Goal: Task Accomplishment & Management: Complete application form

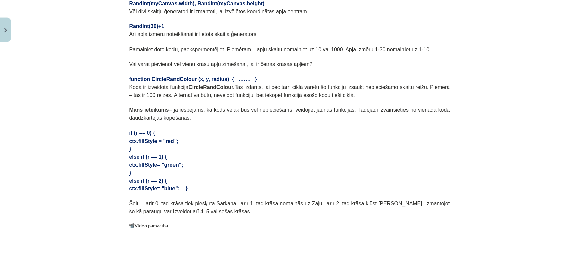
scroll to position [361, 0]
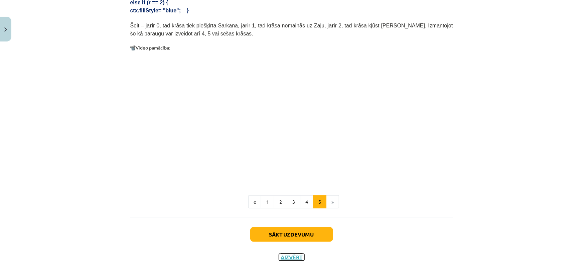
click at [288, 254] on button "Aizvērt" at bounding box center [291, 257] width 25 height 7
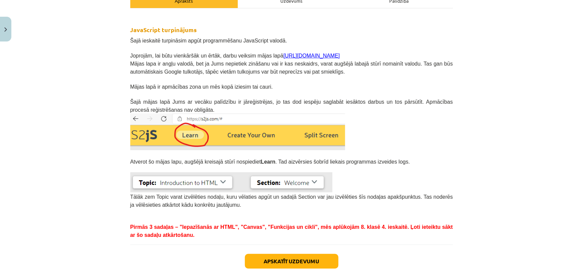
scroll to position [161, 0]
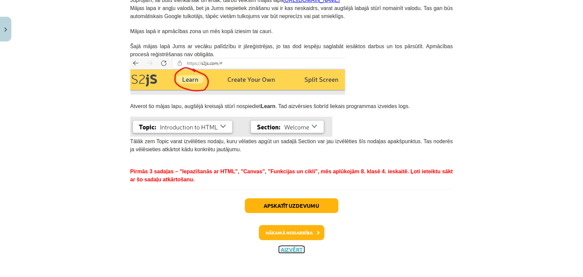
click at [292, 246] on button "Aizvērt" at bounding box center [291, 249] width 25 height 7
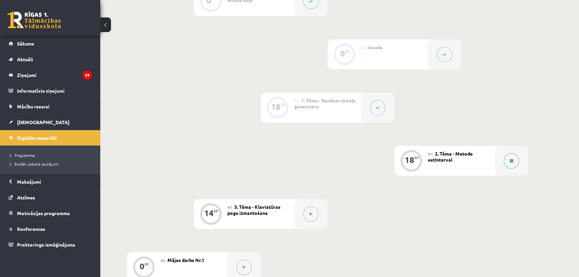
click at [514, 161] on button at bounding box center [511, 160] width 15 height 15
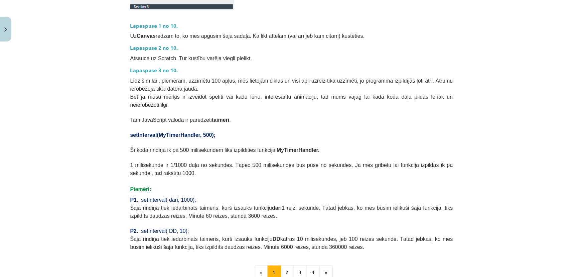
scroll to position [243, 0]
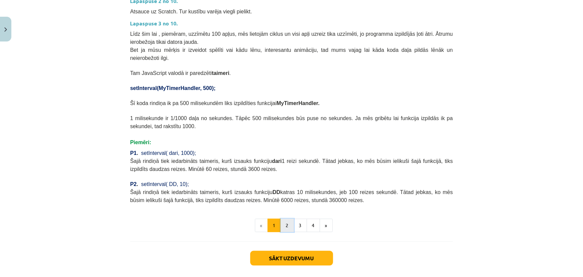
click at [284, 219] on button "2" at bounding box center [287, 225] width 13 height 13
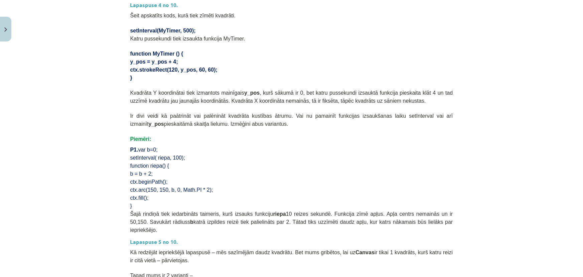
scroll to position [120, 0]
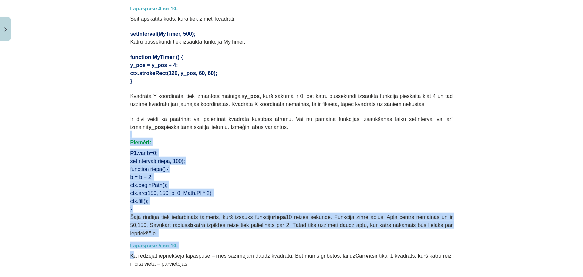
drag, startPoint x: 103, startPoint y: 179, endPoint x: 144, endPoint y: 274, distance: 103.1
click at [144, 274] on div "Mācību tēma: Datorikas 9. klases 1. ieskaites mācību materiāls #4 2. Tēma - Met…" at bounding box center [291, 138] width 583 height 277
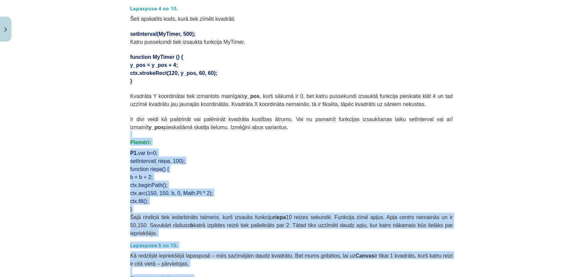
click at [101, 235] on div "Mācību tēma: Datorikas 9. klases 1. ieskaites mācību materiāls #4 2. Tēma - Met…" at bounding box center [291, 138] width 583 height 277
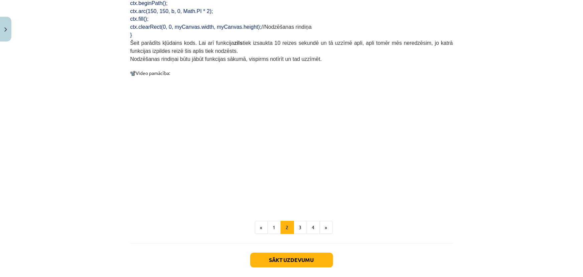
scroll to position [650, 0]
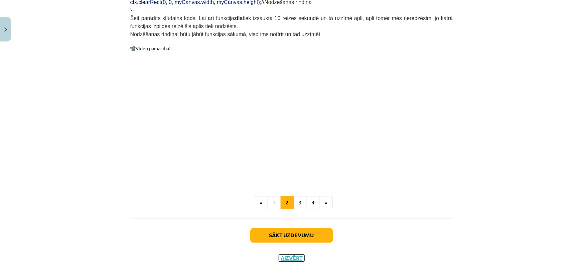
click at [295, 254] on button "Aizvērt" at bounding box center [291, 257] width 25 height 7
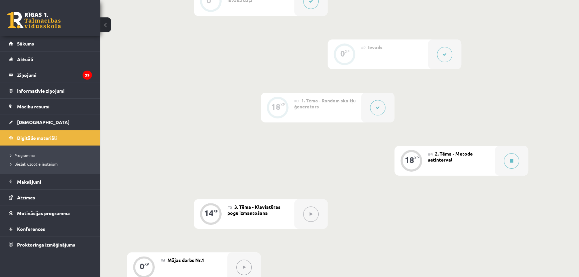
click at [441, 53] on button at bounding box center [444, 54] width 15 height 15
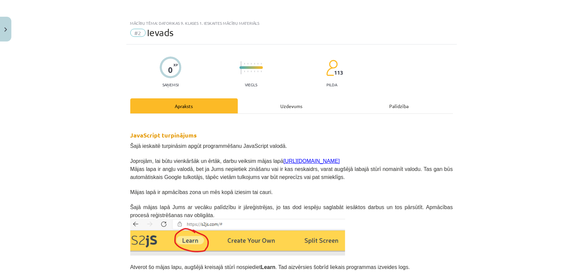
click at [297, 160] on link "https://s2js.com/" at bounding box center [311, 161] width 56 height 6
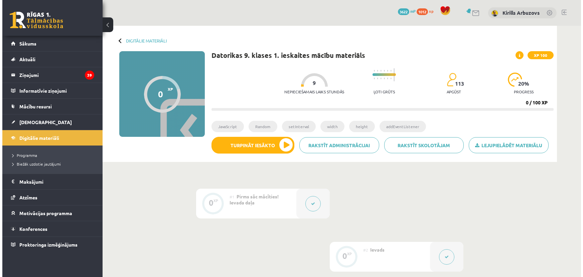
scroll to position [202, 0]
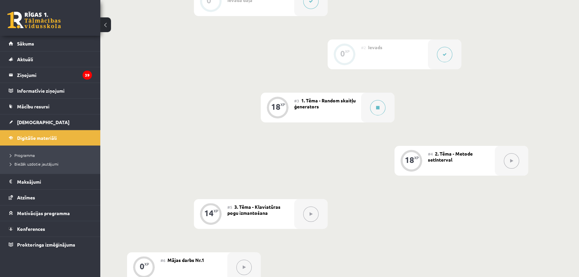
click at [443, 56] on button at bounding box center [444, 54] width 15 height 15
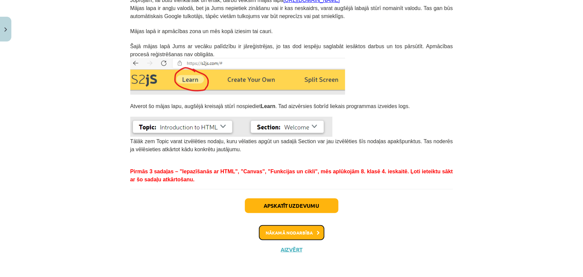
click at [299, 234] on button "Nākamā nodarbība" at bounding box center [291, 232] width 65 height 15
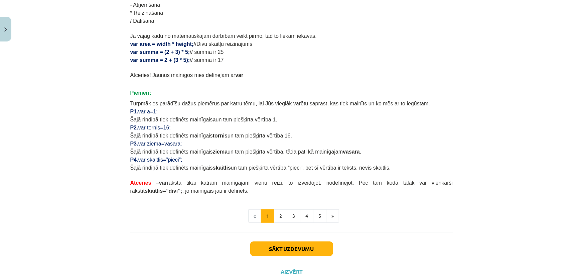
scroll to position [376, 0]
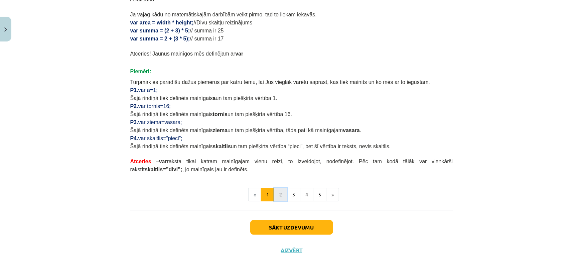
click at [281, 197] on button "2" at bounding box center [280, 194] width 13 height 13
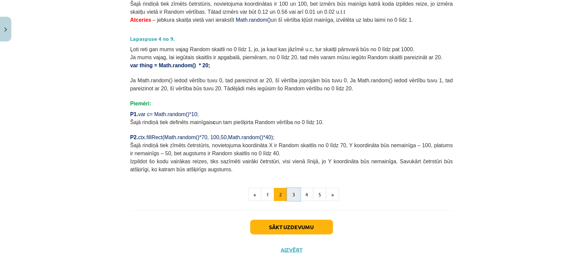
click at [291, 189] on button "3" at bounding box center [293, 194] width 13 height 13
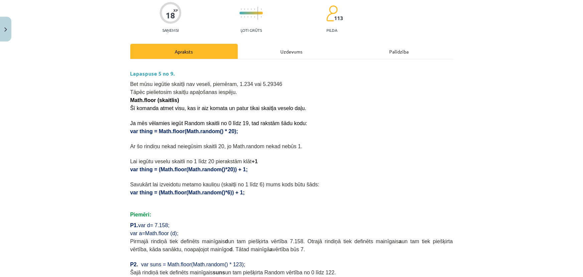
scroll to position [0, 0]
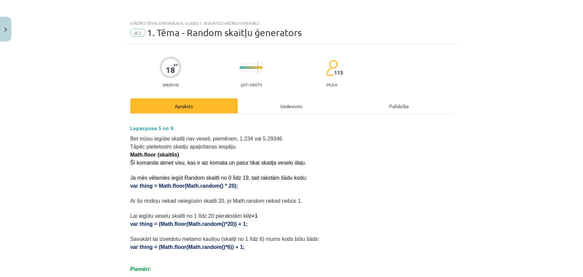
click at [275, 105] on div "Uzdevums" at bounding box center [292, 105] width 108 height 15
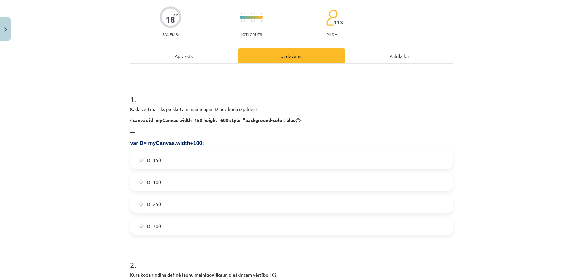
scroll to position [47, 0]
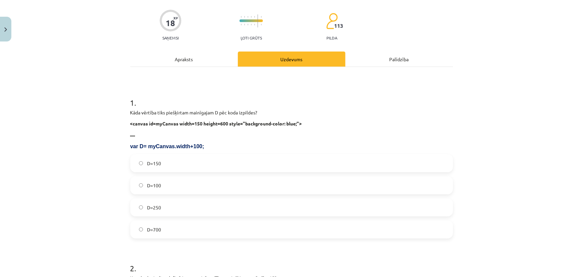
click at [175, 60] on div "Apraksts" at bounding box center [184, 58] width 108 height 15
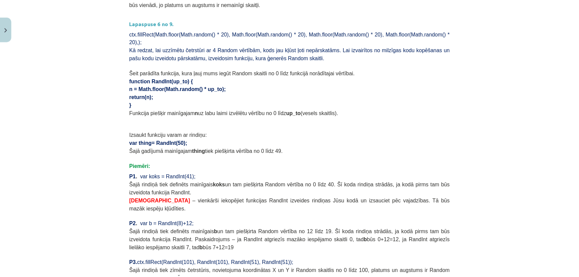
scroll to position [525, 0]
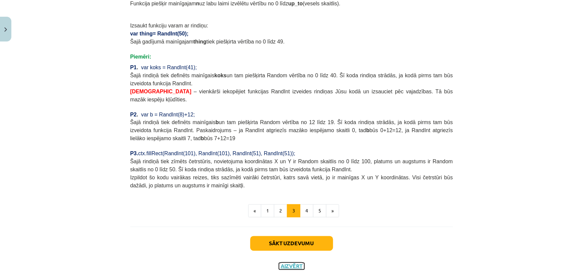
click at [291, 263] on button "Aizvērt" at bounding box center [291, 266] width 25 height 7
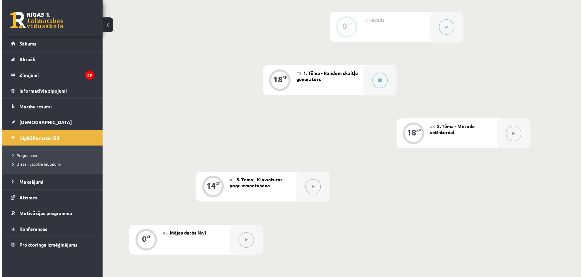
scroll to position [233, 0]
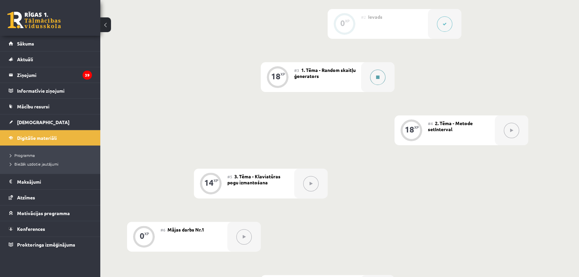
click at [373, 77] on button at bounding box center [377, 76] width 15 height 15
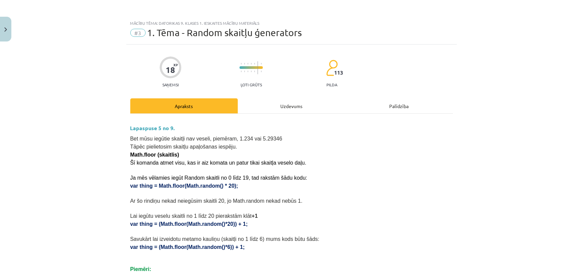
click at [298, 107] on div "Uzdevums" at bounding box center [292, 105] width 108 height 15
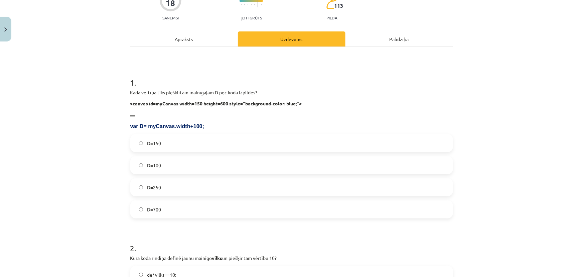
scroll to position [77, 0]
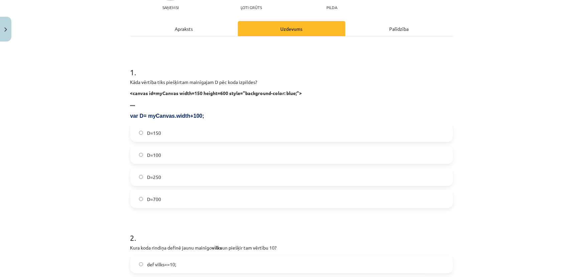
click at [210, 134] on label "D=150" at bounding box center [291, 132] width 321 height 17
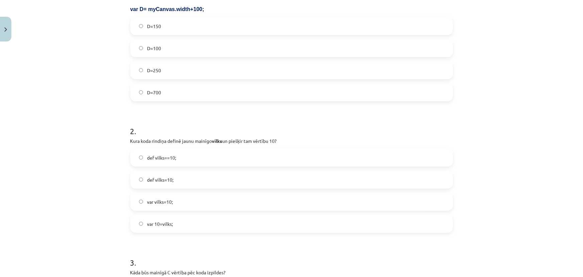
scroll to position [199, 0]
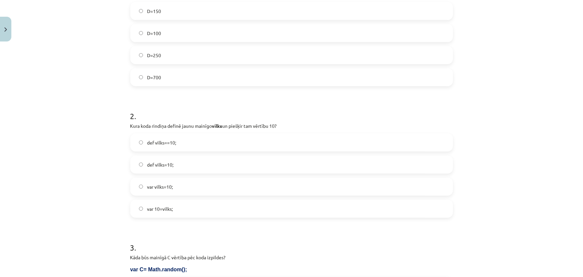
click at [178, 191] on label "var vilks=10;" at bounding box center [291, 186] width 321 height 17
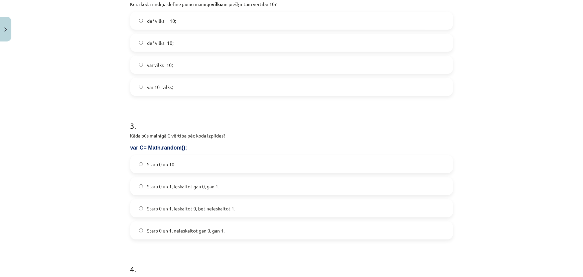
scroll to position [381, 0]
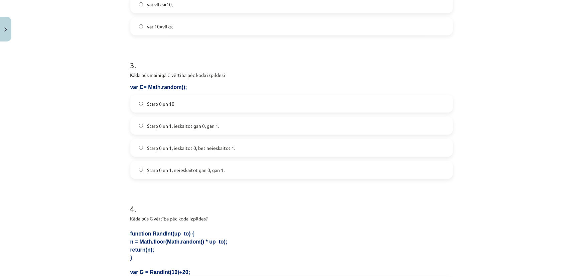
click at [205, 148] on span "Starp 0 un 1, ieskaitot 0, bet neieskaitot 1." at bounding box center [191, 147] width 88 height 7
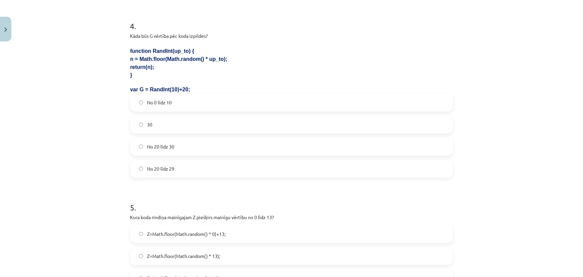
click at [180, 164] on label "No 20 līdz 29" at bounding box center [291, 168] width 321 height 17
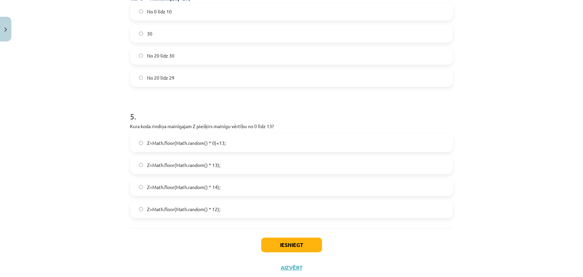
drag, startPoint x: 218, startPoint y: 183, endPoint x: 242, endPoint y: 194, distance: 26.2
click at [219, 183] on span "Z=Math.floor(Math.random() * 14);" at bounding box center [183, 186] width 73 height 7
click at [240, 193] on label "Z=Math.floor(Math.random() * 14);" at bounding box center [291, 186] width 321 height 17
click at [292, 238] on button "Iesniegt" at bounding box center [291, 244] width 61 height 15
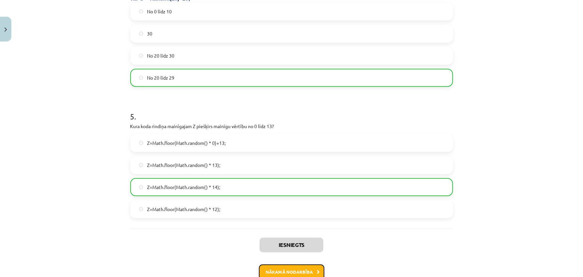
click at [304, 273] on button "Nākamā nodarbība" at bounding box center [291, 271] width 65 height 15
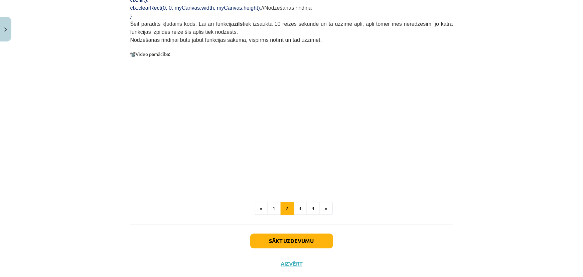
scroll to position [650, 0]
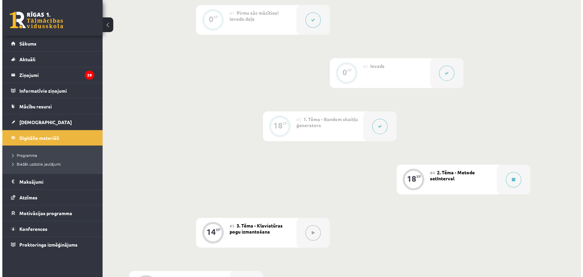
scroll to position [182, 0]
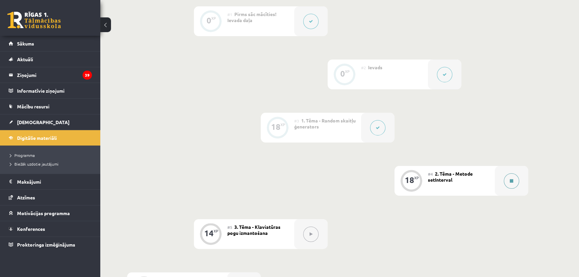
click at [513, 177] on button at bounding box center [511, 180] width 15 height 15
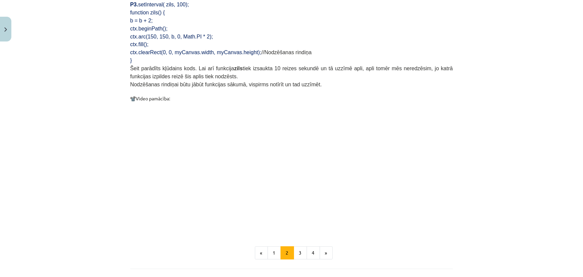
scroll to position [650, 0]
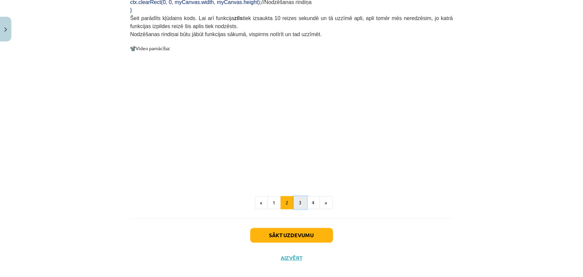
click at [299, 196] on button "3" at bounding box center [300, 202] width 13 height 13
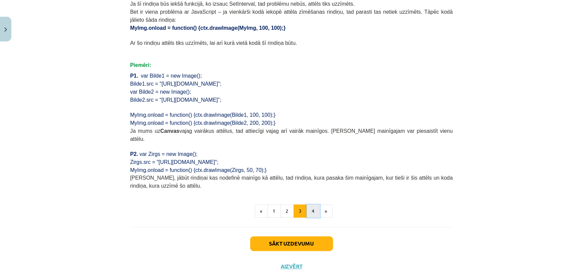
click at [307, 204] on button "4" at bounding box center [313, 210] width 13 height 13
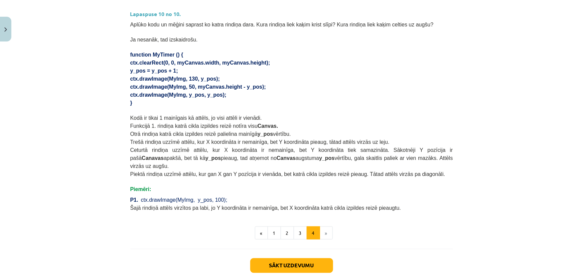
scroll to position [395, 0]
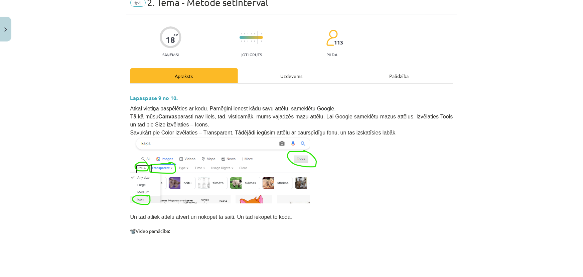
click at [276, 76] on div "Uzdevums" at bounding box center [292, 75] width 108 height 15
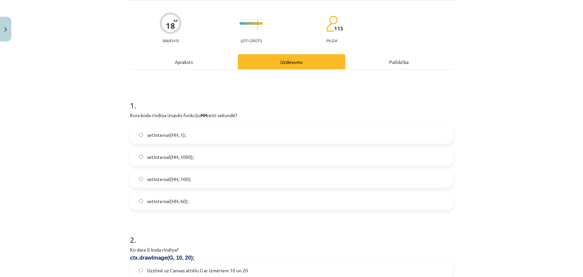
scroll to position [77, 0]
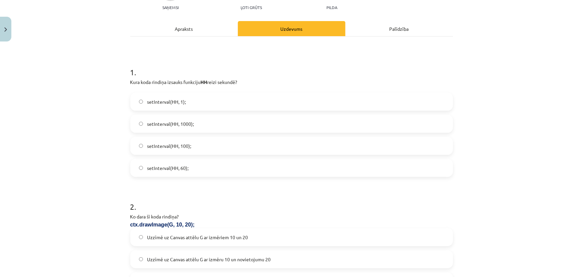
click at [173, 105] on label "setInterval(HH, 1);" at bounding box center [291, 101] width 321 height 17
click at [187, 27] on div "Apraksts" at bounding box center [184, 28] width 108 height 15
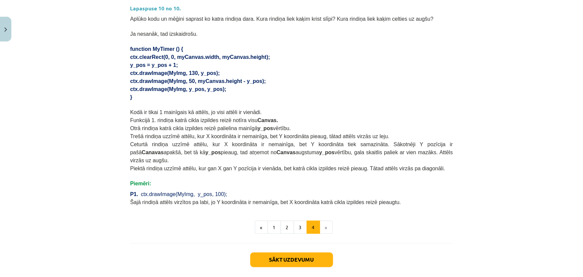
scroll to position [418, 0]
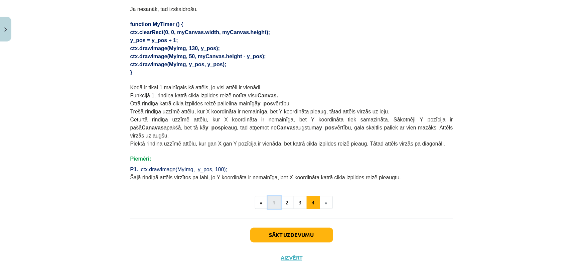
click at [269, 196] on button "1" at bounding box center [274, 202] width 13 height 13
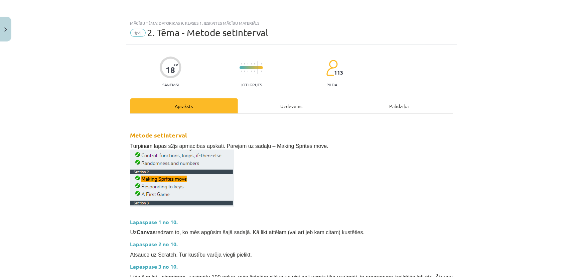
scroll to position [0, 0]
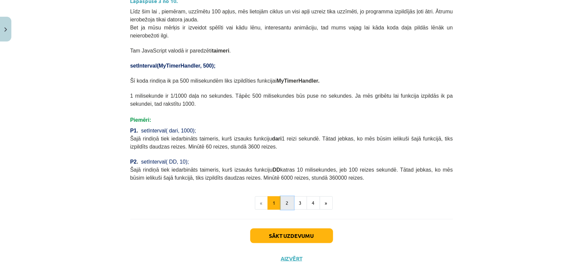
click at [285, 199] on button "2" at bounding box center [287, 202] width 13 height 13
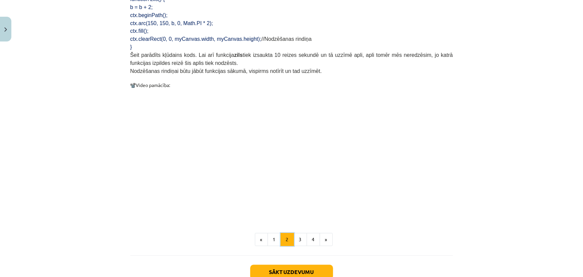
scroll to position [650, 0]
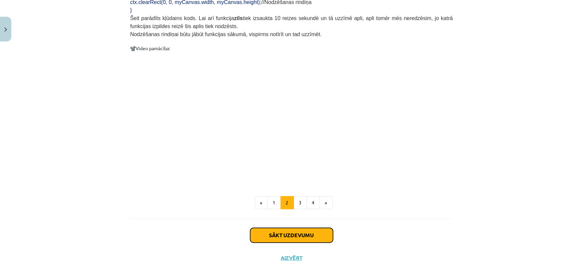
click at [312, 228] on button "Sākt uzdevumu" at bounding box center [291, 235] width 83 height 15
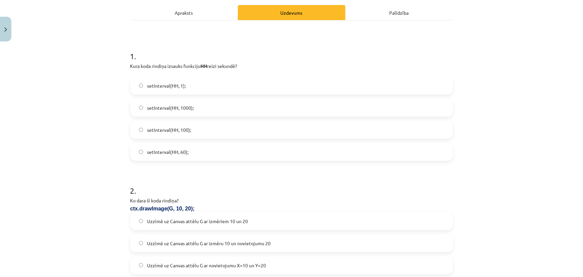
scroll to position [108, 0]
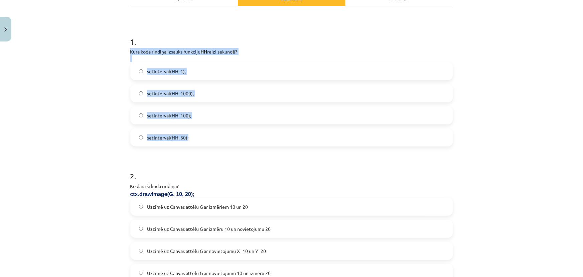
drag, startPoint x: 128, startPoint y: 51, endPoint x: 215, endPoint y: 128, distance: 116.2
click at [215, 128] on div "1 . Kura koda rindiņa izsauks funkciju HH reizi sekundē? setInterval(HH, 1); se…" at bounding box center [291, 85] width 323 height 121
copy div "Kura koda rindiņa izsauks funkciju HH reizi sekundē? setInterval(HH, 1); setInt…"
click at [162, 97] on label "setInterval(HH, 1000);" at bounding box center [291, 93] width 321 height 17
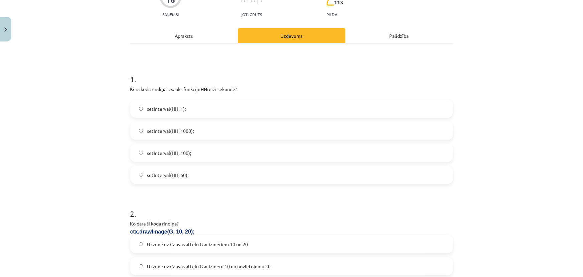
scroll to position [138, 0]
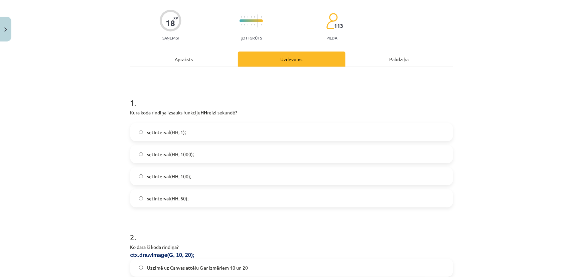
click at [180, 57] on div "Apraksts" at bounding box center [184, 58] width 108 height 15
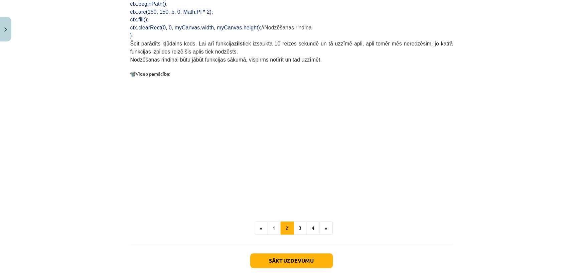
scroll to position [650, 0]
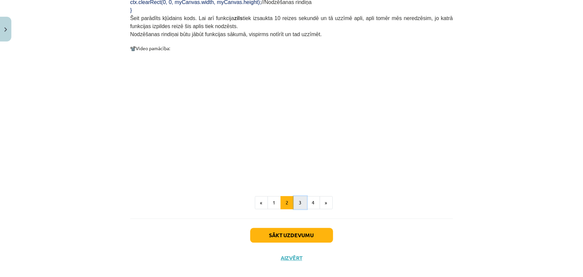
click at [300, 196] on button "3" at bounding box center [300, 202] width 13 height 13
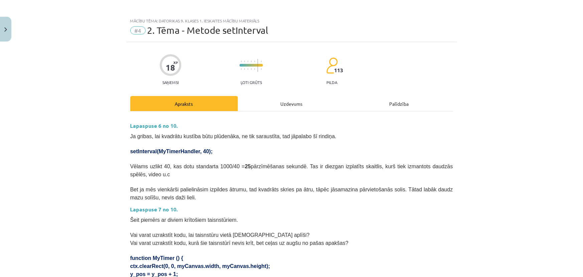
scroll to position [0, 0]
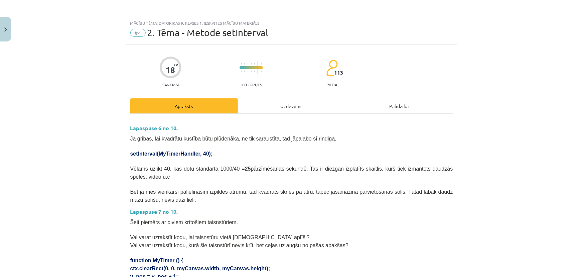
click at [271, 106] on div "Uzdevums" at bounding box center [292, 105] width 108 height 15
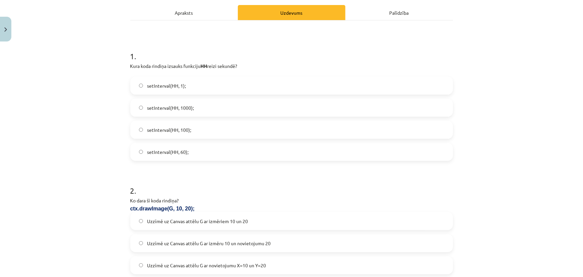
scroll to position [168, 0]
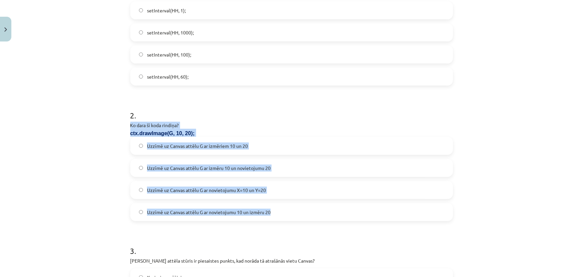
drag, startPoint x: 128, startPoint y: 124, endPoint x: 283, endPoint y: 214, distance: 179.6
click at [283, 214] on div "2 . Ko dara šī koda rindiņa? ctx.drawImage(G, 10, 20); Uzzīmē uz Canvas attēlu …" at bounding box center [291, 160] width 323 height 122
copy div "Ko dara šī koda rindiņa? ctx.drawImage(G, 10, 20); Uzzīmē uz Canvas attēlu G ar…"
click at [215, 189] on span "Uzzīmē uz Canvas attēlu G ar novietojumu X=10 un Y=20" at bounding box center [206, 189] width 119 height 7
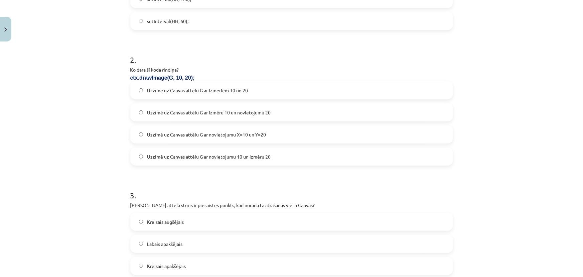
scroll to position [320, 0]
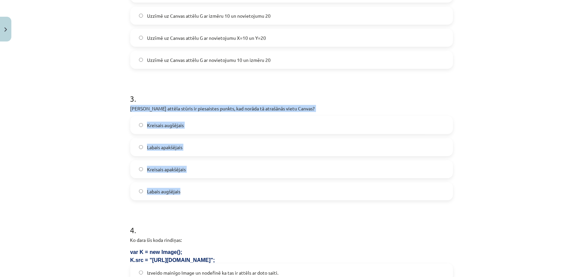
drag, startPoint x: 129, startPoint y: 108, endPoint x: 178, endPoint y: 188, distance: 94.3
click at [187, 188] on div "3 . Kurš attēla stūris ir piesaistes punkts, kad norāda tā atrašānās vietu Canv…" at bounding box center [291, 141] width 323 height 118
copy div "Kurš attēla stūris ir piesaistes punkts, kad norāda tā atrašānās vietu Canvas? …"
click at [164, 127] on span "Kreisais augšējais" at bounding box center [165, 125] width 37 height 7
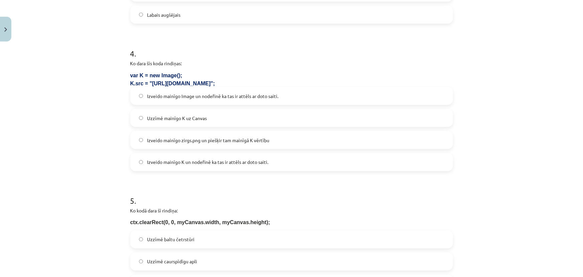
scroll to position [460, 0]
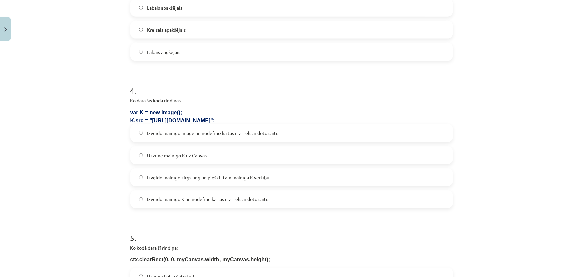
click at [174, 132] on span "Izveido mainīgo Image un nodefinē ka tas ir attēls ar doto saiti." at bounding box center [212, 133] width 131 height 7
click at [189, 177] on span "Izveido mainīgo zirgs.png un piešķir tam mainīgā K vērtību" at bounding box center [208, 177] width 122 height 7
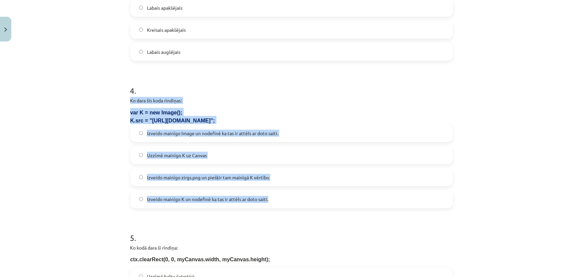
drag, startPoint x: 127, startPoint y: 100, endPoint x: 281, endPoint y: 194, distance: 180.0
copy div "Ko dara šīs koda rindiņas: var K = new Image(); K.src = "https://skola.lv/zirgs…"
click at [206, 128] on label "Izveido mainīgo Image un nodefinē ka tas ir attēls ar doto saiti." at bounding box center [291, 133] width 321 height 17
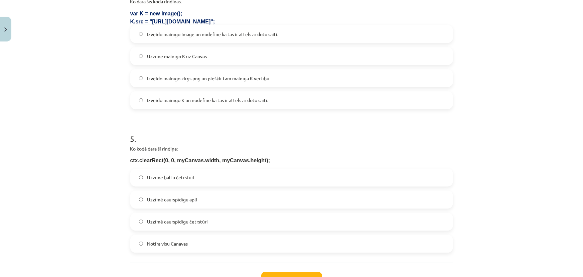
scroll to position [581, 0]
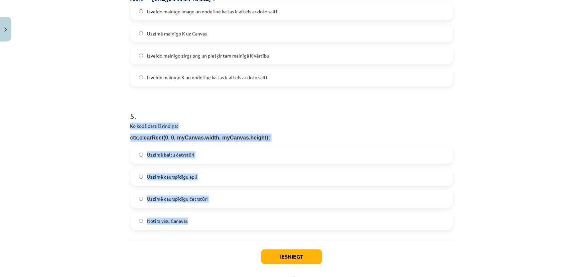
drag, startPoint x: 128, startPoint y: 127, endPoint x: 233, endPoint y: 217, distance: 138.3
click at [233, 217] on div "5 . Ko kodā dara šī rindiņa: ctx.clearRect(0, 0, myCanvas.width, myCanvas.heigh…" at bounding box center [291, 165] width 323 height 130
copy div "Ko kodā dara šī rindiņa: ctx.clearRect(0, 0, myCanvas.width, myCanvas.height); …"
click at [189, 222] on label "Notīra visu Canavas" at bounding box center [291, 220] width 321 height 17
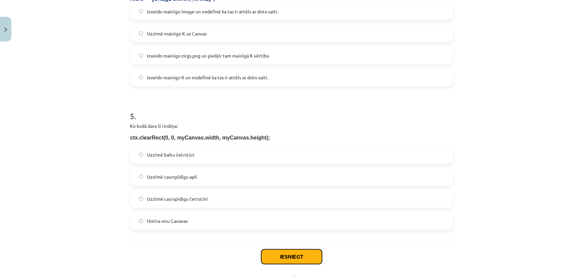
click at [286, 261] on button "Iesniegt" at bounding box center [291, 256] width 61 height 15
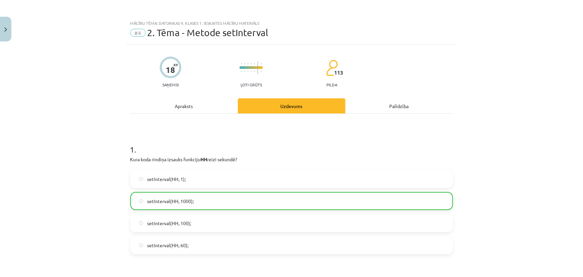
scroll to position [0, 0]
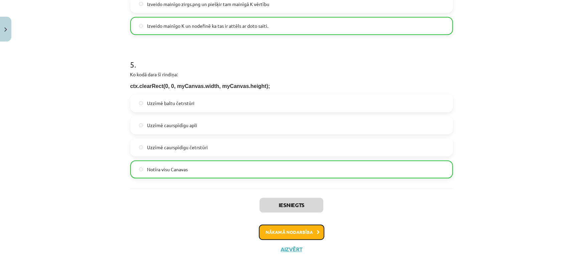
click at [302, 236] on button "Nākamā nodarbība" at bounding box center [291, 232] width 65 height 15
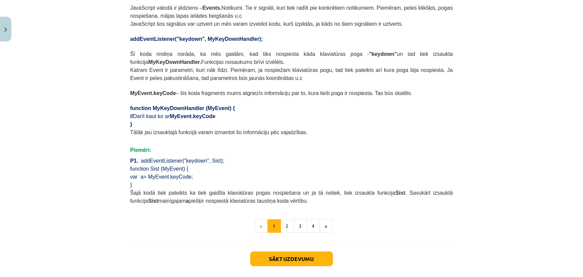
scroll to position [367, 0]
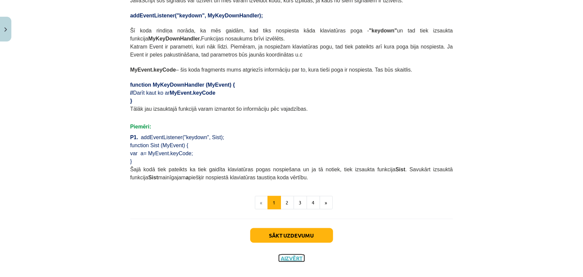
click at [290, 255] on button "Aizvērt" at bounding box center [291, 258] width 25 height 7
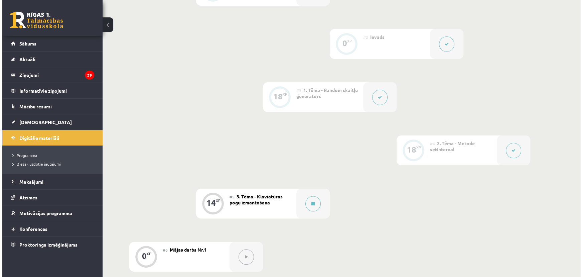
scroll to position [334, 0]
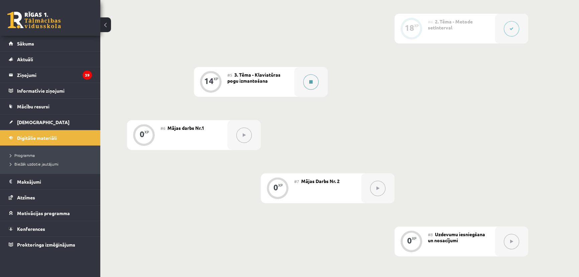
click at [313, 79] on button at bounding box center [310, 81] width 15 height 15
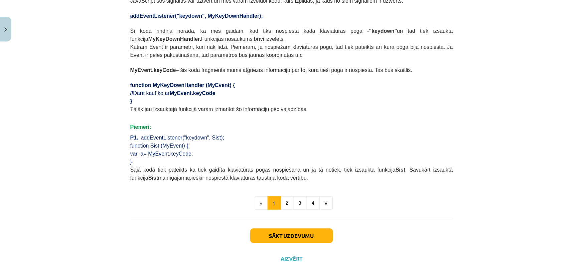
scroll to position [367, 0]
click at [287, 196] on button "2" at bounding box center [287, 202] width 13 height 13
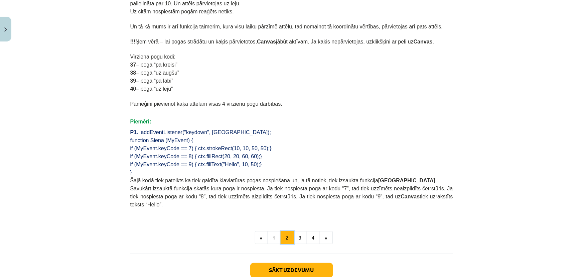
scroll to position [420, 0]
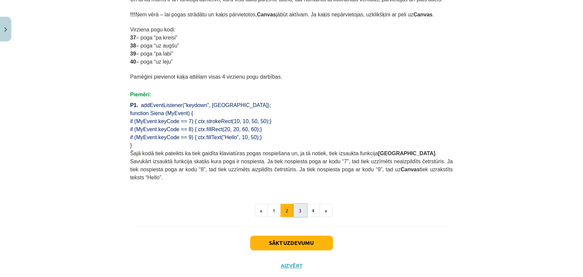
click at [301, 204] on button "3" at bounding box center [300, 210] width 13 height 13
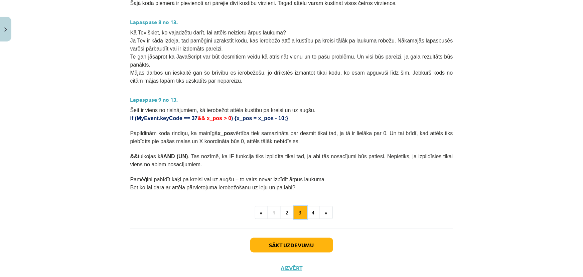
scroll to position [337, 0]
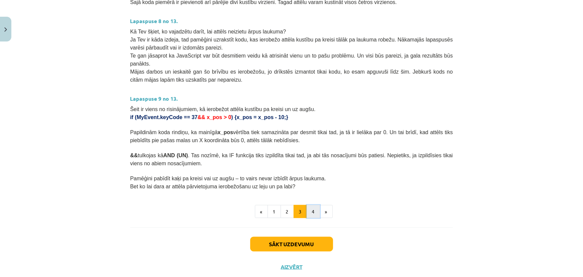
click at [314, 205] on button "4" at bounding box center [313, 211] width 13 height 13
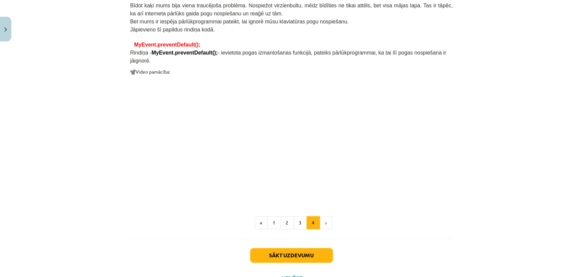
scroll to position [523, 0]
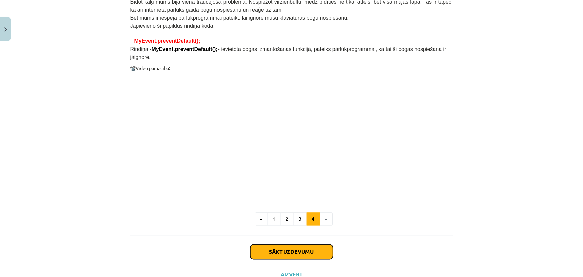
click at [316, 244] on button "Sākt uzdevumu" at bounding box center [291, 251] width 83 height 15
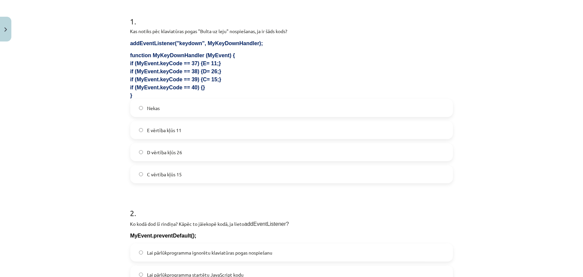
scroll to position [138, 0]
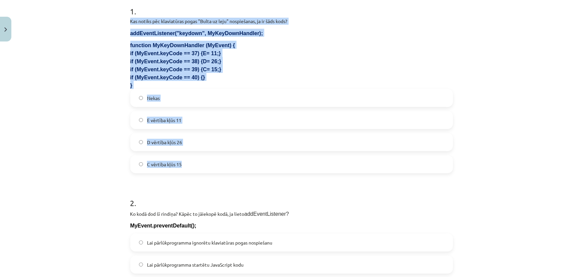
drag, startPoint x: 128, startPoint y: 21, endPoint x: 207, endPoint y: 160, distance: 160.4
click at [207, 160] on div "1 . Kas notiks pēc klaviatūras pogas "Bulta uz leju" nospiešanas, ja ir šāds ko…" at bounding box center [291, 84] width 323 height 178
copy div "Kas notiks pēc klaviatūras pogas "Bulta uz leju" nospiešanas, ja ir šāds kods? …"
click at [179, 98] on label "Nekas" at bounding box center [291, 98] width 321 height 17
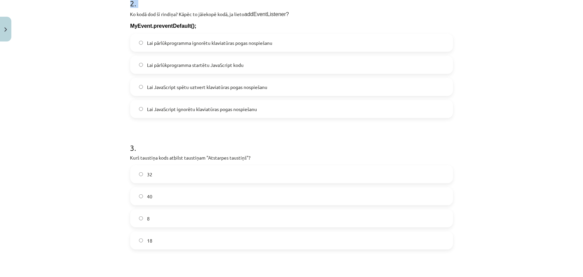
scroll to position [518, 0]
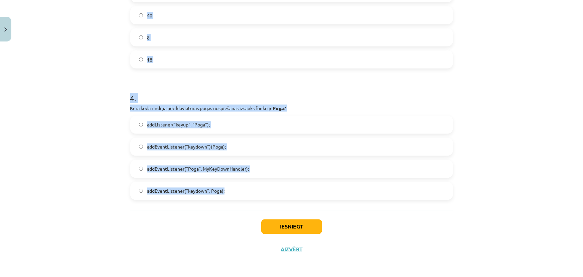
drag, startPoint x: 128, startPoint y: 122, endPoint x: 233, endPoint y: 193, distance: 126.6
copy form "Ko kodā dod šī rindiņa? Kāpēc to jāiekopē kodā, ja lieto addEventListener? MyEv…"
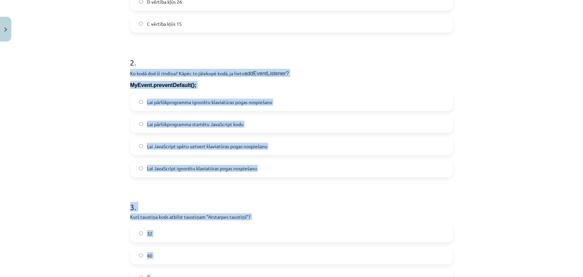
scroll to position [245, 0]
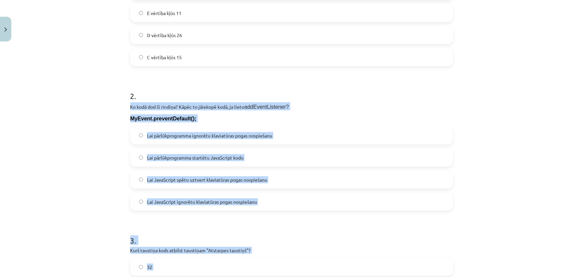
click at [185, 138] on span "Lai pārlūkprogramma ignorētu klaviatūras pogas nospiešanu" at bounding box center [209, 135] width 125 height 7
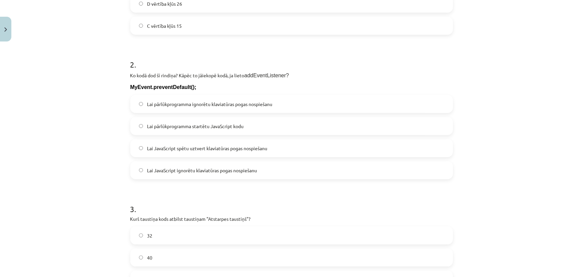
scroll to position [367, 0]
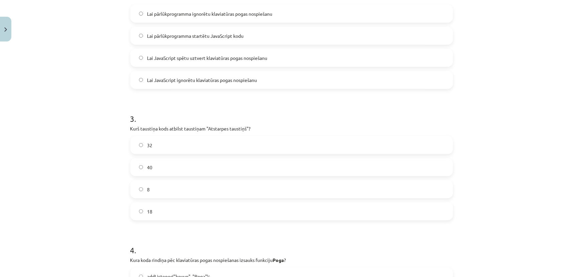
click at [161, 150] on label "32" at bounding box center [291, 145] width 321 height 17
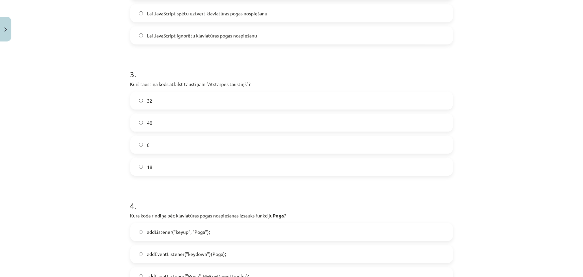
scroll to position [488, 0]
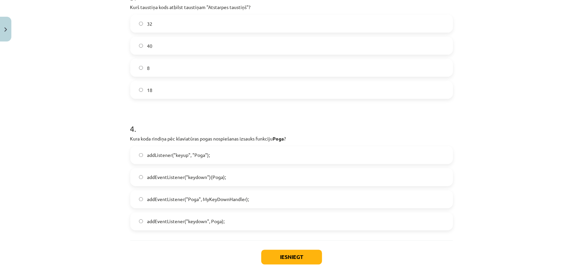
click at [207, 174] on span "addEventListener("keydown")(Poga);" at bounding box center [186, 177] width 79 height 7
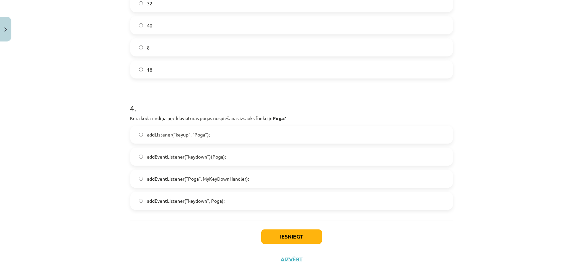
scroll to position [518, 0]
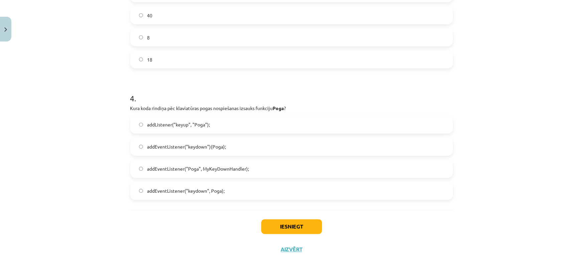
click at [217, 189] on span "addEventListener("keydown", Poga);" at bounding box center [186, 190] width 78 height 7
click at [304, 224] on button "Iesniegt" at bounding box center [291, 226] width 61 height 15
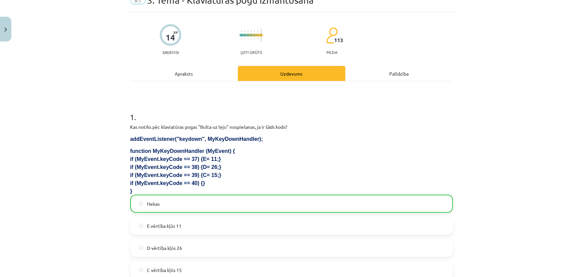
scroll to position [0, 0]
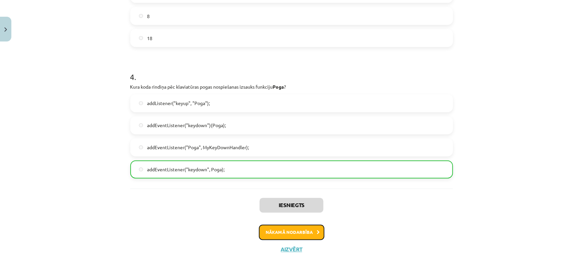
click at [297, 234] on button "Nākamā nodarbība" at bounding box center [291, 232] width 65 height 15
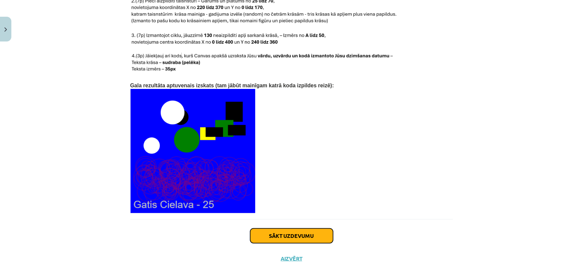
click at [270, 228] on button "Sākt uzdevumu" at bounding box center [291, 235] width 83 height 15
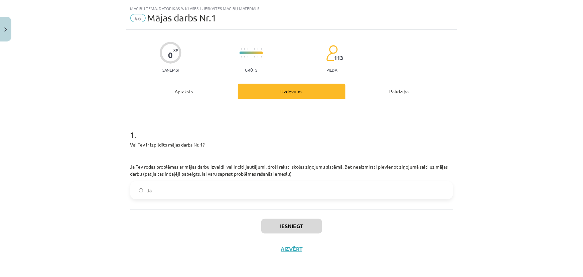
scroll to position [14, 0]
click at [191, 190] on label "Jā" at bounding box center [291, 190] width 321 height 17
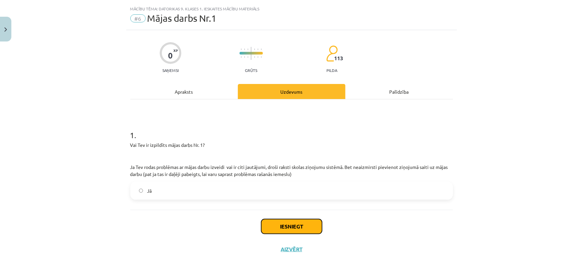
click at [296, 225] on button "Iesniegt" at bounding box center [291, 226] width 61 height 15
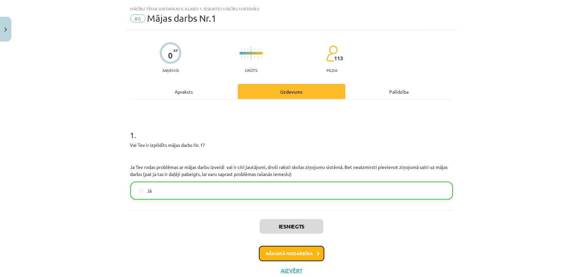
click at [291, 247] on button "Nākamā nodarbība" at bounding box center [291, 253] width 65 height 15
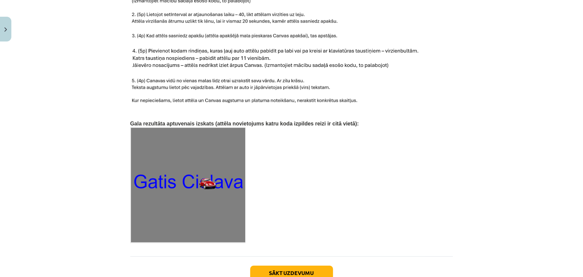
scroll to position [1019, 0]
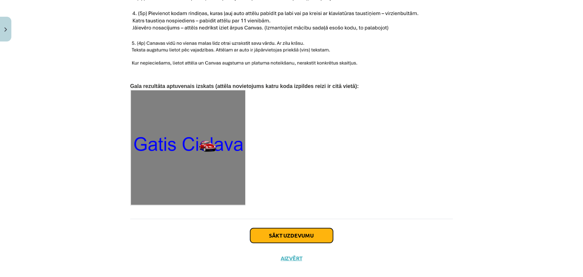
click at [284, 228] on button "Sākt uzdevumu" at bounding box center [291, 235] width 83 height 15
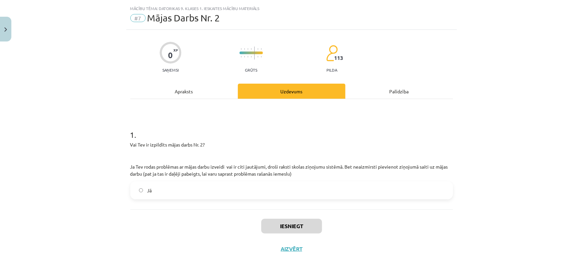
scroll to position [14, 0]
click at [175, 87] on div "Apraksts" at bounding box center [184, 91] width 108 height 15
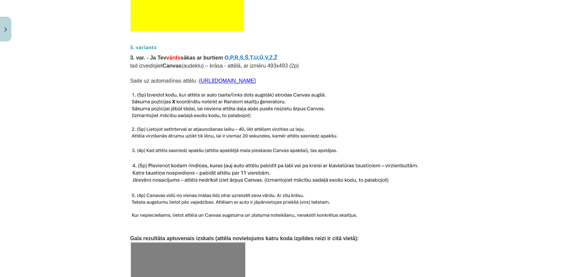
scroll to position [1019, 0]
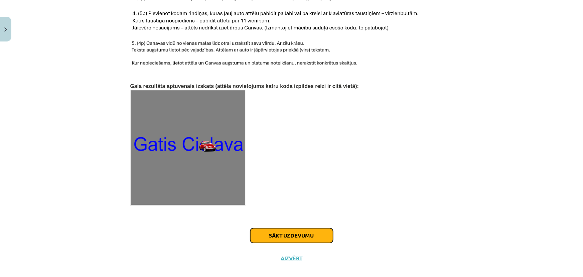
click at [295, 228] on button "Sākt uzdevumu" at bounding box center [291, 235] width 83 height 15
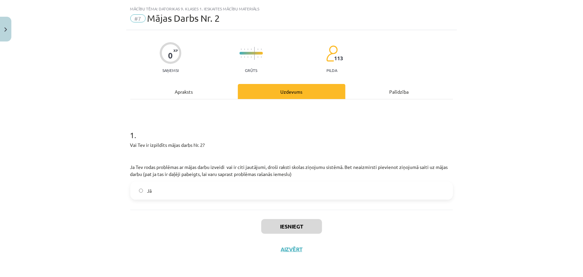
click at [218, 183] on label "Jā" at bounding box center [291, 190] width 321 height 17
click at [279, 221] on button "Iesniegt" at bounding box center [291, 226] width 61 height 15
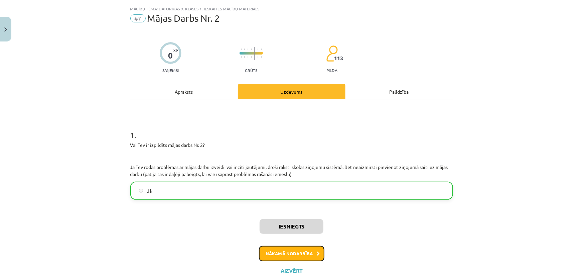
click at [286, 249] on button "Nākamā nodarbība" at bounding box center [291, 253] width 65 height 15
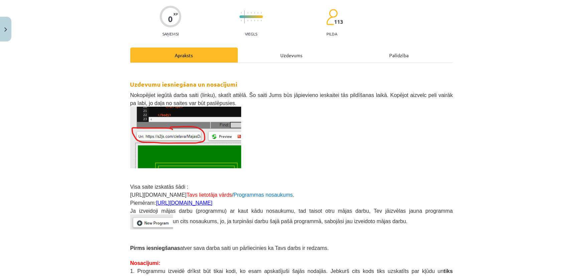
scroll to position [146, 0]
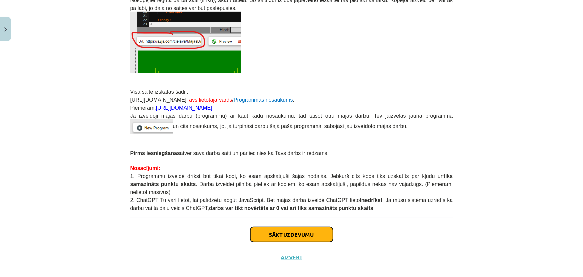
click at [276, 227] on button "Sākt uzdevumu" at bounding box center [291, 234] width 83 height 15
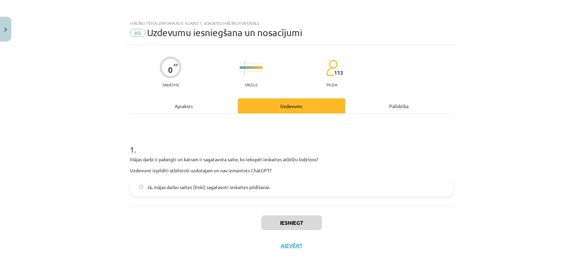
click at [197, 188] on span "Jā, mājas darbu saites (linki) sagatavoti ieskaites pildīšanai." at bounding box center [208, 186] width 123 height 7
click at [296, 225] on button "Iesniegt" at bounding box center [291, 222] width 61 height 15
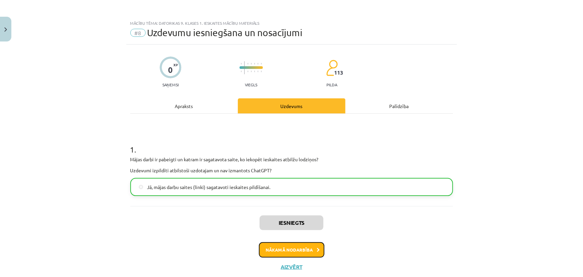
click at [297, 248] on button "Nākamā nodarbība" at bounding box center [291, 249] width 65 height 15
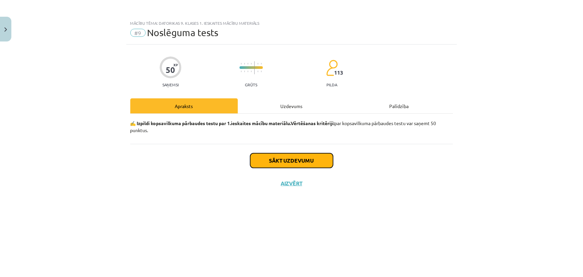
click at [257, 158] on button "Sākt uzdevumu" at bounding box center [291, 160] width 83 height 15
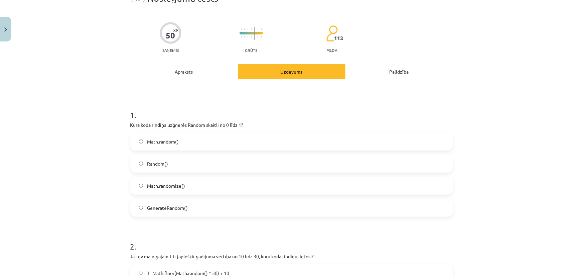
scroll to position [91, 0]
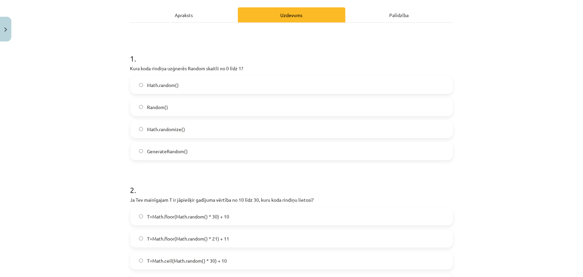
click at [130, 68] on p "Kura koda rindiņa uzģnerēs Random skaitli no 0 līdz 1?" at bounding box center [291, 68] width 323 height 7
click at [166, 87] on span "Math.random()" at bounding box center [163, 85] width 32 height 7
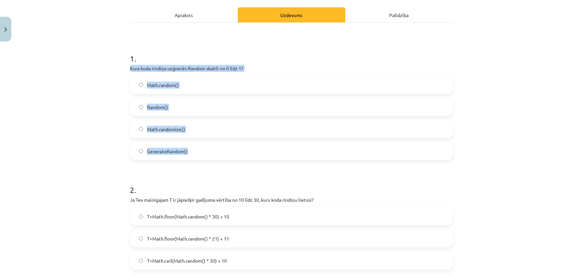
drag, startPoint x: 128, startPoint y: 68, endPoint x: 214, endPoint y: 144, distance: 114.8
click at [214, 144] on div "1 . Kura koda rindiņa uzģnerēs Random skaitli no 0 līdz 1? Math.random() Random…" at bounding box center [291, 101] width 323 height 118
copy div "Kura koda rindiņa uzģnerēs Random skaitli no 0 līdz 1? Math.random() Random() M…"
click at [165, 80] on label "Math.random()" at bounding box center [291, 85] width 321 height 17
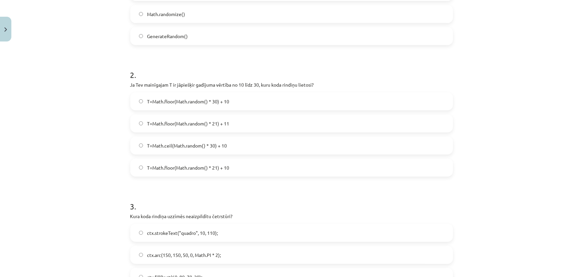
scroll to position [212, 0]
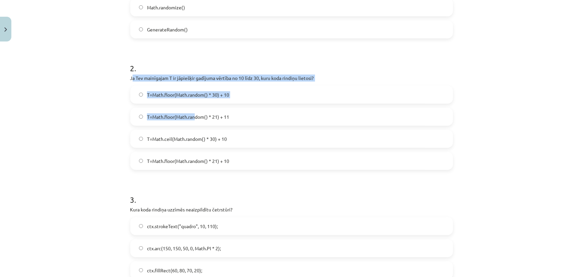
drag, startPoint x: 130, startPoint y: 79, endPoint x: 192, endPoint y: 108, distance: 68.6
click at [192, 108] on div "2 . Ja Tev mainīgajam T ir jāpiešķir gadījuma vērtība no 10 līdz 30, kuru koda …" at bounding box center [291, 111] width 323 height 118
click at [142, 75] on p "Ja Tev mainīgajam T ir jāpiešķir gadījuma vērtība no 10 līdz 30, kuru koda rind…" at bounding box center [291, 78] width 323 height 7
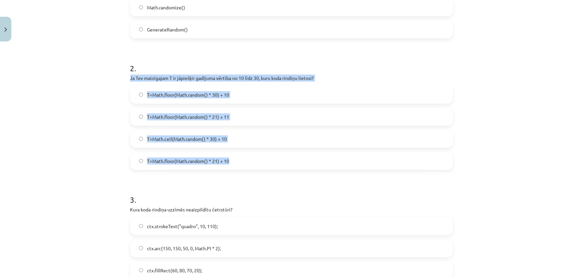
drag, startPoint x: 128, startPoint y: 79, endPoint x: 250, endPoint y: 161, distance: 146.9
click at [250, 161] on div "2 . Ja Tev mainīgajam T ir jāpiešķir gadījuma vērtība no 10 līdz 30, kuru koda …" at bounding box center [291, 111] width 323 height 118
copy div "Ja Tev mainīgajam T ir jāpiešķir gadījuma vērtība no 10 līdz 30, kuru koda rind…"
click at [200, 164] on label "T=Math.floor(Math.random() * 21) + 10" at bounding box center [291, 160] width 321 height 17
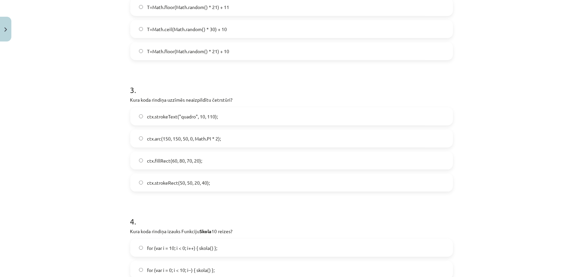
scroll to position [364, 0]
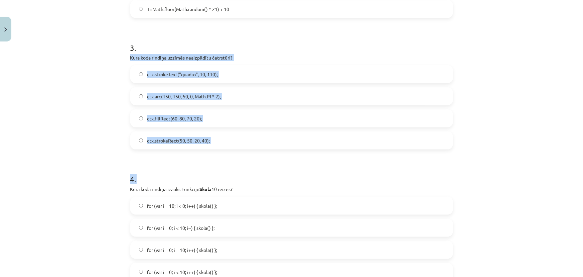
drag, startPoint x: 128, startPoint y: 58, endPoint x: 227, endPoint y: 157, distance: 139.2
copy form "Kura koda rindiņa uzzīmēs neaizpildītu četrstūri? ctx.strokeText("quadro", 10, …"
click at [179, 138] on span "ctx.strokeRect(50, 50, 20, 40);" at bounding box center [178, 140] width 63 height 7
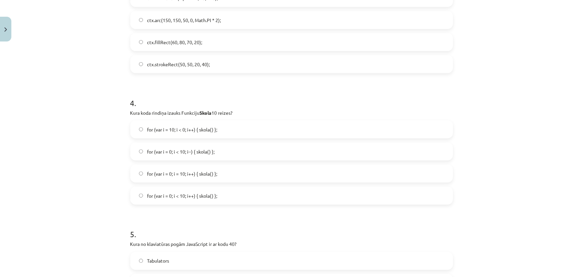
scroll to position [455, 0]
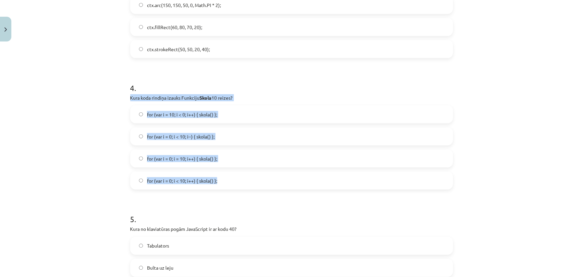
drag, startPoint x: 139, startPoint y: 105, endPoint x: 239, endPoint y: 178, distance: 123.9
click at [239, 178] on div "4 . Kura koda rindiņa izauks Funkciju Skola 10 reizes? for (var i = 10; i < 0; …" at bounding box center [291, 130] width 323 height 118
click at [184, 180] on span "for (var i = 0; i < 10; i++) { skola() };" at bounding box center [182, 180] width 70 height 7
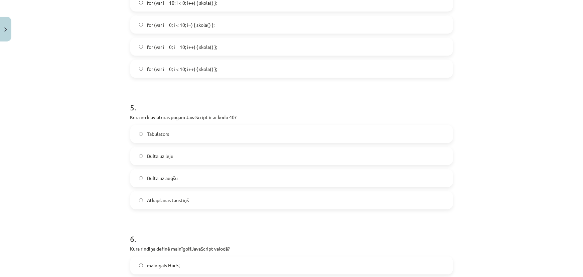
scroll to position [607, 0]
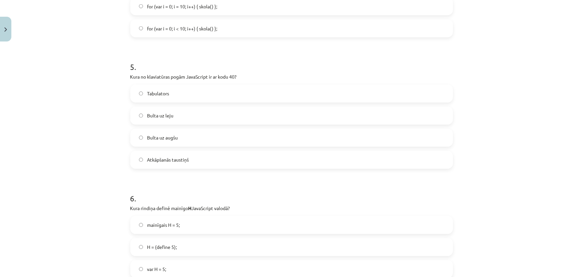
drag, startPoint x: 332, startPoint y: 193, endPoint x: 371, endPoint y: 180, distance: 41.2
click at [371, 180] on form "1 . Kura koda rindiņa uzģnerēs Random skaitli no 0 līdz 1? Math.random() Random…" at bounding box center [291, 190] width 323 height 1329
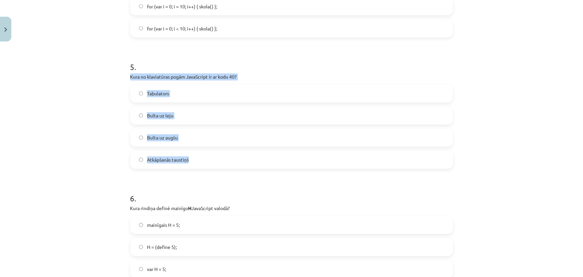
drag, startPoint x: 127, startPoint y: 75, endPoint x: 200, endPoint y: 150, distance: 104.7
click at [200, 150] on div "50 XP Saņemsi Grūts 113 pilda Apraksts Uzdevums Palīdzība 1 . Kura koda rindiņa…" at bounding box center [291, 176] width 331 height 1478
click at [165, 117] on span "Bulta uz leju" at bounding box center [160, 115] width 26 height 7
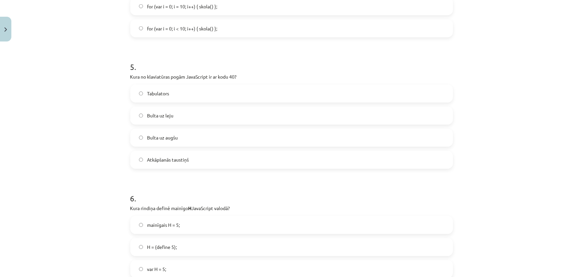
scroll to position [729, 0]
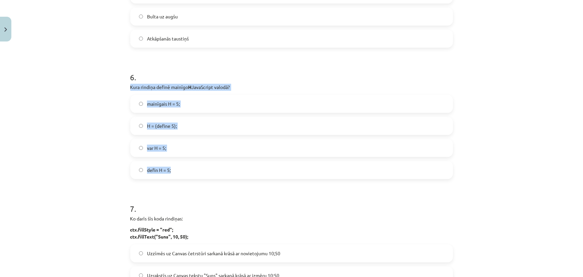
drag, startPoint x: 128, startPoint y: 86, endPoint x: 182, endPoint y: 171, distance: 100.7
click at [182, 171] on div "6 . Kura rindiņa definē mainīgo H JavaScript valodā? mainīgais H = 5; H = (defi…" at bounding box center [291, 120] width 323 height 118
click at [162, 150] on span "var H = 5;" at bounding box center [156, 147] width 19 height 7
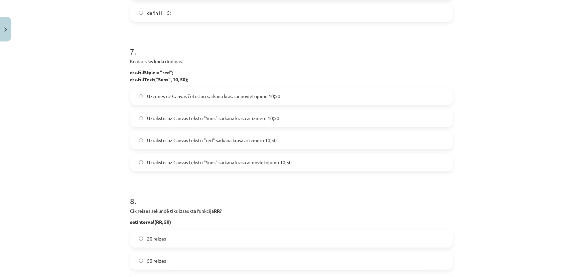
scroll to position [881, 0]
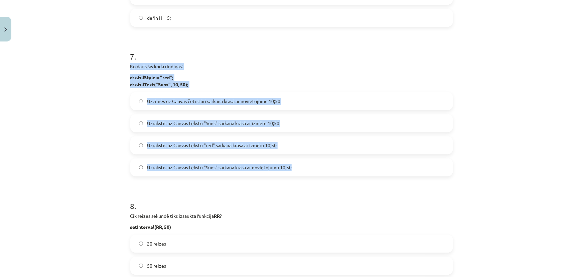
drag, startPoint x: 129, startPoint y: 65, endPoint x: 300, endPoint y: 171, distance: 201.5
click at [300, 171] on div "7 . Ko darīs šīs koda rindiņas: ctx.fillStyle = "red"; ctx.fillText("Suns", 10,…" at bounding box center [291, 108] width 323 height 136
click at [203, 120] on span "Uzrakstīs uz Canvas tekstu "Suns" sarkanā krāsā ar izmēru 10;50" at bounding box center [213, 123] width 132 height 7
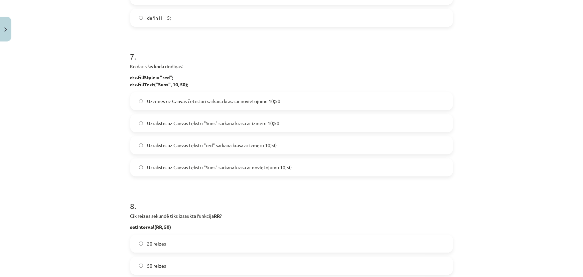
click at [244, 172] on label "Uzrakstīs uz Canvas tekstu "Suns" sarkanā krāsā ar novietojumu 10;50" at bounding box center [291, 167] width 321 height 17
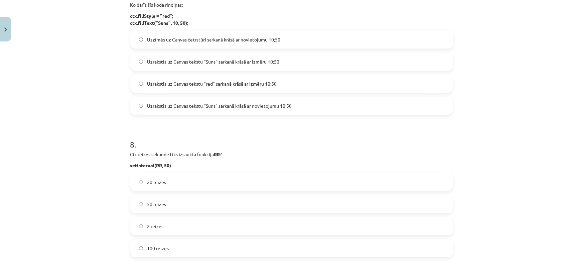
scroll to position [972, 0]
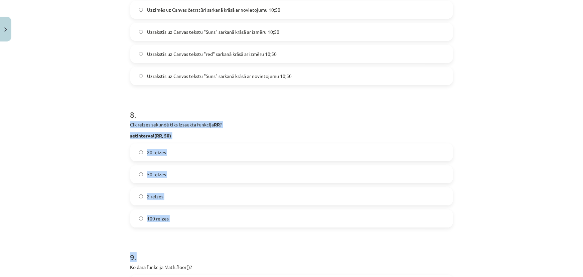
drag, startPoint x: 129, startPoint y: 124, endPoint x: 186, endPoint y: 229, distance: 119.8
click at [153, 153] on span "20 reizes" at bounding box center [156, 152] width 19 height 7
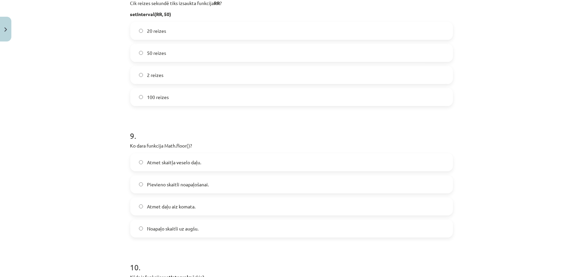
scroll to position [1215, 0]
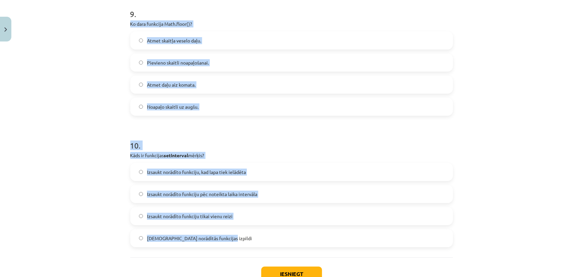
drag, startPoint x: 128, startPoint y: 24, endPoint x: 242, endPoint y: 237, distance: 241.7
click at [190, 84] on span "Atmet daļu aiz komata." at bounding box center [171, 84] width 48 height 7
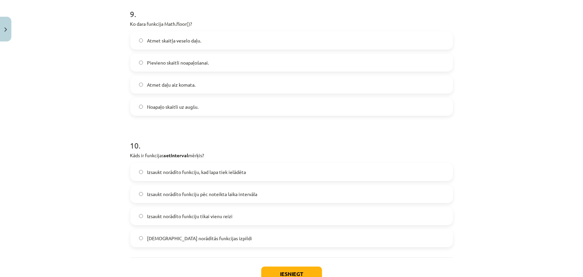
click at [193, 194] on span "Izsaukt norādīto funkciju pēc noteikta laika intervāla" at bounding box center [202, 193] width 110 height 7
click at [271, 270] on button "Iesniegt" at bounding box center [291, 273] width 61 height 15
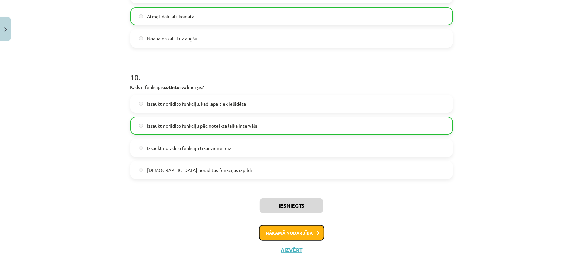
click at [285, 235] on button "Nākamā nodarbība" at bounding box center [291, 232] width 65 height 15
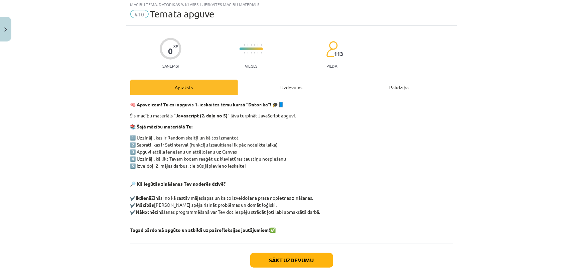
scroll to position [17, 0]
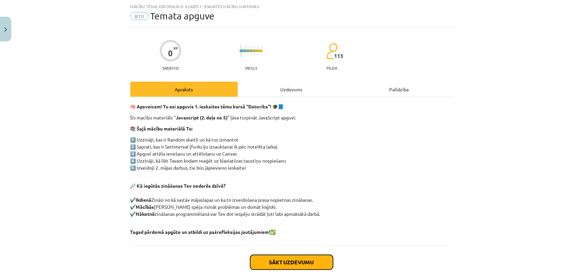
click at [291, 259] on button "Sākt uzdevumu" at bounding box center [291, 262] width 83 height 15
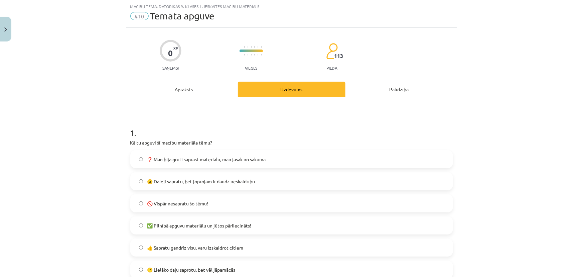
scroll to position [108, 0]
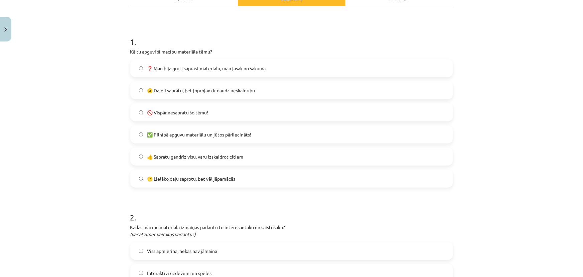
click at [184, 155] on span "👍 Sapratu gandrīz visu, varu izskaidrot citiem" at bounding box center [195, 156] width 96 height 7
click at [182, 150] on label "👍 Sapratu gandrīz visu, varu izskaidrot citiem" at bounding box center [291, 156] width 321 height 17
click at [190, 174] on label "🙂 Lielāko daļu saprotu, bet vēl jāpamācās" at bounding box center [291, 178] width 321 height 17
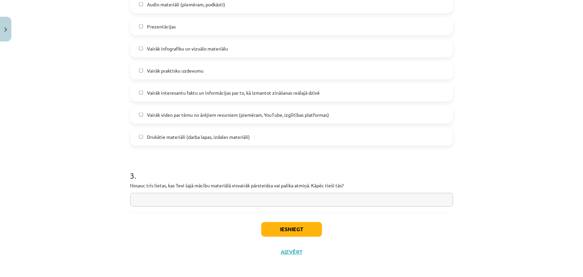
scroll to position [445, 0]
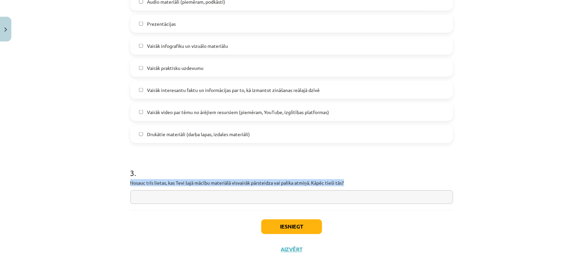
drag, startPoint x: 128, startPoint y: 181, endPoint x: 349, endPoint y: 183, distance: 221.9
click at [349, 183] on p "Nosauc trīs lietas, kas Tevi šajā mācību materiālā visvairāk pārsteidza vai pal…" at bounding box center [291, 182] width 323 height 7
click at [183, 198] on input "text" at bounding box center [291, 197] width 323 height 14
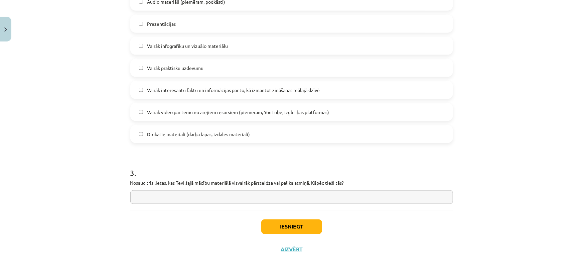
paste input "**********"
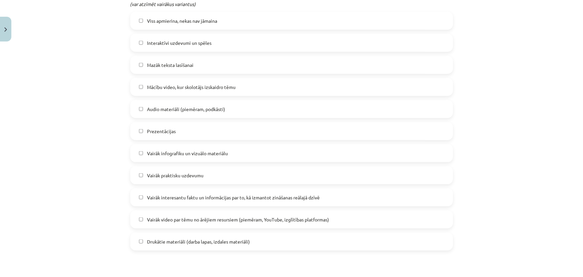
scroll to position [323, 0]
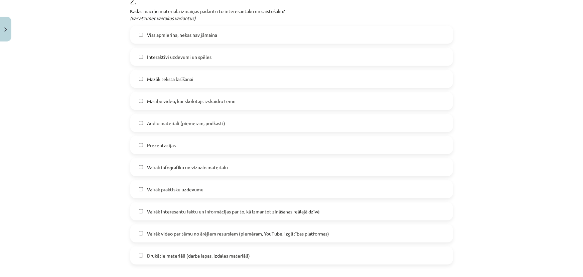
type input "**********"
click at [197, 165] on span "Vairāk infografiku un vizuālo materiālu" at bounding box center [187, 167] width 81 height 7
click at [191, 183] on label "Vairāk praktisku uzdevumu" at bounding box center [291, 189] width 321 height 17
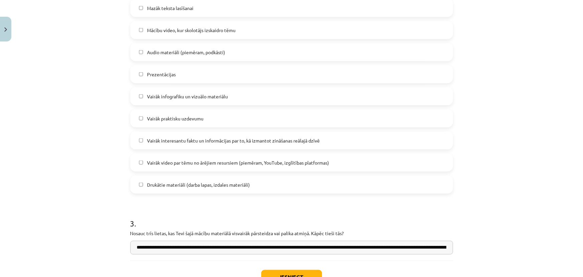
scroll to position [445, 0]
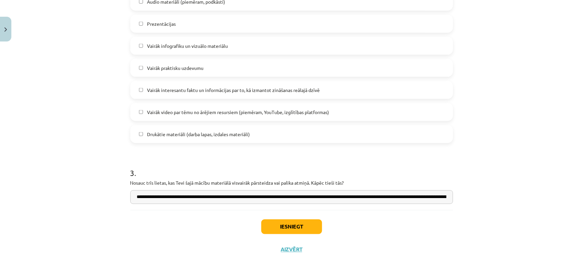
drag, startPoint x: 185, startPoint y: 73, endPoint x: 207, endPoint y: 96, distance: 31.4
click at [186, 73] on label "Vairāk praktisku uzdevumu" at bounding box center [291, 67] width 321 height 17
click at [295, 229] on button "Iesniegt" at bounding box center [291, 226] width 61 height 15
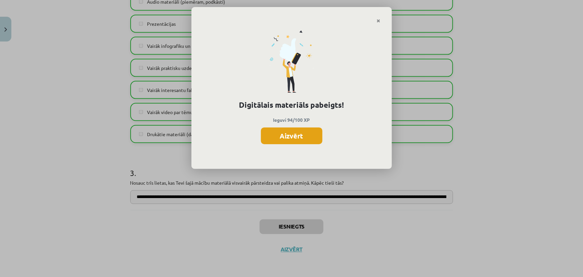
click at [293, 131] on button "Aizvērt" at bounding box center [291, 135] width 61 height 17
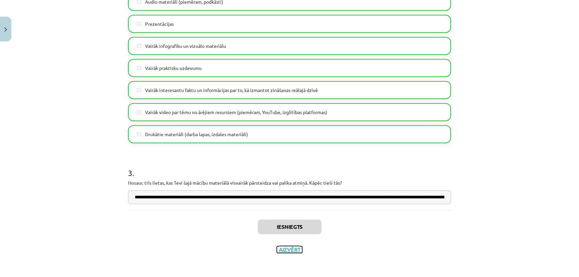
click at [294, 250] on button "Aizvērt" at bounding box center [289, 249] width 25 height 7
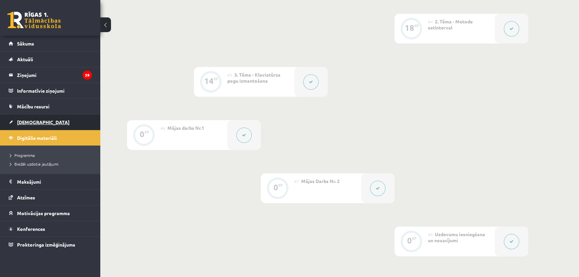
click at [26, 123] on span "[DEMOGRAPHIC_DATA]" at bounding box center [43, 122] width 52 height 6
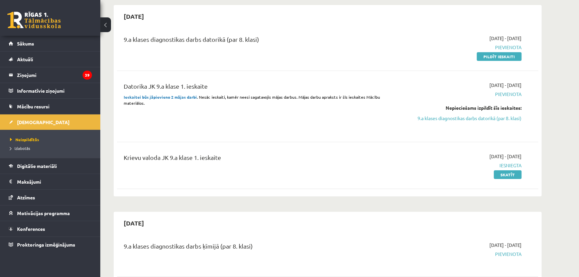
scroll to position [152, 0]
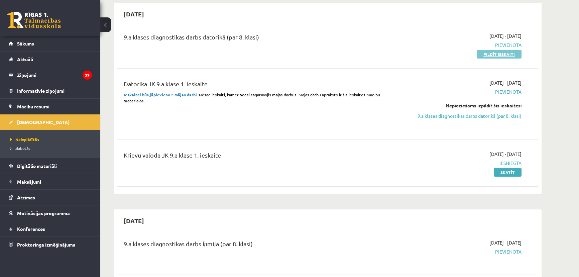
click at [498, 53] on link "Pildīt ieskaiti" at bounding box center [498, 54] width 45 height 9
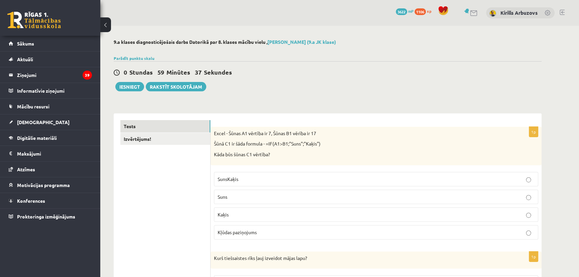
drag, startPoint x: 250, startPoint y: 235, endPoint x: 250, endPoint y: 231, distance: 4.3
click at [250, 233] on label "Kļūdas paziņojums" at bounding box center [376, 232] width 324 height 14
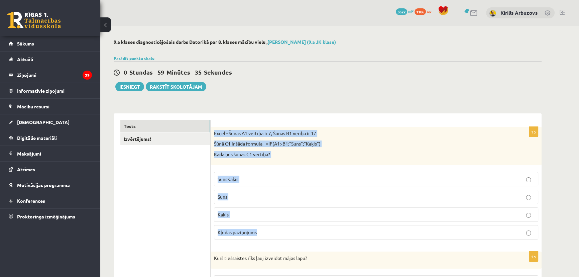
drag, startPoint x: 214, startPoint y: 133, endPoint x: 299, endPoint y: 233, distance: 131.3
click at [299, 233] on div "1p Excel - Šūnas A1 vērtība ir 7, Šūnas B1 vērība ir 17 Šūnā C1 ir šāda formula…" at bounding box center [375, 186] width 331 height 118
copy div "Excel - Šūnas A1 vērtība ir 7, Šūnas B1 vērība ir 17 Šūnā C1 ir šāda formula - …"
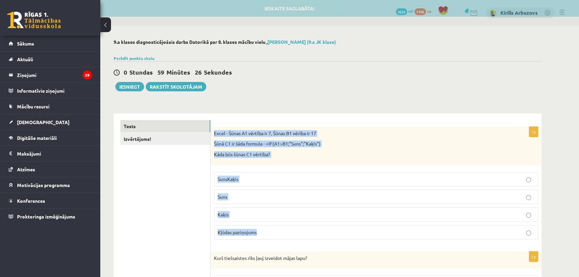
click at [239, 212] on p "Kaķis" at bounding box center [376, 214] width 317 height 7
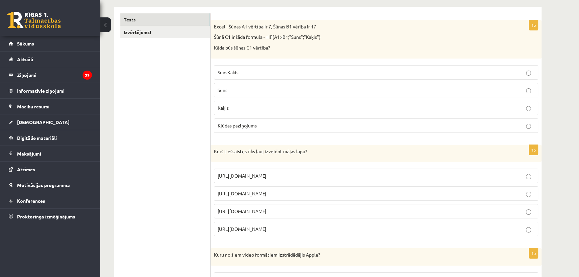
scroll to position [121, 0]
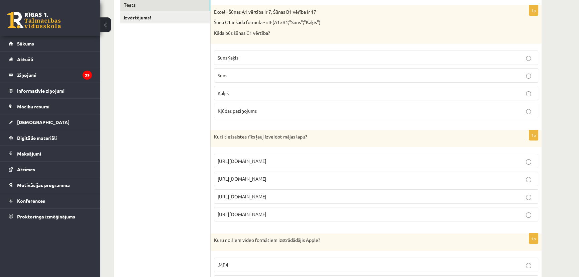
drag, startPoint x: 214, startPoint y: 136, endPoint x: 287, endPoint y: 217, distance: 109.0
click at [287, 217] on div "1p Kurš tiešsaistes rīks ļauj izveidot mājas lapu? https://www.zoho.com/mail ht…" at bounding box center [375, 178] width 331 height 97
copy div "Kurš tiešsaistes rīks ļauj izveidot mājas lapu? https://www.zoho.com/mail https…"
click at [255, 194] on span "https://www.mozello.lv" at bounding box center [242, 196] width 49 height 6
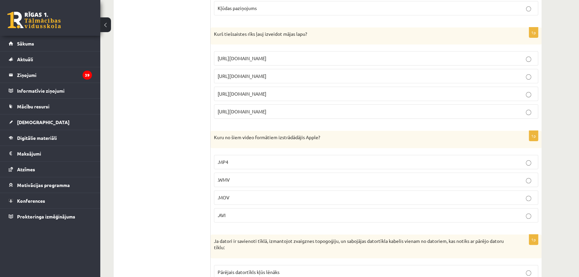
scroll to position [273, 0]
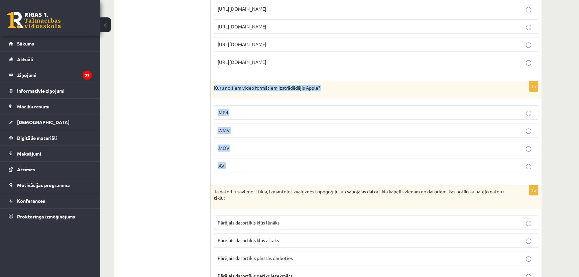
drag, startPoint x: 214, startPoint y: 87, endPoint x: 253, endPoint y: 156, distance: 79.2
click at [252, 164] on div "1p Kuru no šiem video formātiem izstrādādājis Apple? .MP4 .WMV .MOV .AVI" at bounding box center [375, 129] width 331 height 97
copy div "Kuru no šiem video formātiem izstrādādājis Apple? .MP4 .WMV .MOV .AVI"
click at [225, 148] on span ".MOV" at bounding box center [224, 148] width 12 height 6
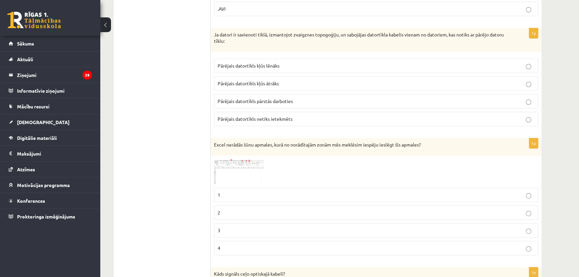
scroll to position [395, 0]
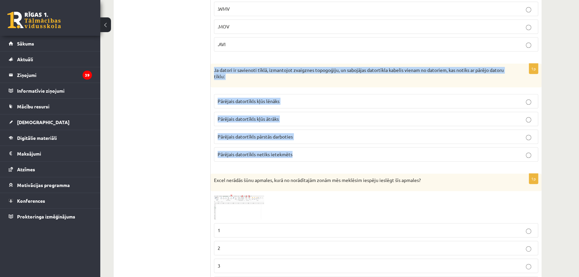
drag, startPoint x: 214, startPoint y: 70, endPoint x: 296, endPoint y: 149, distance: 113.7
click at [296, 149] on div "1p Ja datori ir savienoti tīklā, izmantojot zvaigznes topogoģiju, un sabojājas …" at bounding box center [375, 114] width 331 height 103
copy div "Ja datori ir savienoti tīklā, izmantojot zvaigznes topogoģiju, un sabojājas dat…"
click at [251, 151] on span "Pārējais datortīkls netiks ietekmēts" at bounding box center [255, 154] width 75 height 6
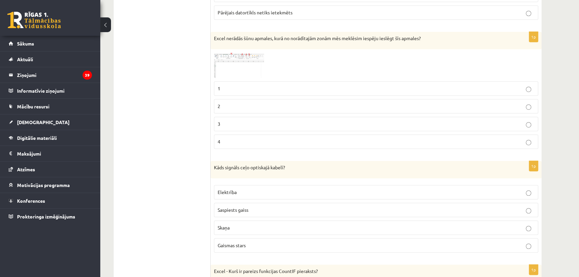
scroll to position [547, 0]
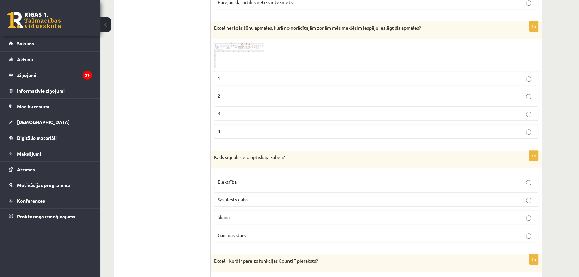
click at [242, 55] on span at bounding box center [239, 58] width 11 height 11
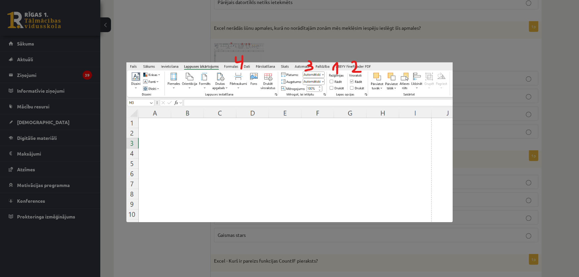
click at [204, 42] on div at bounding box center [289, 138] width 579 height 277
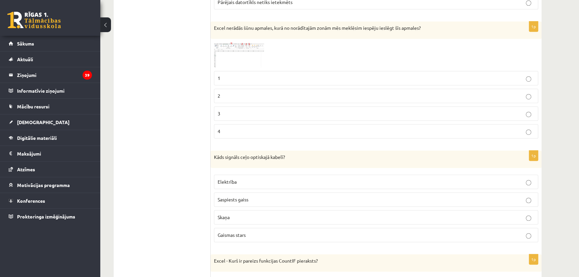
click at [241, 49] on img at bounding box center [239, 55] width 50 height 26
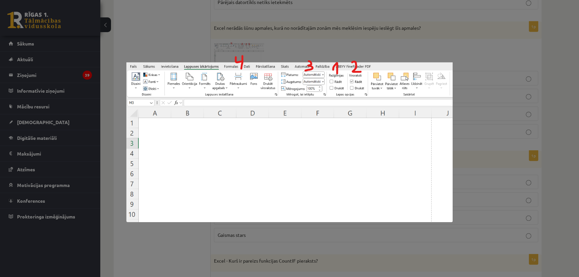
click at [182, 40] on div at bounding box center [289, 138] width 579 height 277
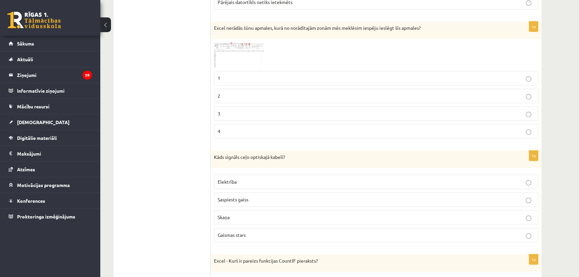
click at [251, 128] on p "4" at bounding box center [376, 131] width 317 height 7
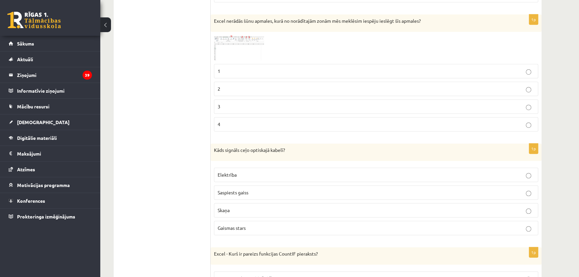
scroll to position [577, 0]
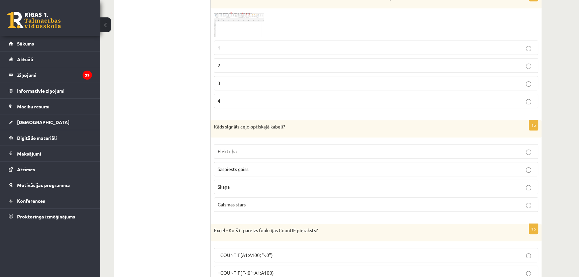
click at [249, 188] on p "Skaņa" at bounding box center [376, 186] width 317 height 7
drag, startPoint x: 214, startPoint y: 124, endPoint x: 274, endPoint y: 210, distance: 104.6
click at [274, 210] on div "1p Kāds signāls ceļo optiskajā kabelī? Elektrība Saspiests gaiss Skaņa Gaismas …" at bounding box center [375, 168] width 331 height 97
copy div "Kāds signāls ceļo optiskajā kabelī? Elektrība Saspiests gaiss Skaņa Gaismas sta…"
click at [247, 201] on p "Gaismas stars" at bounding box center [376, 204] width 317 height 7
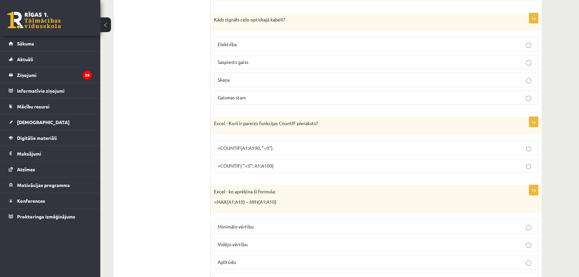
scroll to position [698, 0]
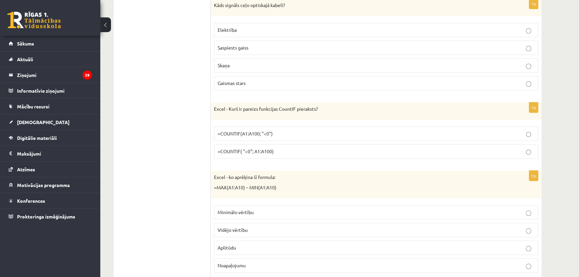
click at [262, 151] on span "=COUNTIF( "<0"; A1:A100)" at bounding box center [246, 151] width 56 height 6
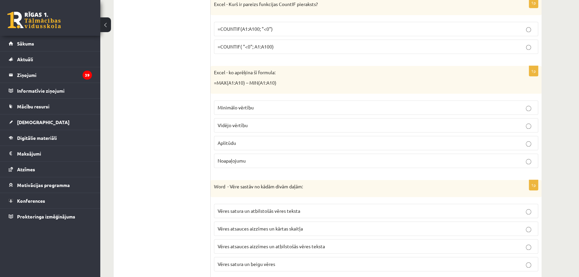
scroll to position [790, 0]
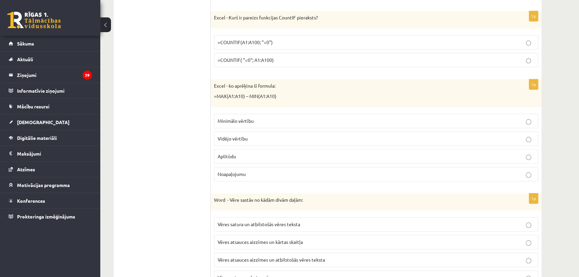
click at [257, 44] on label "=COUNTIF(A1:A100; "<0")" at bounding box center [376, 42] width 324 height 14
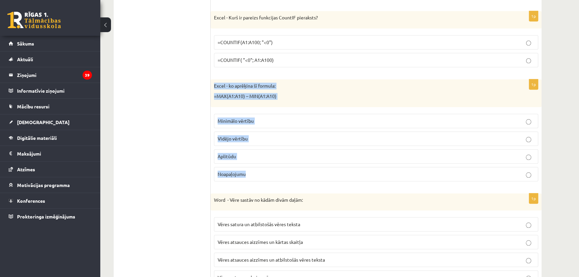
drag, startPoint x: 214, startPoint y: 85, endPoint x: 261, endPoint y: 174, distance: 100.7
click at [261, 174] on div "1p Excel - ko aprēķina šī formula: =MAX(A1:A10) – MIN(A1:A10) Minimālo vērtību …" at bounding box center [375, 132] width 331 height 107
copy div "Excel - ko aprēķina šī formula: =MAX(A1:A10) – MIN(A1:A10) Minimālo vērtību Vid…"
click at [233, 156] on span "Aplitūdu" at bounding box center [227, 156] width 18 height 6
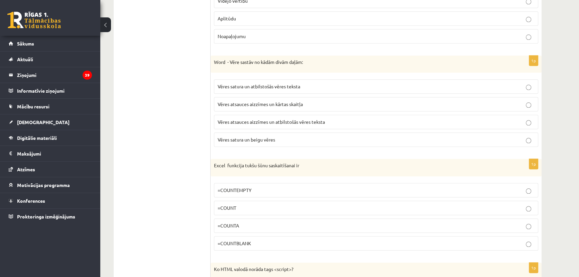
scroll to position [942, 0]
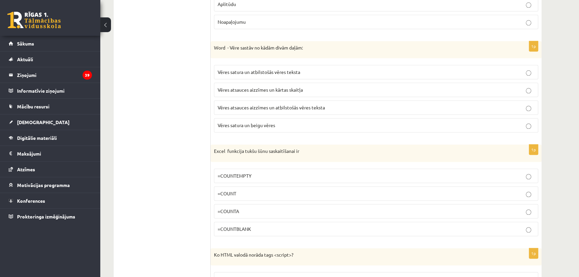
click at [249, 107] on span "Vēres atsauces aizzīmes un atbilstošās vēres teksta" at bounding box center [271, 107] width 107 height 6
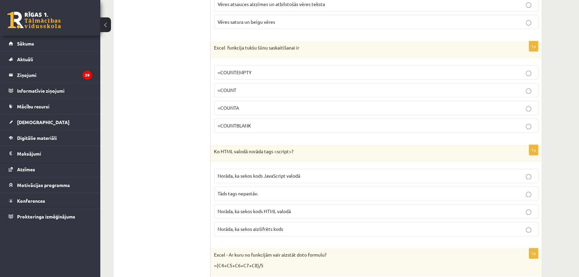
scroll to position [1032, 0]
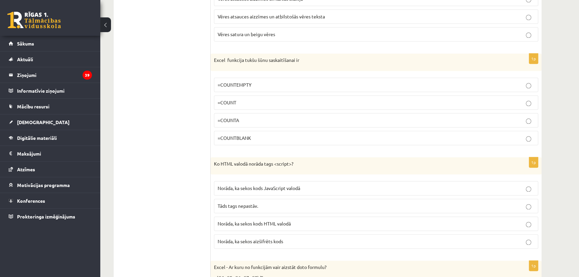
click at [223, 82] on span "=COUNTEMPTY" at bounding box center [235, 85] width 34 height 6
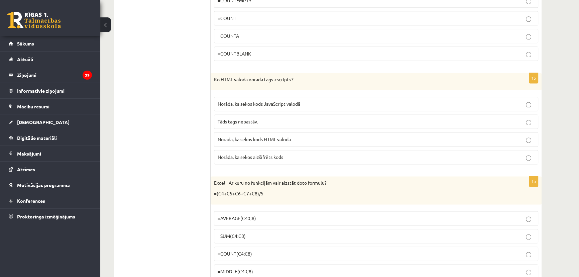
scroll to position [1124, 0]
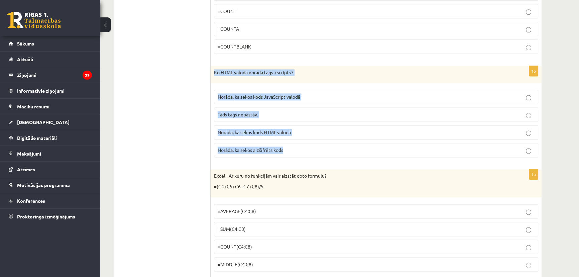
drag, startPoint x: 214, startPoint y: 70, endPoint x: 299, endPoint y: 155, distance: 120.7
click at [299, 155] on div "1p Ko HTML valodā norāda tags <script>? Norāda, ka sekos kods JavaScript valodā…" at bounding box center [375, 114] width 331 height 97
copy div "Ko HTML valodā norāda tags <script>? Norāda, ka sekos kods JavaScript valodā Tā…"
click at [237, 95] on span "Norāda, ka sekos kods JavaScript valodā" at bounding box center [259, 97] width 83 height 6
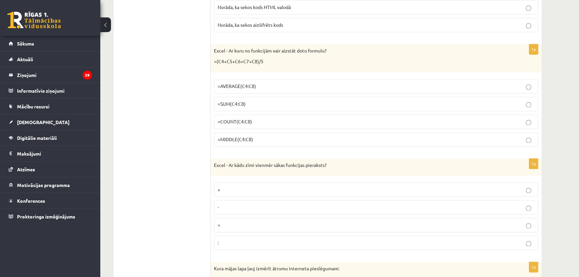
scroll to position [1276, 0]
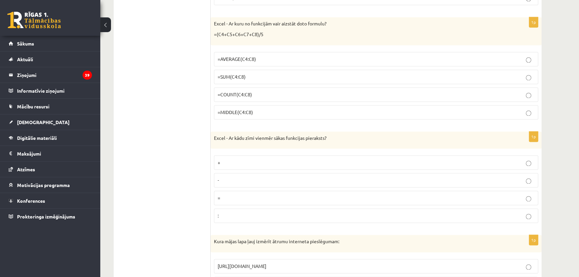
click at [231, 57] on span "=AVERAGE(C4:C8)" at bounding box center [237, 59] width 38 height 6
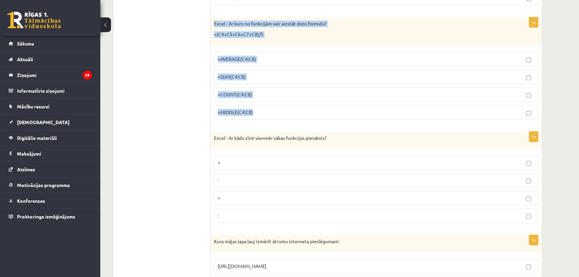
drag, startPoint x: 214, startPoint y: 20, endPoint x: 283, endPoint y: 104, distance: 108.3
click at [283, 104] on div "1p Excel - Ar kuru no funkcijām vair aizstāt doto formulu? =(C4+C5+C6+C7+C8)/5 …" at bounding box center [375, 70] width 331 height 107
copy div "Excel - Ar kuru no funkcijām vair aizstāt doto formulu? =(C4+C5+C6+C7+C8)/5 =AV…"
click at [251, 56] on span "=AVERAGE(C4:C8)" at bounding box center [237, 59] width 38 height 6
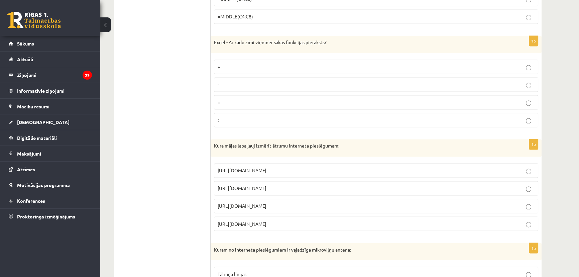
scroll to position [1336, 0]
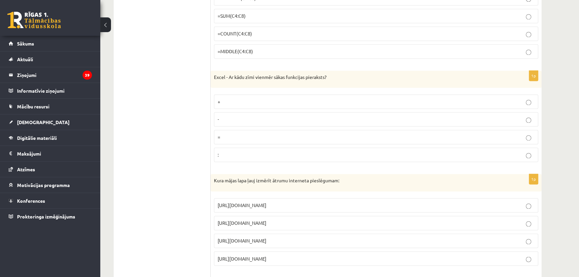
click at [231, 153] on p ":" at bounding box center [376, 154] width 317 height 7
click at [228, 135] on p "=" at bounding box center [376, 136] width 317 height 7
drag, startPoint x: 214, startPoint y: 72, endPoint x: 333, endPoint y: 162, distance: 149.3
click at [333, 162] on div "1p Excel - Ar kādu zīmi vienmēr sākas funkcijas pieraksts? + - = :" at bounding box center [375, 118] width 331 height 97
copy div "Excel - Ar kādu zīmi vienmēr sākas funkcijas pieraksts? + - = :"
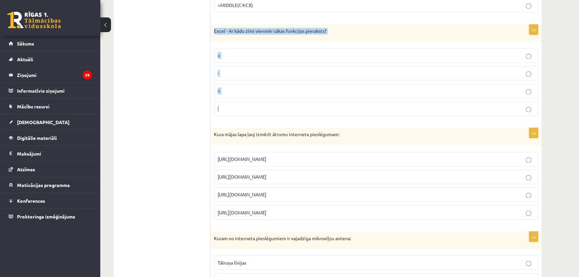
scroll to position [1397, 0]
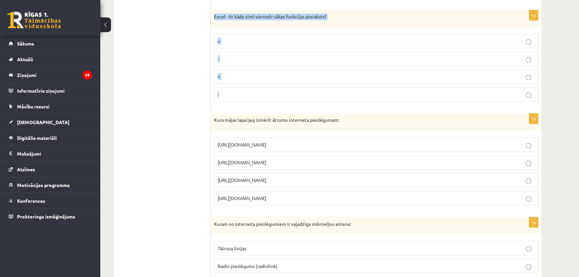
click at [226, 75] on p "=" at bounding box center [376, 76] width 317 height 7
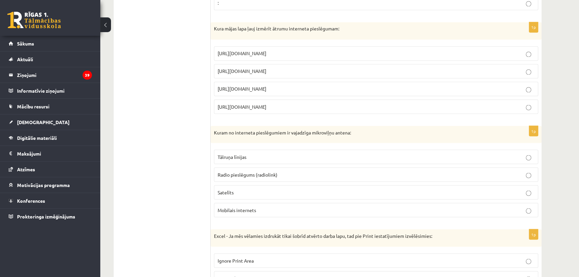
scroll to position [1458, 0]
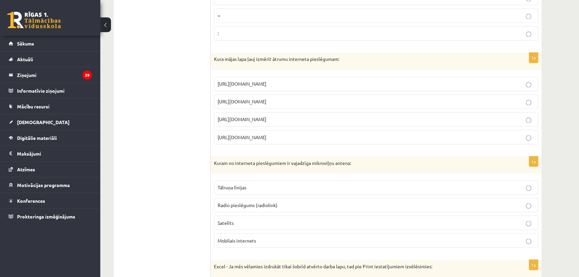
drag, startPoint x: 214, startPoint y: 55, endPoint x: 301, endPoint y: 126, distance: 112.6
click at [301, 126] on div "1p Kura mājas lapa ļauj izmērīt ātrumu interneta pieslēgumam: https://www.apoll…" at bounding box center [375, 100] width 331 height 97
click at [266, 99] on span "https://www.speedtest.net" at bounding box center [242, 101] width 49 height 6
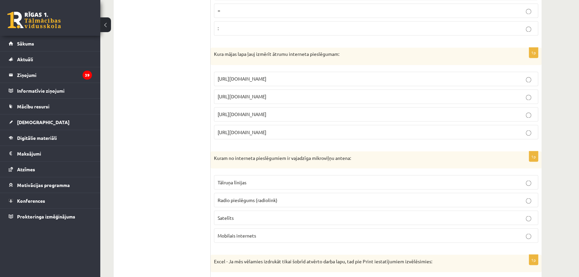
scroll to position [1519, 0]
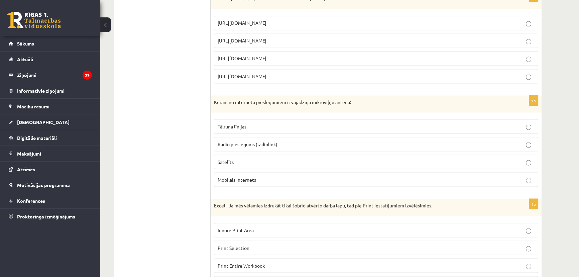
click at [247, 142] on span "Radio pieslēgums (radiolink)" at bounding box center [248, 144] width 60 height 6
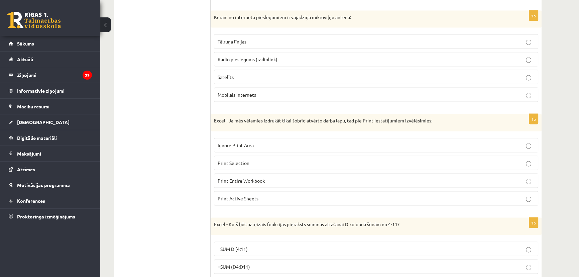
scroll to position [1610, 0]
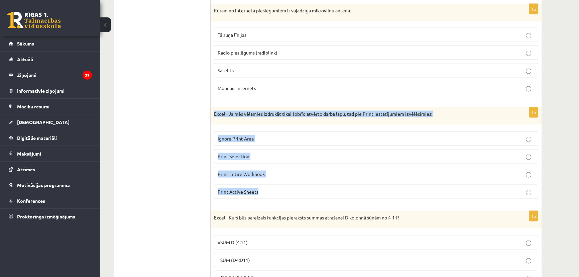
drag, startPoint x: 214, startPoint y: 112, endPoint x: 276, endPoint y: 186, distance: 96.3
click at [276, 186] on div "1p Excel - Ja mēs vēlamies izdrukāt tikai šobrīd atvērto darba lapu, tad pie Pr…" at bounding box center [375, 155] width 331 height 97
click at [254, 172] on span "Print Entire Workbook" at bounding box center [241, 174] width 47 height 6
drag, startPoint x: 214, startPoint y: 111, endPoint x: 274, endPoint y: 196, distance: 104.8
click at [274, 196] on div "1p Excel - Ja mēs vēlamies izdrukāt tikai šobrīd atvērto darba lapu, tad pie Pr…" at bounding box center [375, 155] width 331 height 97
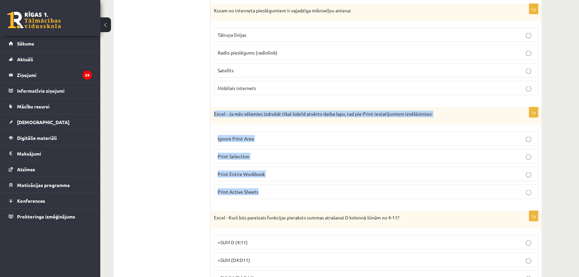
click at [236, 188] on span "Print Active Sheets" at bounding box center [238, 191] width 41 height 6
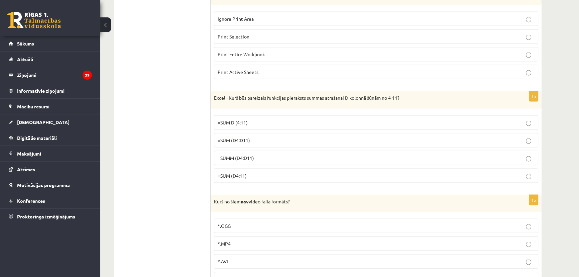
scroll to position [1731, 0]
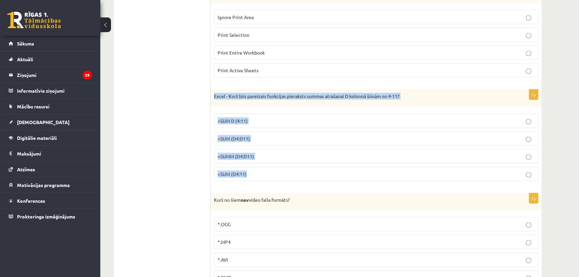
drag, startPoint x: 214, startPoint y: 92, endPoint x: 259, endPoint y: 167, distance: 86.9
click at [259, 167] on div "1p Excel - Kurš būs pareizais funkcijas pieraksts summas atrašanai D kolonnā šū…" at bounding box center [375, 138] width 331 height 97
click at [237, 118] on span "=SUM D (4:11)" at bounding box center [233, 121] width 30 height 6
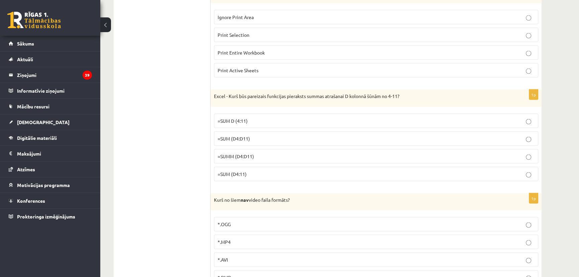
click at [244, 149] on label "=SUMM (D4:D11)" at bounding box center [376, 156] width 324 height 14
click at [246, 136] on span "=SUM (D4:D11)" at bounding box center [234, 138] width 32 height 6
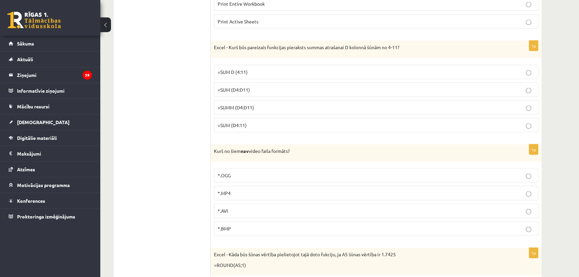
scroll to position [1761, 0]
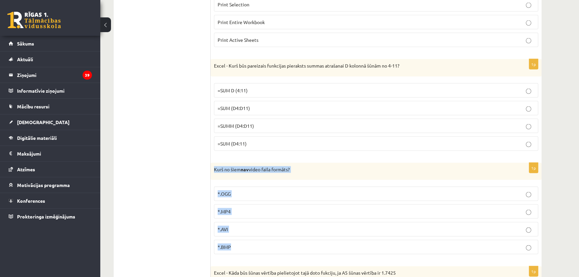
drag, startPoint x: 214, startPoint y: 163, endPoint x: 254, endPoint y: 239, distance: 86.1
click at [254, 239] on div "1p Kurš no šiem nav video faila formāts? *.OGG *.MP4 *.AVI *.BMP" at bounding box center [375, 211] width 331 height 97
click at [222, 240] on label "*.BMP" at bounding box center [376, 247] width 324 height 14
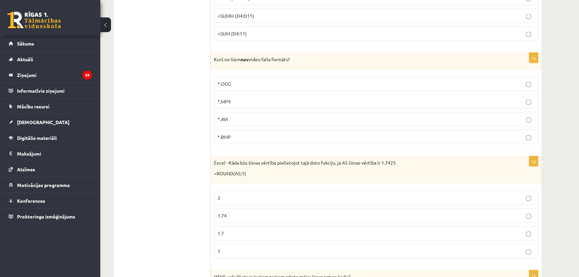
scroll to position [1913, 0]
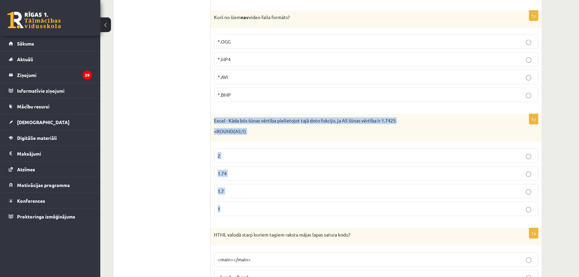
drag, startPoint x: 214, startPoint y: 117, endPoint x: 258, endPoint y: 205, distance: 98.8
click at [258, 205] on div "1p Excel - Kāda būs šūnas vērtība pielietojot tajā doto fukciju, ja A5 šūnas vē…" at bounding box center [375, 167] width 331 height 107
click at [231, 188] on p "1.7" at bounding box center [376, 190] width 317 height 7
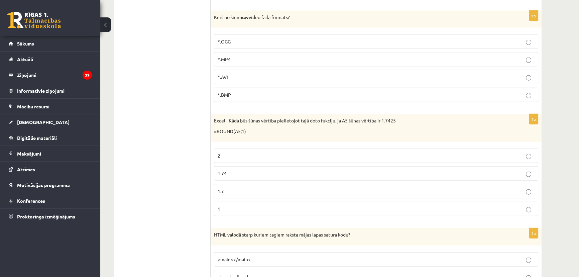
scroll to position [2005, 0]
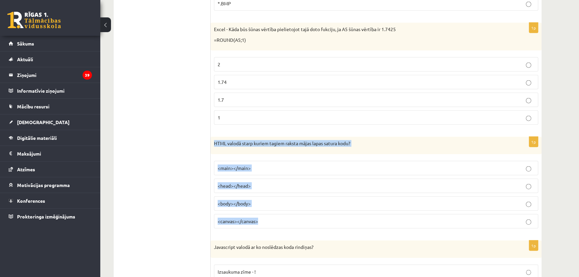
drag, startPoint x: 215, startPoint y: 138, endPoint x: 274, endPoint y: 213, distance: 95.4
click at [274, 213] on div "1p HTML valodā starp kuriem tagiem raksta mājas lapas satura kodu? <main></main…" at bounding box center [375, 185] width 331 height 97
click at [220, 200] on span "<body></body>" at bounding box center [234, 203] width 33 height 6
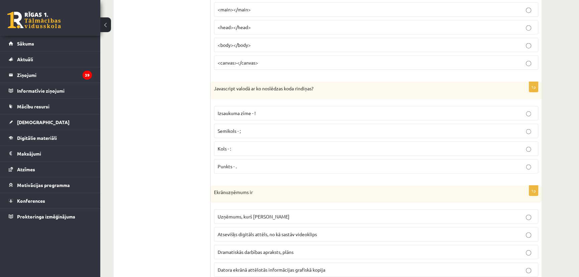
scroll to position [2187, 0]
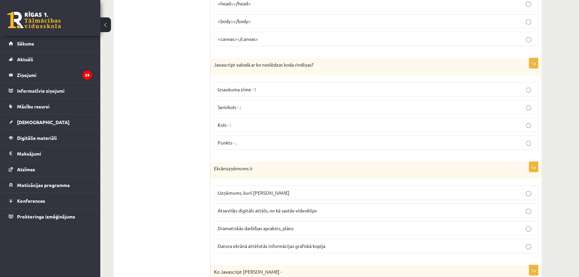
click at [237, 107] on label "Semikols - ;" at bounding box center [376, 107] width 324 height 14
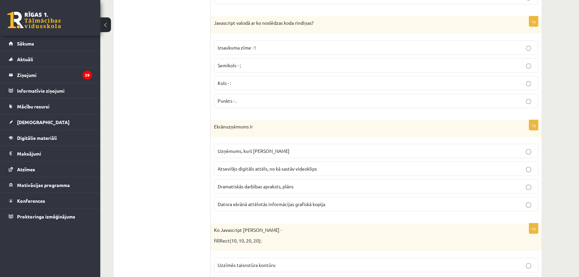
scroll to position [2248, 0]
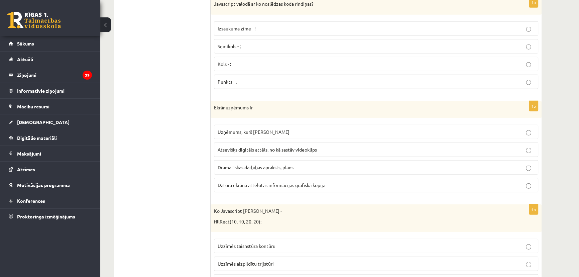
click at [239, 183] on label "Datora ekrānā attēlotās informācijas grafiskā kopija" at bounding box center [376, 185] width 324 height 14
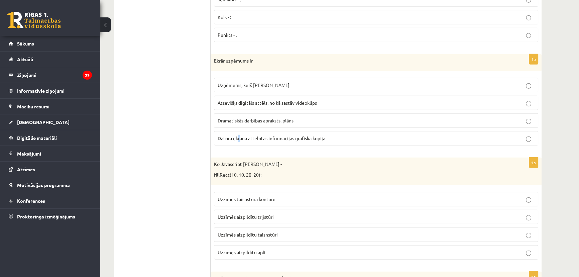
scroll to position [2308, 0]
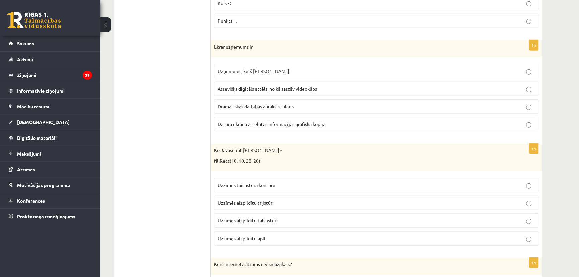
click at [249, 121] on span "Datora ekrānā attēlotās informācijas grafiskā kopija" at bounding box center [272, 124] width 108 height 6
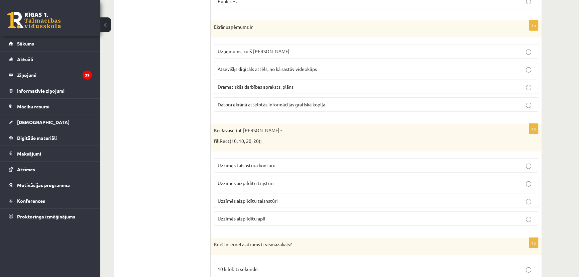
scroll to position [2339, 0]
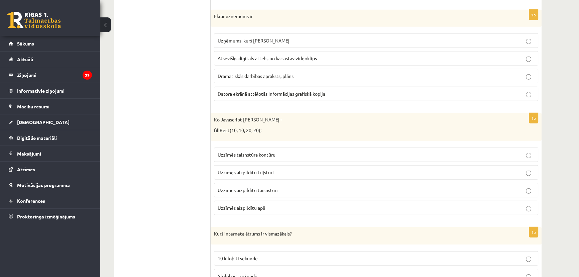
click at [242, 37] on span "Uzņēmums, kurš ražo ekrānus" at bounding box center [254, 40] width 72 height 6
click at [235, 87] on label "Datora ekrānā attēlotās informācijas grafiskā kopija" at bounding box center [376, 94] width 324 height 14
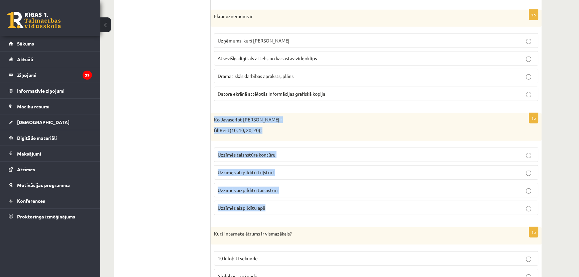
drag, startPoint x: 214, startPoint y: 116, endPoint x: 277, endPoint y: 200, distance: 105.2
click at [277, 200] on div "1p Ko Javascript darīs koda rindiņa - fillRect(10, 10, 20, 20); Uzzīmēs taisnst…" at bounding box center [375, 166] width 331 height 107
click at [253, 116] on p "Ko Javascript darīs koda rindiņa -" at bounding box center [359, 119] width 291 height 7
drag, startPoint x: 214, startPoint y: 114, endPoint x: 289, endPoint y: 207, distance: 118.6
click at [289, 207] on div "1p Ko Javascript darīs koda rindiņa - fillRect(10, 10, 20, 20); Uzzīmēs taisnst…" at bounding box center [375, 166] width 331 height 107
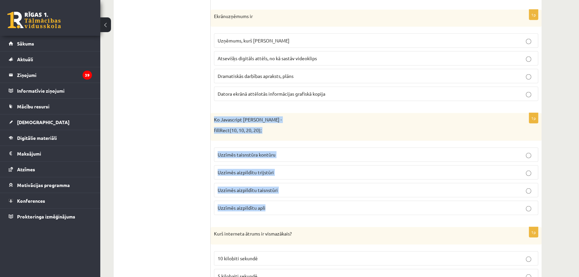
click at [264, 187] on span "Uzzīmēs aizpildītu taisnstūri" at bounding box center [248, 190] width 60 height 6
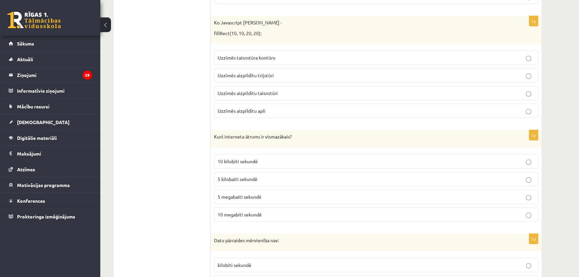
scroll to position [2490, 0]
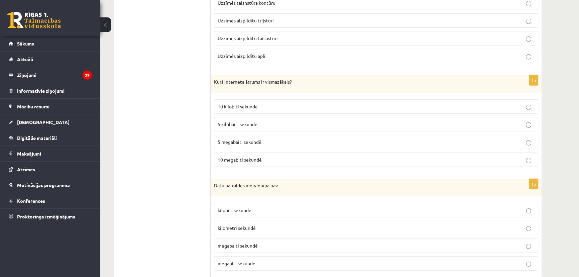
click at [240, 103] on span "10 kilobiti sekundē" at bounding box center [238, 106] width 40 height 6
click at [242, 121] on p "5 kilobaiti sekundē" at bounding box center [376, 124] width 317 height 7
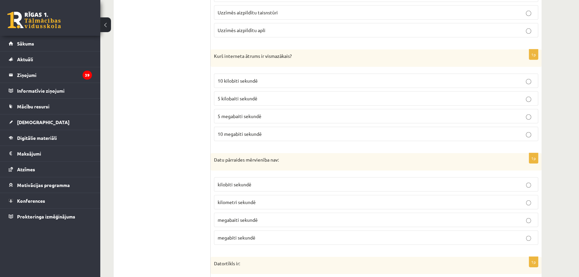
scroll to position [2521, 0]
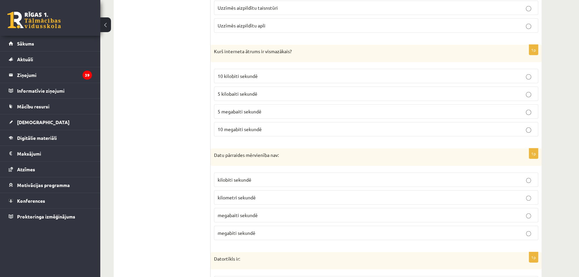
click at [228, 194] on span "kilometri sekundē" at bounding box center [237, 197] width 38 height 6
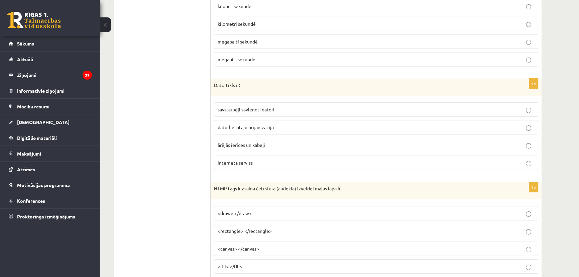
scroll to position [2703, 0]
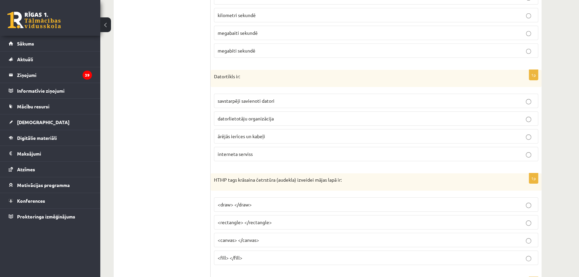
click at [289, 98] on p "savstarpēji savienoti datori" at bounding box center [376, 100] width 317 height 7
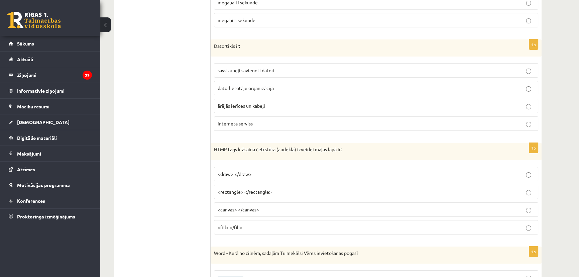
click at [272, 206] on p "<canvas> </canvas>" at bounding box center [376, 209] width 317 height 7
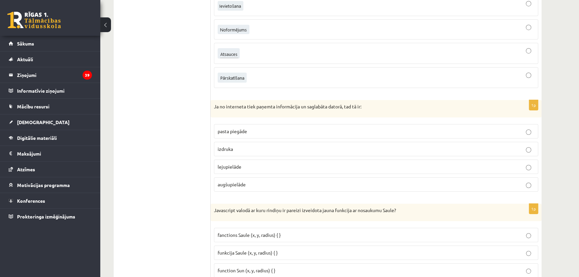
scroll to position [2953, 0]
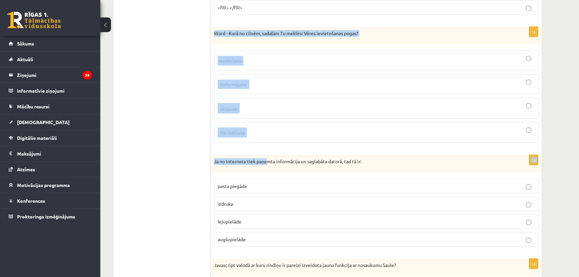
drag, startPoint x: 214, startPoint y: 26, endPoint x: 268, endPoint y: 154, distance: 138.8
click at [259, 136] on label at bounding box center [376, 132] width 324 height 21
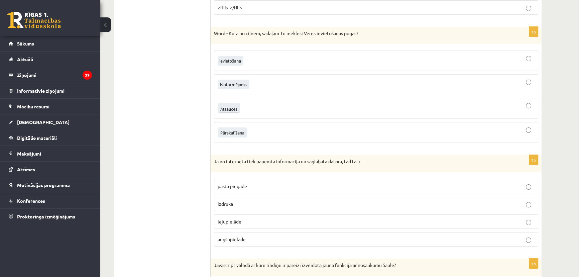
click at [260, 50] on label at bounding box center [376, 60] width 324 height 20
click at [254, 78] on div at bounding box center [376, 84] width 317 height 13
click at [233, 58] on img at bounding box center [231, 61] width 26 height 10
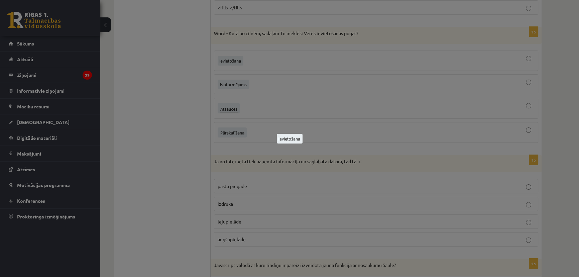
click at [248, 62] on div at bounding box center [289, 138] width 579 height 277
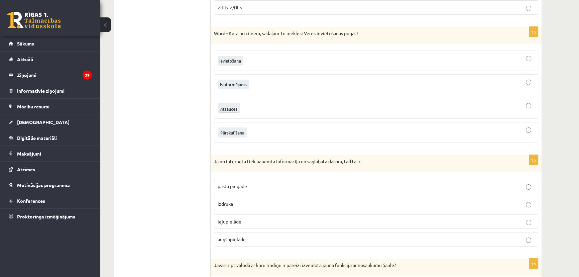
click at [250, 55] on div at bounding box center [376, 60] width 317 height 13
drag, startPoint x: 215, startPoint y: 155, endPoint x: 257, endPoint y: 196, distance: 58.6
click at [257, 197] on div "1p Ja no interneta tiek paņemta informācija un saglabāta datorā, tad tā ir: pas…" at bounding box center [375, 203] width 331 height 97
click at [238, 158] on p "Ja no interneta tiek paņemta informācija un saglabāta datorā, tad tā ir:" at bounding box center [359, 161] width 291 height 7
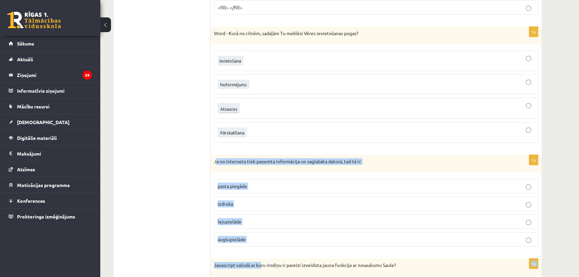
drag, startPoint x: 215, startPoint y: 155, endPoint x: 244, endPoint y: 190, distance: 45.6
click at [223, 158] on p "Ja no interneta tiek paņemta informācija un saglabāta datorā, tad tā ir:" at bounding box center [359, 161] width 291 height 7
drag, startPoint x: 214, startPoint y: 155, endPoint x: 256, endPoint y: 225, distance: 81.7
click at [256, 225] on div "1p Ja no interneta tiek paņemta informācija un saglabāta datorā, tad tā ir: pas…" at bounding box center [375, 203] width 331 height 97
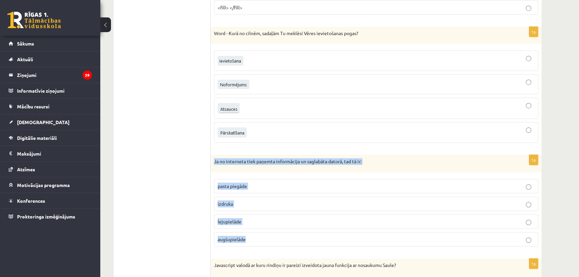
click at [247, 218] on p "lejupielāde" at bounding box center [376, 221] width 317 height 7
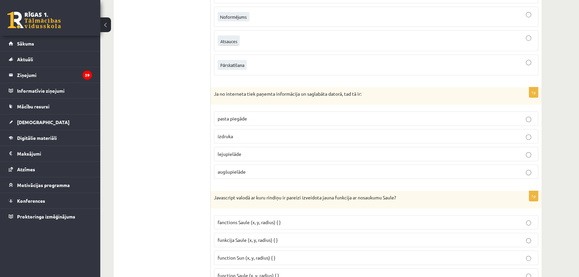
scroll to position [3044, 0]
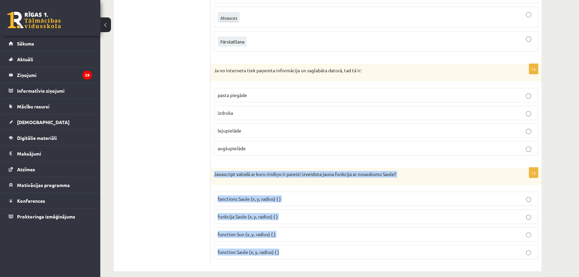
drag, startPoint x: 214, startPoint y: 167, endPoint x: 304, endPoint y: 252, distance: 124.3
click at [305, 254] on div "1p Javascript valodā ar kuru rindiņu ir pareizi izveidota jauna funkcija ar nos…" at bounding box center [375, 215] width 331 height 97
click at [251, 231] on label "function Sun (x, y, radius) { }" at bounding box center [376, 234] width 324 height 14
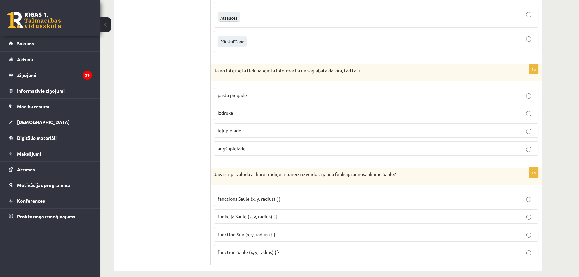
click at [250, 249] on span "function Saule (x, y, radius) { }" at bounding box center [248, 252] width 61 height 6
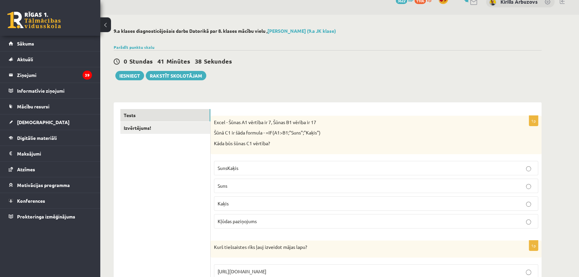
scroll to position [0, 0]
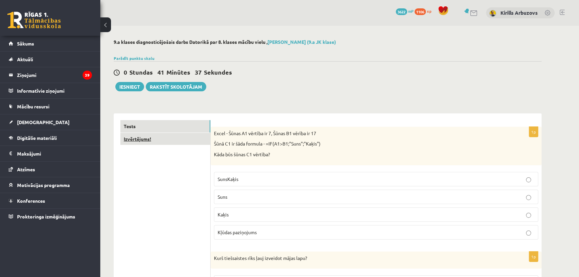
click at [188, 137] on link "Izvērtējums!" at bounding box center [165, 139] width 90 height 12
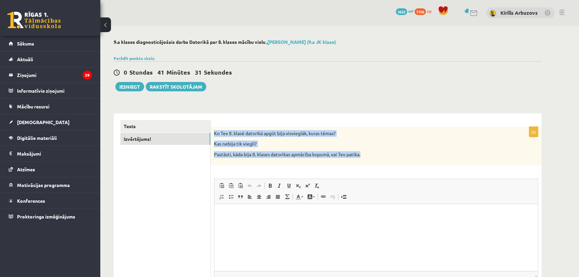
drag, startPoint x: 213, startPoint y: 132, endPoint x: 380, endPoint y: 157, distance: 169.0
click at [380, 157] on div "Ko Tev 8. klasē datorikā apgūt bija visvieglāk, kuras tēmas? Kas nebija tik vie…" at bounding box center [375, 146] width 331 height 38
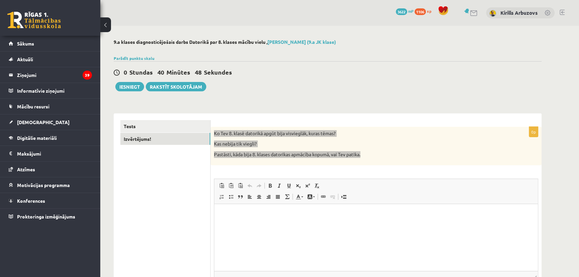
click at [242, 210] on p "Визуальный текстовый редактор, wiswyg-editor-user-answer-47433777587480" at bounding box center [376, 213] width 310 height 7
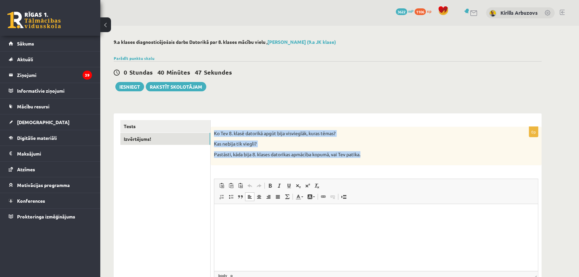
click at [294, 155] on p "Pastāsti, kāda bija 8. klases datorikas apmācība kopumā, vai Tev patika." at bounding box center [359, 154] width 291 height 7
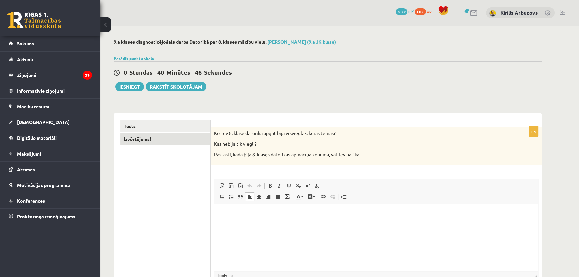
click at [239, 213] on p "Визуальный текстовый редактор, wiswyg-editor-user-answer-47433777587480" at bounding box center [376, 213] width 310 height 7
drag, startPoint x: 221, startPoint y: 214, endPoint x: 306, endPoint y: 227, distance: 85.9
click at [306, 227] on html "**********" at bounding box center [375, 216] width 323 height 27
click at [271, 189] on link "Полужирный Комбинация клавиш Ctrl+B" at bounding box center [269, 185] width 9 height 9
click at [271, 188] on link "Полужирный Комбинация клавиш Ctrl+B" at bounding box center [269, 185] width 9 height 9
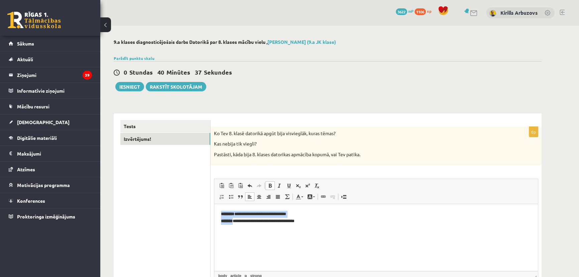
click at [271, 188] on link "Полужирный Комбинация клавиш Ctrl+B" at bounding box center [269, 185] width 9 height 9
click at [270, 188] on link "Полужирный Комбинация клавиш Ctrl+B" at bounding box center [269, 185] width 9 height 9
click at [267, 186] on span at bounding box center [269, 185] width 5 height 5
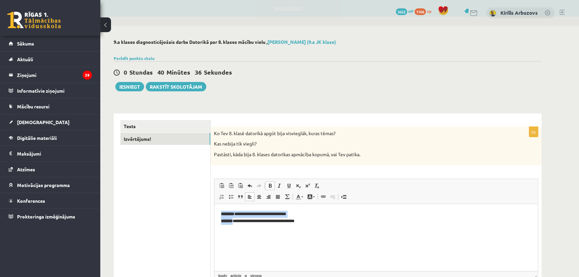
click at [267, 185] on span at bounding box center [269, 185] width 5 height 5
click at [267, 184] on span at bounding box center [269, 185] width 5 height 5
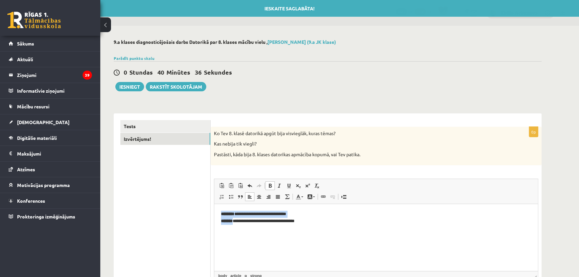
click at [267, 184] on span at bounding box center [269, 185] width 5 height 5
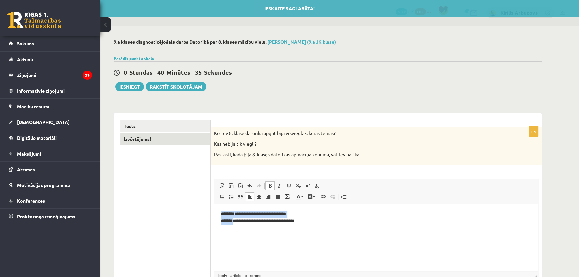
click at [267, 184] on span at bounding box center [269, 185] width 5 height 5
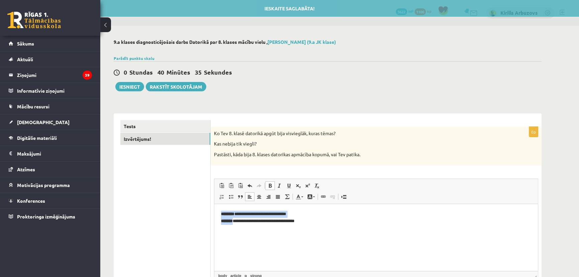
click at [267, 184] on span at bounding box center [269, 185] width 5 height 5
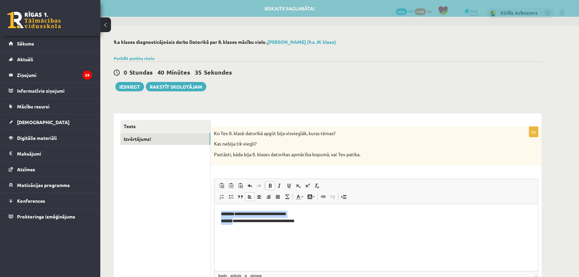
click at [267, 184] on span at bounding box center [269, 185] width 5 height 5
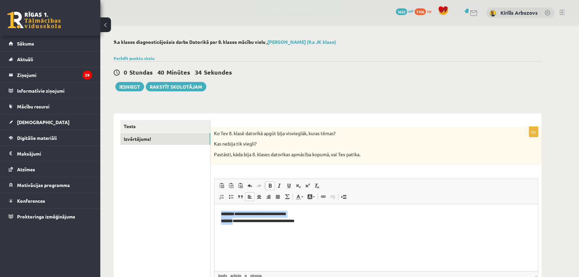
click at [316, 220] on p "**********" at bounding box center [376, 217] width 310 height 14
click at [134, 87] on button "Iesniegt" at bounding box center [129, 86] width 29 height 9
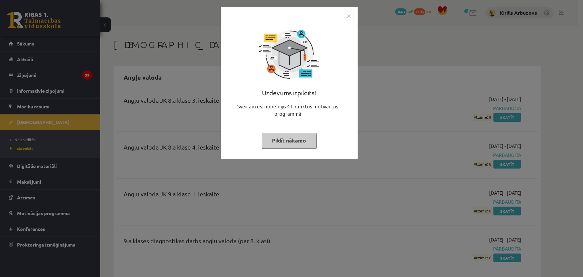
click at [303, 137] on button "Pildīt nākamo" at bounding box center [289, 140] width 55 height 15
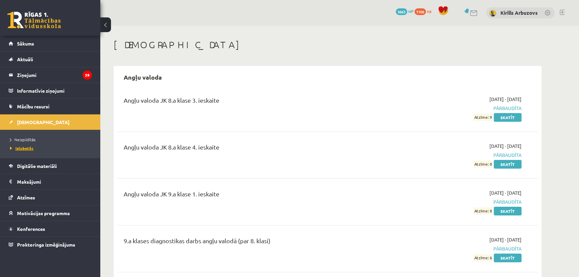
click at [31, 147] on span "Izlabotās" at bounding box center [21, 147] width 23 height 5
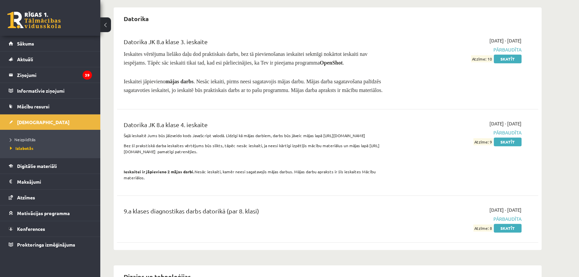
scroll to position [486, 0]
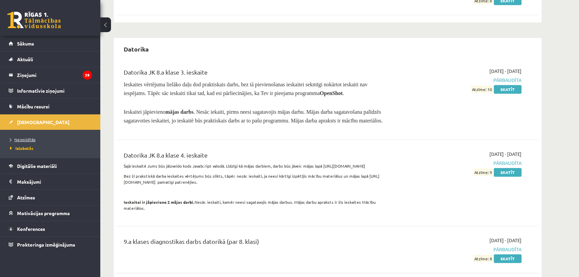
click at [29, 139] on span "Neizpildītās" at bounding box center [22, 139] width 25 height 5
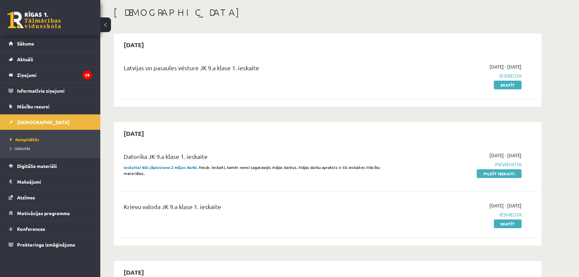
scroll to position [30, 0]
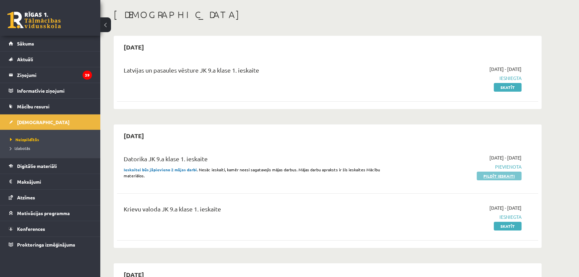
click at [499, 176] on link "Pildīt ieskaiti" at bounding box center [498, 175] width 45 height 9
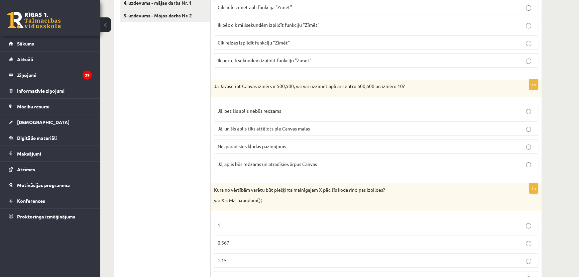
scroll to position [80, 0]
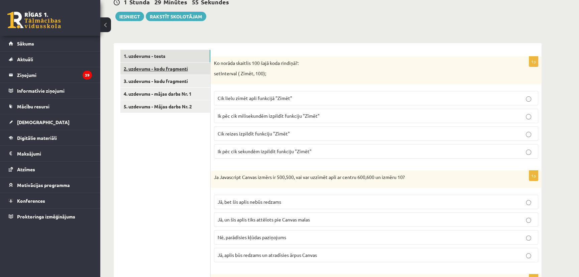
click at [166, 69] on link "2. uzdevums - kodu fragmenti" at bounding box center [165, 68] width 90 height 12
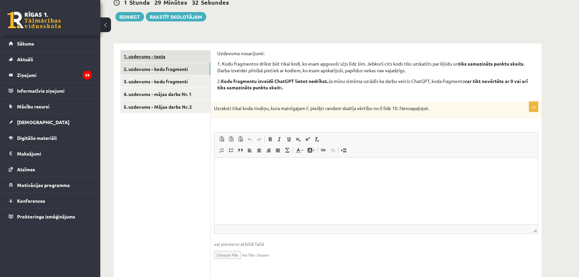
scroll to position [69, 0]
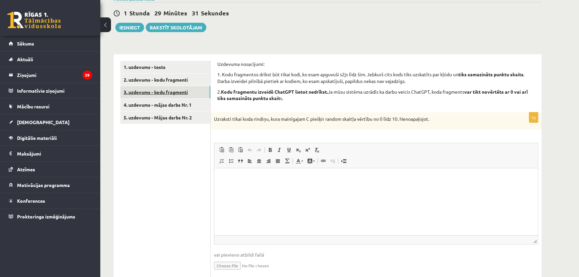
click at [185, 93] on link "3. uzdevums - kodu fragmenti" at bounding box center [165, 92] width 90 height 12
click at [182, 99] on link "4. uzdevums - mājas darbs Nr. 1" at bounding box center [165, 105] width 90 height 12
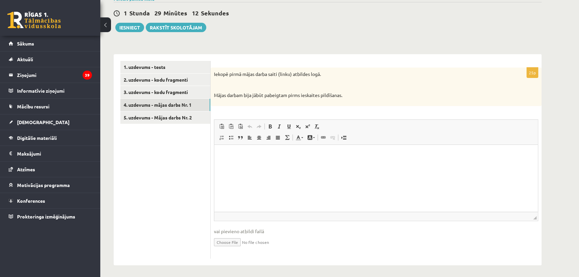
click at [274, 165] on html at bounding box center [375, 154] width 323 height 20
drag, startPoint x: 334, startPoint y: 154, endPoint x: 425, endPoint y: 304, distance: 175.0
click at [214, 160] on html "**********" at bounding box center [375, 154] width 323 height 20
copy p "**********"
click at [239, 165] on html "**********" at bounding box center [375, 154] width 323 height 20
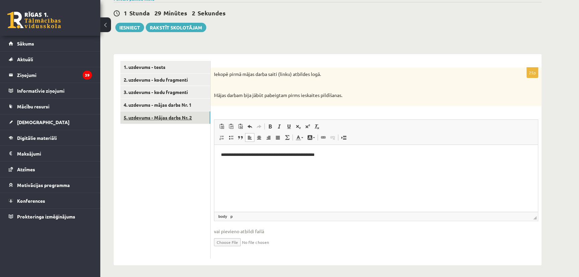
click at [170, 120] on link "5. uzdevums - Mājas darbs Nr. 2" at bounding box center [165, 117] width 90 height 12
click at [291, 157] on p "Визуальный текстовый редактор, wiswyg-editor-user-answer-47433753402180" at bounding box center [376, 154] width 310 height 7
click at [181, 93] on link "3. uzdevums - kodu fragmenti" at bounding box center [165, 92] width 90 height 12
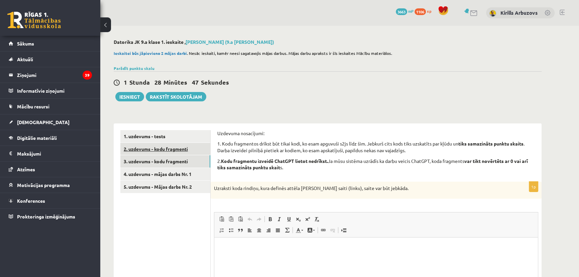
click at [185, 147] on link "2. uzdevums - kodu fragmenti" at bounding box center [165, 149] width 90 height 12
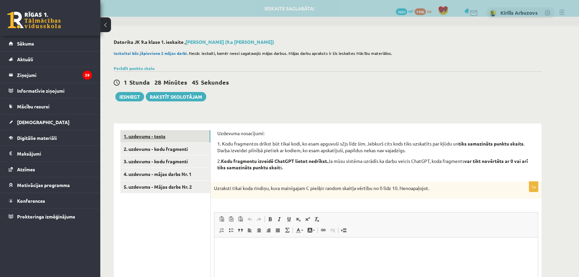
click at [175, 137] on link "1. uzdevums - tests" at bounding box center [165, 136] width 90 height 12
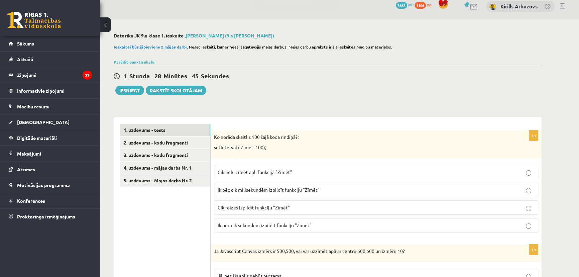
scroll to position [91, 0]
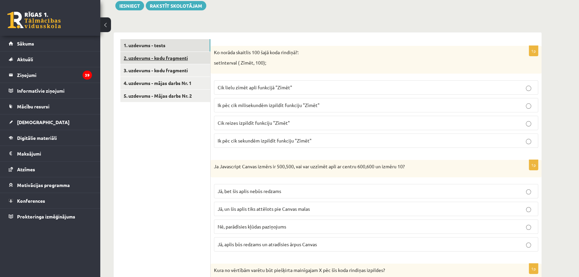
click at [190, 59] on link "2. uzdevums - kodu fragmenti" at bounding box center [165, 58] width 90 height 12
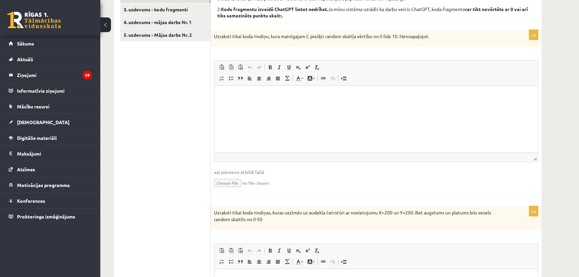
scroll to position [0, 0]
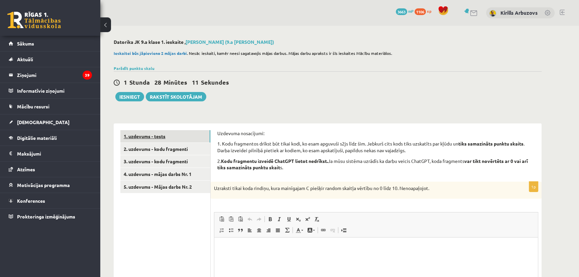
click at [157, 141] on link "1. uzdevums - tests" at bounding box center [165, 136] width 90 height 12
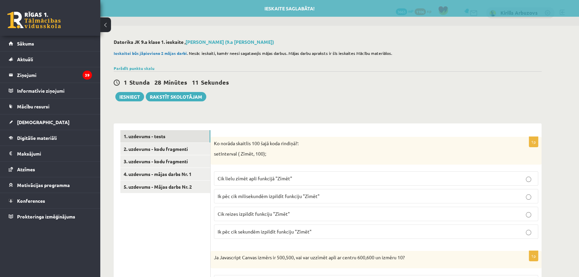
scroll to position [60, 0]
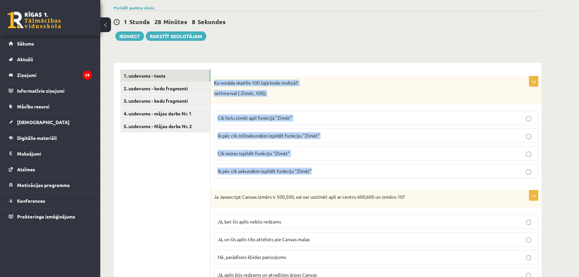
drag, startPoint x: 214, startPoint y: 82, endPoint x: 330, endPoint y: 168, distance: 144.7
click at [330, 168] on div "1p Ko norāda skaitlis 100 šajā koda rindiņā?: setInterval ( Zīmēt, 100); Cik li…" at bounding box center [375, 129] width 331 height 107
copy div "Ko norāda skaitlis 100 šajā koda rindiņā?: setInterval ( Zīmēt, 100); Cik lielu…"
click at [240, 135] on span "Ik pēc cik milisekundēm izpildīt funkciju "Zīmēt"" at bounding box center [269, 135] width 102 height 6
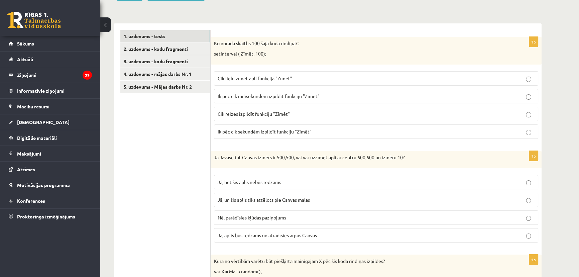
scroll to position [152, 0]
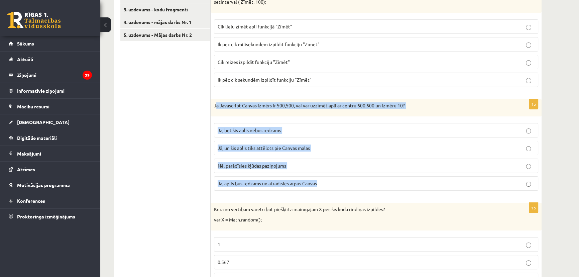
drag, startPoint x: 215, startPoint y: 105, endPoint x: 368, endPoint y: 194, distance: 176.8
click at [368, 194] on div "1p Ja Javascript Canvas izmērs ir 500,500, vai var uzzīmēt apli ar centru 600,6…" at bounding box center [375, 147] width 331 height 97
click at [234, 105] on p "Ja Javascript Canvas izmērs ir 500,500, vai var uzzīmēt apli ar centru 600,600 …" at bounding box center [359, 105] width 291 height 7
drag, startPoint x: 214, startPoint y: 105, endPoint x: 342, endPoint y: 177, distance: 146.9
click at [342, 177] on div "1p Ja Javascript Canvas izmērs ir 500,500, vai var uzzīmēt apli ar centru 600,6…" at bounding box center [375, 147] width 331 height 97
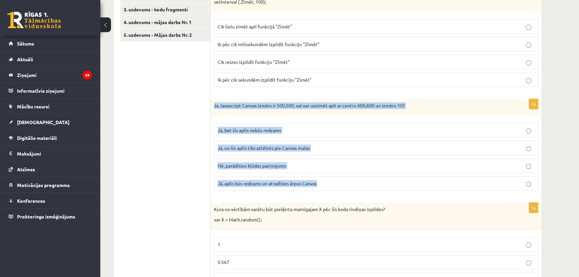
copy div "Ja Javascript Canvas izmērs ir 500,500, vai var uzzīmēt apli ar centru 600,600 …"
click at [251, 133] on label "Jā, bet šis aplis nebūs redzams" at bounding box center [376, 130] width 324 height 14
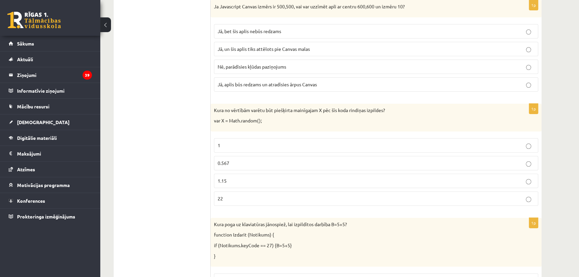
scroll to position [304, 0]
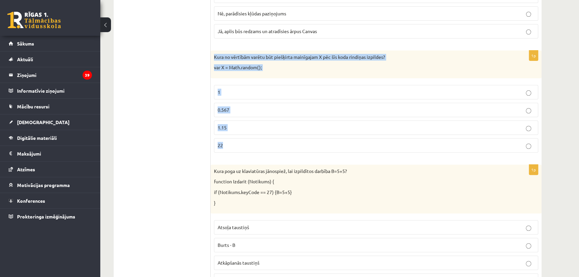
drag, startPoint x: 214, startPoint y: 57, endPoint x: 254, endPoint y: 151, distance: 102.1
click at [254, 151] on div "1p Kura no vērtībām varētu būt piešķirta mainīgajam X pēc šīs koda rindiņas izp…" at bounding box center [375, 103] width 331 height 107
copy div "Kura no vērtībām varētu būt piešķirta mainīgajam X pēc šīs koda rindiņas izpild…"
click at [233, 106] on p "0.567" at bounding box center [376, 109] width 317 height 7
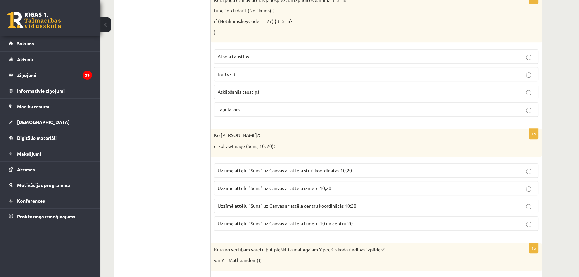
scroll to position [384, 0]
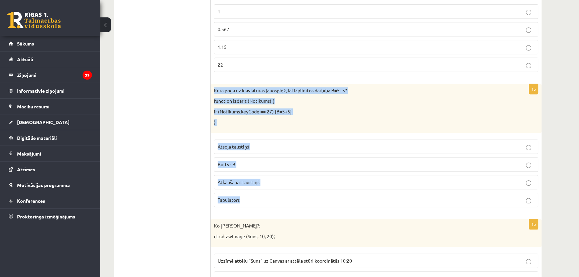
drag, startPoint x: 214, startPoint y: 90, endPoint x: 262, endPoint y: 199, distance: 120.0
click at [262, 199] on div "1p Kura poga uz klaviatūras jānospiež, lai izpildītos darbība B=5+5? function I…" at bounding box center [375, 148] width 331 height 128
copy div "Kura poga uz klaviatūras jānospiež, lai izpildītos darbība B=5+5? function Izda…"
click at [227, 147] on span "Atsoļa taustiņš" at bounding box center [233, 146] width 31 height 6
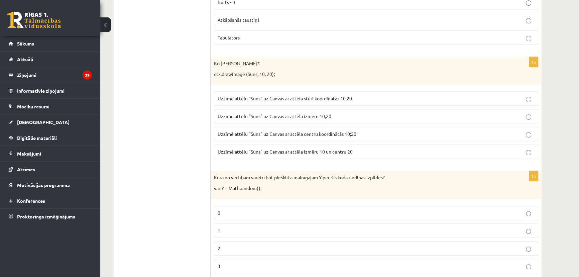
scroll to position [536, 0]
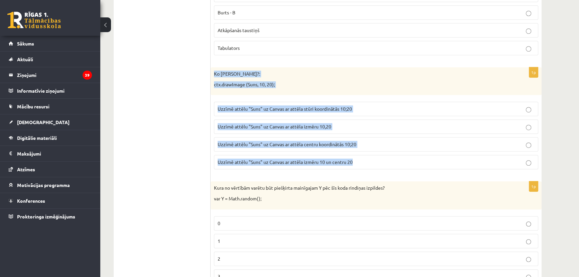
drag, startPoint x: 214, startPoint y: 72, endPoint x: 384, endPoint y: 171, distance: 196.4
click at [384, 171] on div "1p Ko dara koda rindiņa?: ctx.drawImage (Suns, 10, 20); Uzzīmē attēlu "Suns" uz…" at bounding box center [375, 120] width 331 height 107
copy div "Ko dara koda rindiņa?: ctx.drawImage (Suns, 10, 20); Uzzīmē attēlu "Suns" uz Ca…"
click at [307, 110] on p "Uzzīmē attēlu "Suns" uz Canvas ar attēla stūri koordinātās 10;20" at bounding box center [376, 108] width 317 height 7
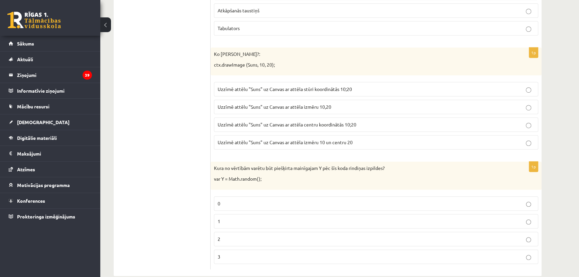
scroll to position [566, 0]
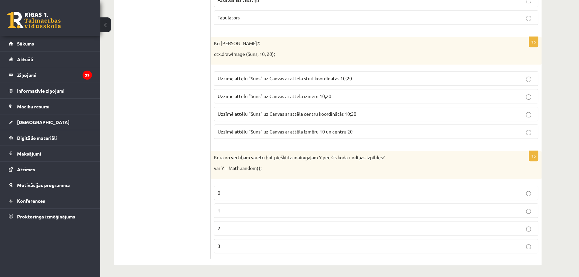
click at [225, 189] on p "0" at bounding box center [376, 192] width 317 height 7
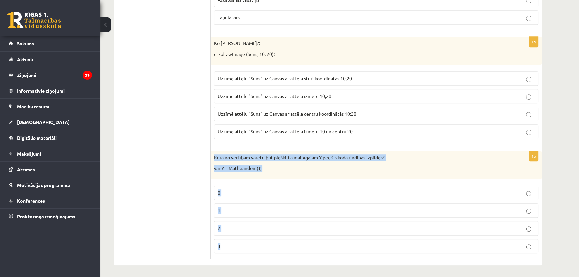
drag, startPoint x: 213, startPoint y: 155, endPoint x: 276, endPoint y: 246, distance: 110.2
click at [276, 246] on div "1p Kura no vērtībām varētu būt piešķirta mainīgajam Y pēc šīs koda rindiņas izp…" at bounding box center [375, 204] width 331 height 107
copy div "Kura no vērtībām varētu būt piešķirta mainīgajam Y pēc šīs koda rindiņas izpild…"
click at [274, 179] on div "1p Kura no vērtībām varētu būt piešķirta mainīgajam Y pēc šīs koda rindiņas izp…" at bounding box center [375, 204] width 331 height 107
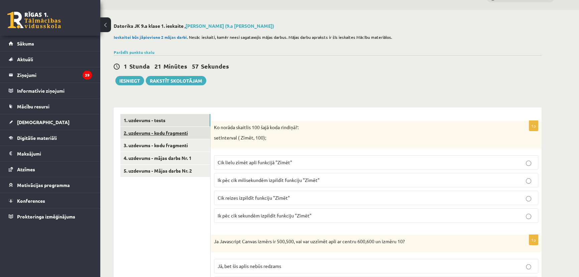
scroll to position [0, 0]
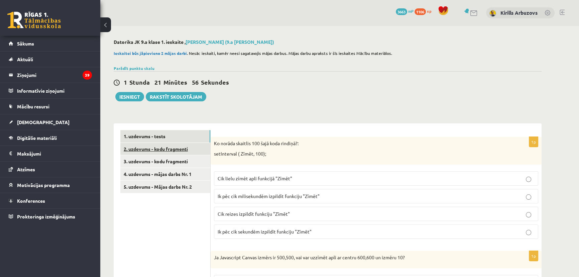
click at [166, 149] on link "2. uzdevums - kodu fragmenti" at bounding box center [165, 149] width 90 height 12
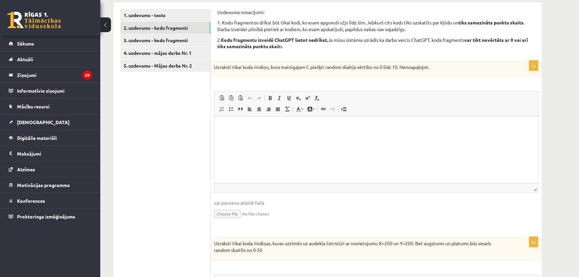
scroll to position [121, 0]
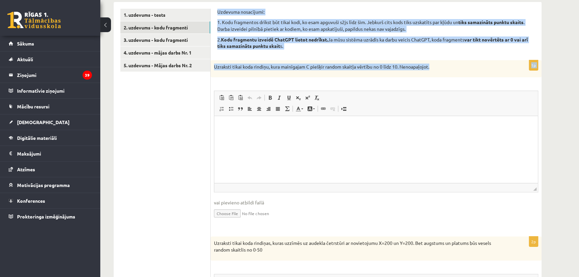
drag, startPoint x: 217, startPoint y: 10, endPoint x: 434, endPoint y: 74, distance: 226.2
copy form "Uzdevuma nosacījumi: 1. Kodu fragmentos drīkst būt tikai kodi, ko esam apguvuši…"
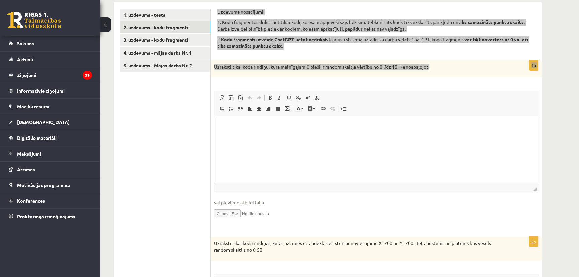
click at [250, 136] on html at bounding box center [375, 126] width 323 height 20
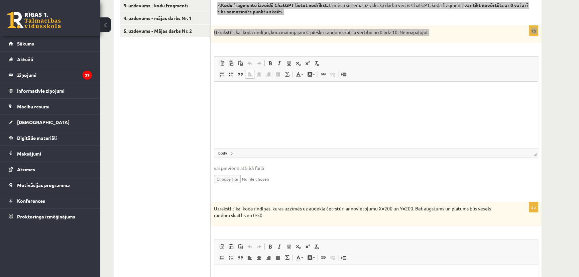
scroll to position [182, 0]
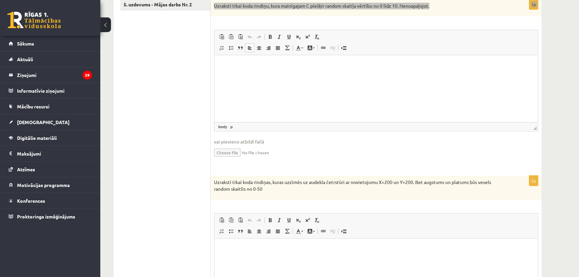
click at [230, 76] on html at bounding box center [375, 65] width 323 height 20
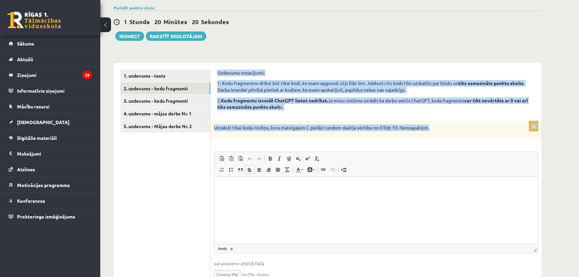
click at [271, 96] on div "Uzdevuma nosacījumi: 1. Kodu fragmentos drīkst būt tikai kodi, ko esam apguvuši…" at bounding box center [375, 91] width 317 height 45
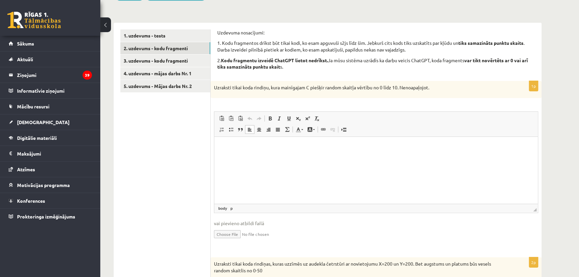
scroll to position [100, 0]
click at [147, 58] on link "3. uzdevums - kodu fragmenti" at bounding box center [165, 61] width 90 height 12
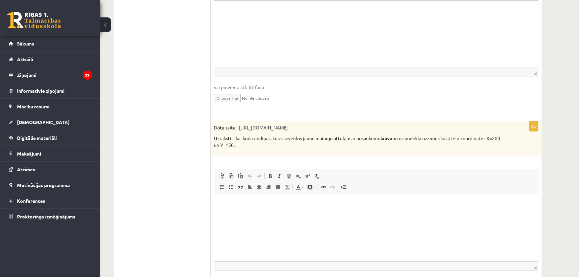
scroll to position [150, 0]
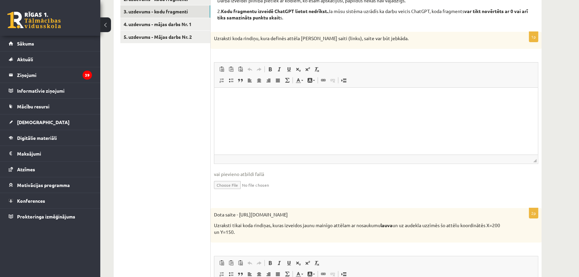
click at [236, 102] on html at bounding box center [375, 98] width 323 height 20
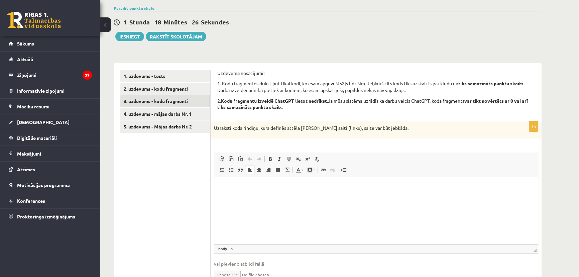
scroll to position [60, 0]
click at [173, 88] on link "2. uzdevums - kodu fragmenti" at bounding box center [165, 88] width 90 height 12
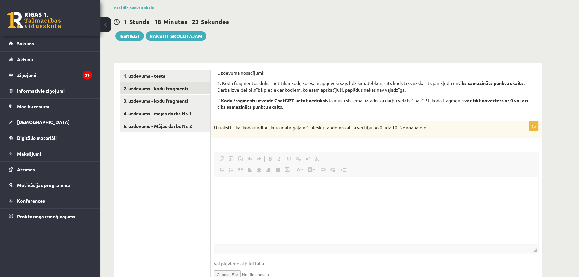
scroll to position [0, 0]
click at [258, 189] on p "Визуальный текстовый редактор, wiswyg-editor-user-answer-47433808256180" at bounding box center [376, 186] width 310 height 7
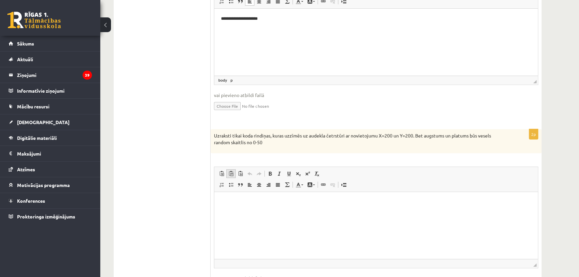
scroll to position [243, 0]
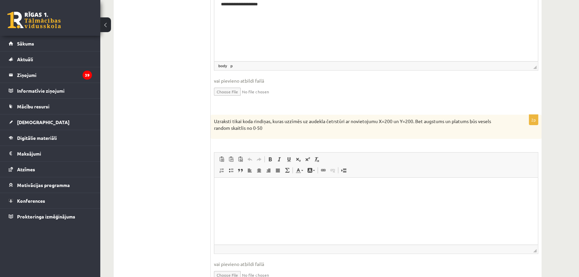
click at [229, 194] on html at bounding box center [375, 187] width 323 height 20
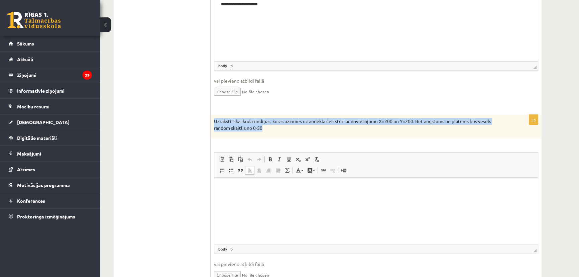
drag, startPoint x: 213, startPoint y: 120, endPoint x: 275, endPoint y: 128, distance: 62.6
click at [275, 128] on div "Uzraksti tikai koda rindiņas, kuras uzzīmēs uz audekla četrstūri ar novietojumu…" at bounding box center [375, 127] width 331 height 24
copy p "Uzraksti tikai koda rindiņas, kuras uzzīmēs uz audekla četrstūri ar novietojumu…"
click at [326, 122] on p "Uzraksti tikai koda rindiņas, kuras uzzīmēs uz audekla četrstūri ar novietojumu…" at bounding box center [359, 124] width 291 height 13
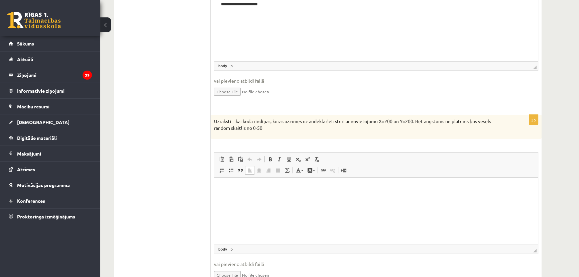
drag, startPoint x: 468, startPoint y: 352, endPoint x: 254, endPoint y: 184, distance: 272.2
click at [254, 184] on p "Визуальный текстовый редактор, wiswyg-editor-user-answer-47433808321280" at bounding box center [376, 187] width 310 height 7
drag, startPoint x: 385, startPoint y: 122, endPoint x: 418, endPoint y: 121, distance: 33.1
click at [418, 121] on p "Uzraksti tikai koda rindiņas, kuras uzzīmēs uz audekla četrstūri ar novietojumu…" at bounding box center [359, 124] width 291 height 13
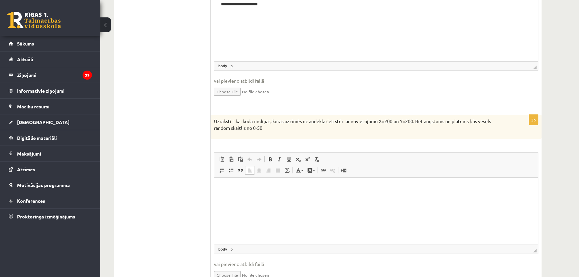
click at [273, 189] on p "Визуальный текстовый редактор, wiswyg-editor-user-answer-47433808321280" at bounding box center [376, 187] width 310 height 7
click at [248, 187] on p "**********" at bounding box center [376, 187] width 310 height 7
click at [253, 188] on p "**********" at bounding box center [376, 187] width 310 height 7
click at [243, 188] on p "**********" at bounding box center [376, 187] width 310 height 7
drag, startPoint x: 253, startPoint y: 187, endPoint x: 240, endPoint y: 187, distance: 12.7
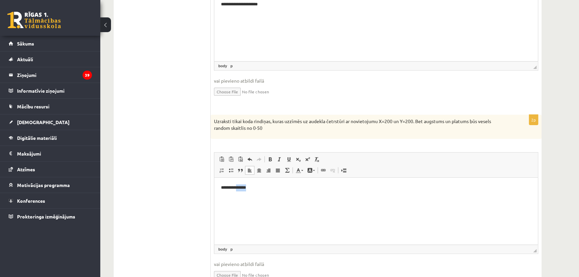
click at [240, 187] on p "**********" at bounding box center [376, 187] width 310 height 7
drag, startPoint x: 268, startPoint y: 188, endPoint x: 219, endPoint y: 192, distance: 48.9
click at [219, 192] on html "**********" at bounding box center [375, 187] width 323 height 20
click at [238, 194] on html "**********" at bounding box center [375, 187] width 323 height 20
click at [223, 194] on html "**********" at bounding box center [375, 187] width 323 height 20
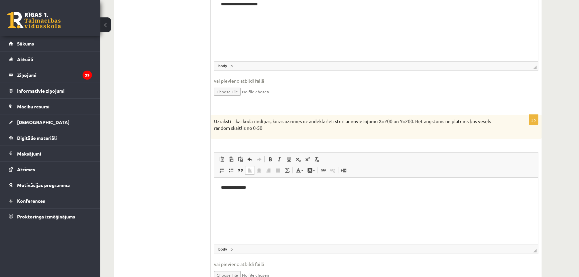
click at [254, 188] on p "**********" at bounding box center [376, 187] width 310 height 7
click at [268, 187] on p "**********" at bounding box center [376, 187] width 310 height 7
click at [253, 198] on p "**********" at bounding box center [376, 198] width 310 height 7
click at [252, 198] on p "**********" at bounding box center [376, 198] width 310 height 7
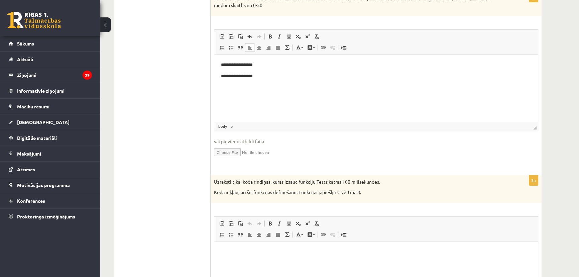
scroll to position [334, 0]
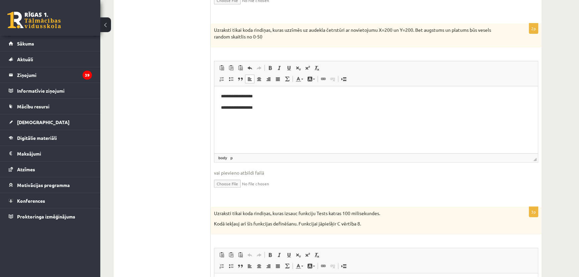
click at [263, 108] on p "**********" at bounding box center [376, 107] width 310 height 7
drag, startPoint x: 221, startPoint y: 97, endPoint x: 278, endPoint y: 106, distance: 57.6
click at [278, 106] on body "**********" at bounding box center [376, 113] width 310 height 41
copy body "**********"
click at [270, 116] on p "Визуальный текстовый редактор, wiswyg-editor-user-answer-47433808321280" at bounding box center [376, 118] width 310 height 7
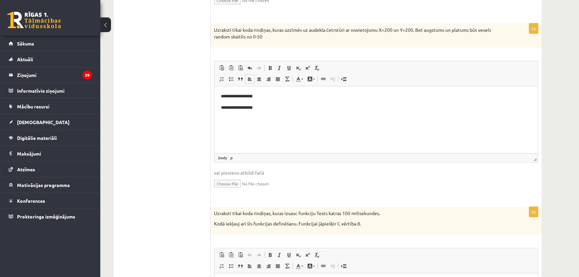
click at [230, 100] on body "**********" at bounding box center [376, 113] width 310 height 41
click at [229, 100] on body "**********" at bounding box center [376, 113] width 310 height 41
click at [233, 111] on p "**********" at bounding box center [376, 107] width 310 height 7
click at [226, 112] on body "**********" at bounding box center [376, 113] width 310 height 41
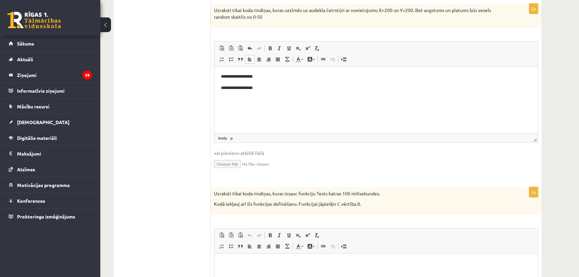
scroll to position [364, 0]
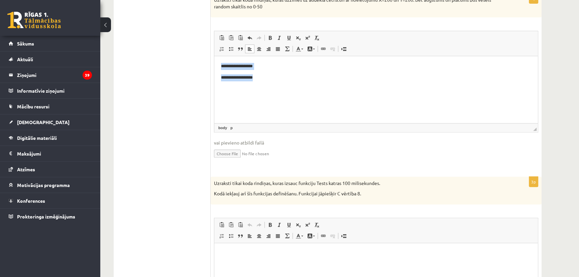
drag, startPoint x: 265, startPoint y: 78, endPoint x: 217, endPoint y: 56, distance: 52.5
click at [217, 56] on html "**********" at bounding box center [375, 83] width 323 height 54
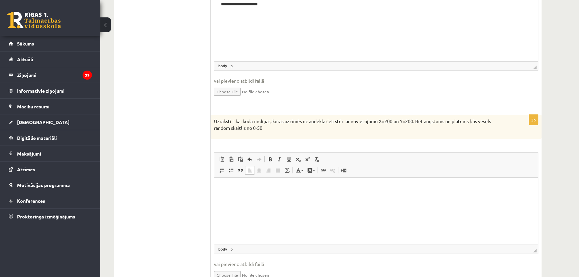
scroll to position [334, 0]
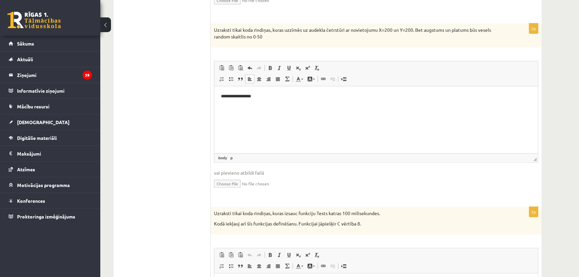
click at [267, 98] on p "**********" at bounding box center [376, 96] width 310 height 7
click at [242, 118] on p "**********" at bounding box center [376, 118] width 310 height 7
drag, startPoint x: 221, startPoint y: 95, endPoint x: 288, endPoint y: 118, distance: 70.7
click at [288, 118] on body "**********" at bounding box center [376, 119] width 310 height 52
click at [237, 96] on p "**********" at bounding box center [376, 103] width 310 height 21
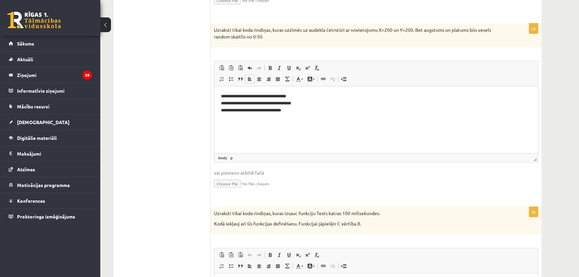
click at [236, 103] on p "**********" at bounding box center [376, 103] width 310 height 21
click at [271, 111] on p "**********" at bounding box center [376, 103] width 310 height 21
click at [276, 110] on p "**********" at bounding box center [376, 103] width 310 height 21
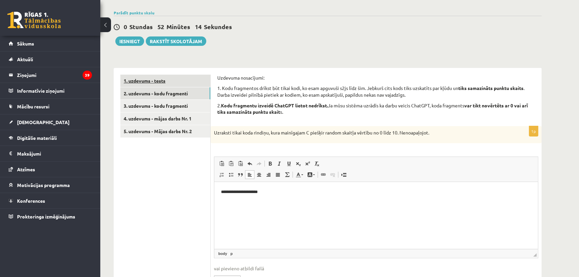
scroll to position [8, 0]
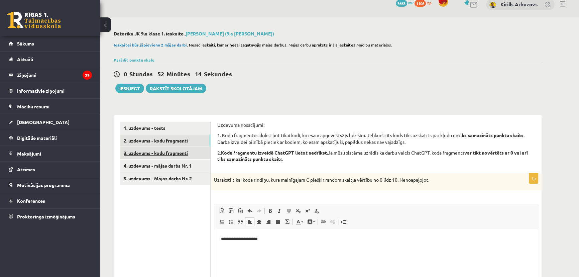
click at [170, 152] on link "3. uzdevums - kodu fragmenti" at bounding box center [165, 153] width 90 height 12
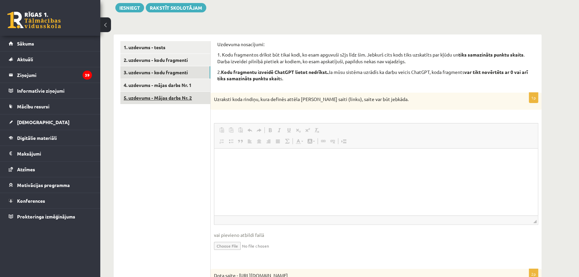
scroll to position [0, 0]
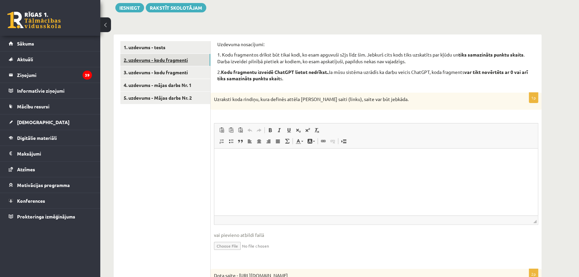
click at [160, 60] on link "2. uzdevums - kodu fragmenti" at bounding box center [165, 60] width 90 height 12
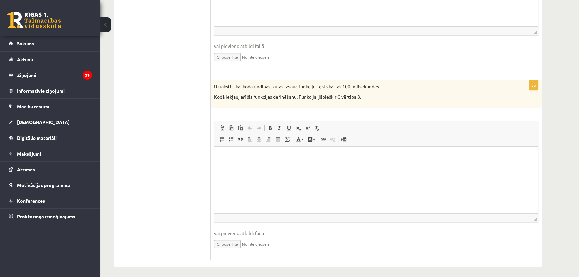
scroll to position [464, 0]
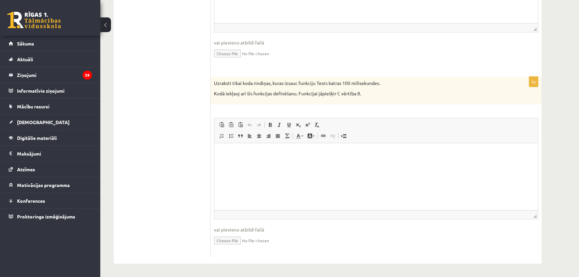
click at [235, 159] on html at bounding box center [375, 153] width 323 height 20
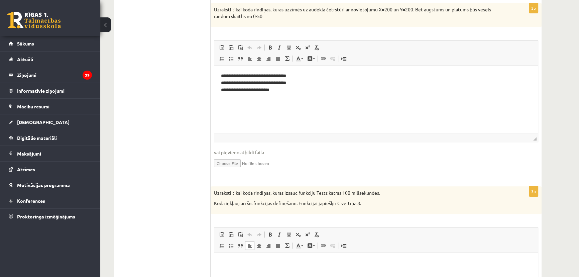
scroll to position [312, 0]
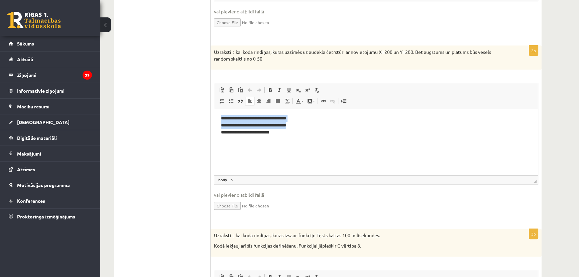
drag, startPoint x: 218, startPoint y: 117, endPoint x: 315, endPoint y: 123, distance: 97.1
click at [315, 123] on html "**********" at bounding box center [375, 136] width 323 height 57
click at [315, 123] on p "**********" at bounding box center [376, 125] width 310 height 21
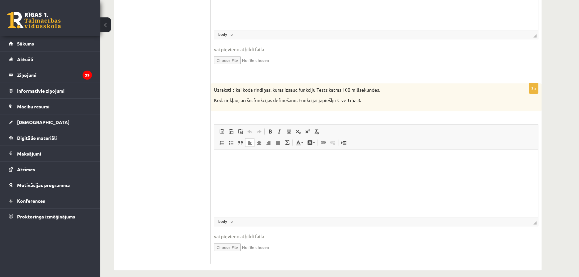
scroll to position [464, 0]
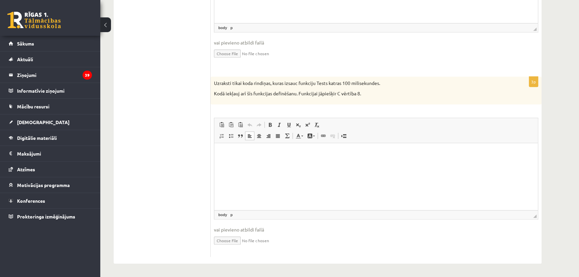
click at [250, 157] on html at bounding box center [375, 153] width 323 height 20
click at [240, 152] on p "*******" at bounding box center [376, 152] width 310 height 7
drag, startPoint x: 221, startPoint y: 152, endPoint x: 279, endPoint y: 161, distance: 58.8
click at [279, 161] on body "**********" at bounding box center [376, 158] width 310 height 18
click at [357, 165] on p "**********" at bounding box center [376, 164] width 310 height 7
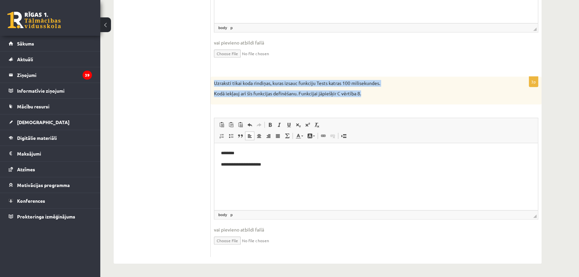
drag, startPoint x: 214, startPoint y: 83, endPoint x: 390, endPoint y: 93, distance: 176.4
click at [390, 93] on div "Uzraksti tikai koda rindiņas, kuras izsauc funkciju Tests katras 100 milisekund…" at bounding box center [375, 91] width 331 height 28
click at [347, 90] on p "Kodā iekļauj arī šīs funkcijas definēšanu. Funkcijai jāpiešķir C vērtība 8." at bounding box center [359, 93] width 291 height 7
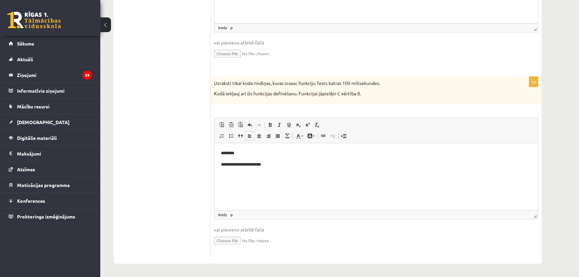
click at [251, 174] on html "**********" at bounding box center [375, 158] width 323 height 31
click at [273, 166] on p "**********" at bounding box center [376, 164] width 310 height 7
click at [255, 174] on p "**********" at bounding box center [376, 175] width 310 height 7
drag, startPoint x: 221, startPoint y: 153, endPoint x: 266, endPoint y: 171, distance: 49.0
click at [266, 171] on html "**********" at bounding box center [375, 164] width 323 height 43
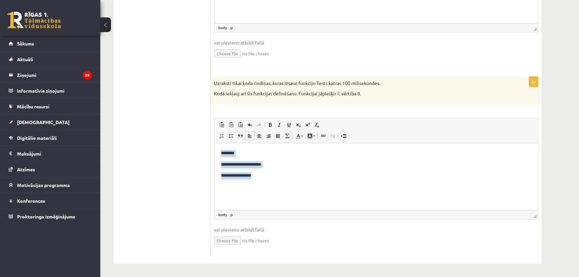
click at [296, 165] on p "**********" at bounding box center [376, 164] width 310 height 7
click at [279, 171] on body "**********" at bounding box center [376, 163] width 310 height 29
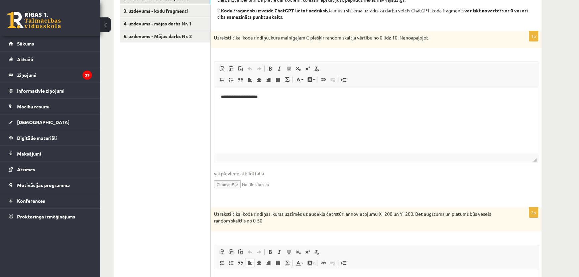
scroll to position [152, 0]
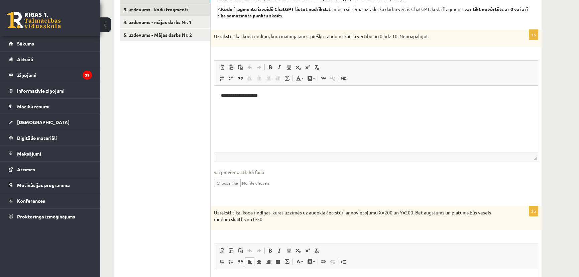
click at [160, 12] on link "3. uzdevums - kodu fragmenti" at bounding box center [165, 9] width 90 height 12
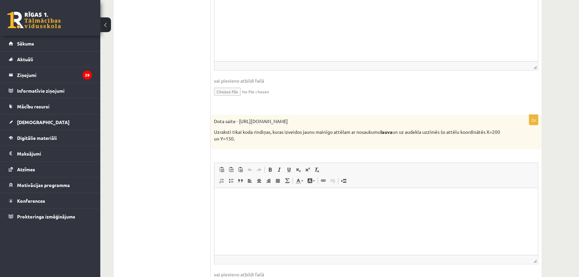
scroll to position [121, 0]
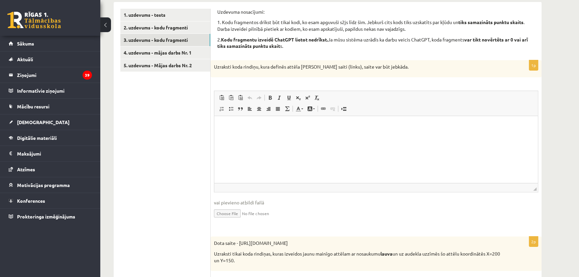
click at [234, 123] on p "Визуальный текстовый редактор, wiswyg-editor-user-answer-47433956694440" at bounding box center [376, 126] width 310 height 7
drag, startPoint x: 234, startPoint y: 128, endPoint x: 238, endPoint y: 128, distance: 3.4
click at [234, 128] on p "*********" at bounding box center [376, 126] width 310 height 7
click at [241, 123] on p "*********" at bounding box center [376, 126] width 310 height 7
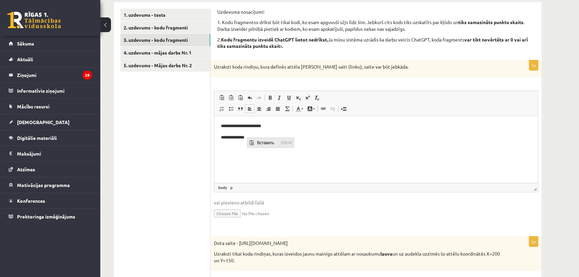
click at [260, 142] on span "Вставить" at bounding box center [267, 142] width 24 height 10
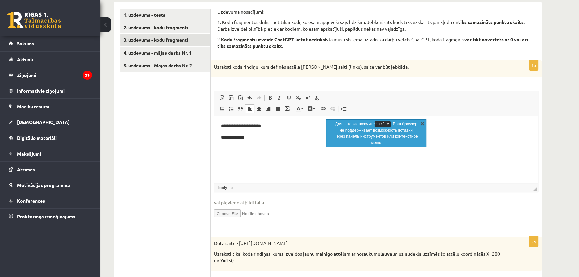
drag, startPoint x: 421, startPoint y: 124, endPoint x: 200, endPoint y: 11, distance: 247.7
click at [421, 124] on link "X" at bounding box center [422, 123] width 7 height 7
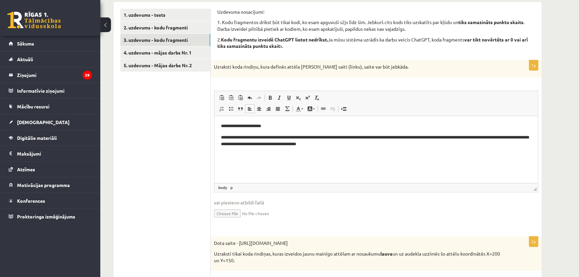
click at [524, 143] on p "**********" at bounding box center [376, 141] width 310 height 14
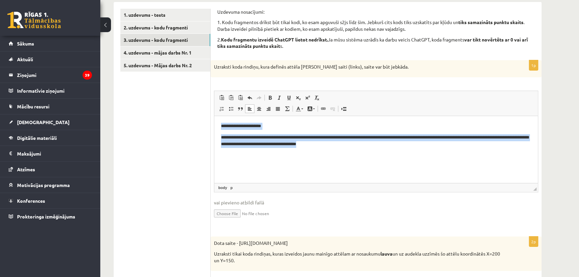
drag, startPoint x: 221, startPoint y: 127, endPoint x: 533, endPoint y: 149, distance: 313.6
click at [532, 149] on html "**********" at bounding box center [375, 135] width 323 height 38
click at [282, 153] on html "**********" at bounding box center [375, 135] width 323 height 38
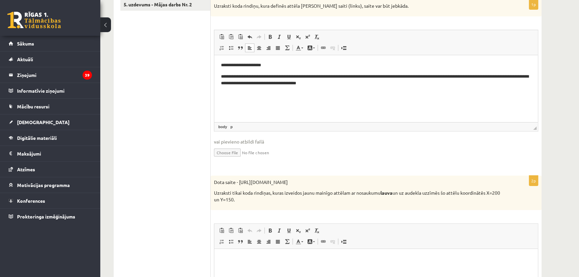
scroll to position [212, 0]
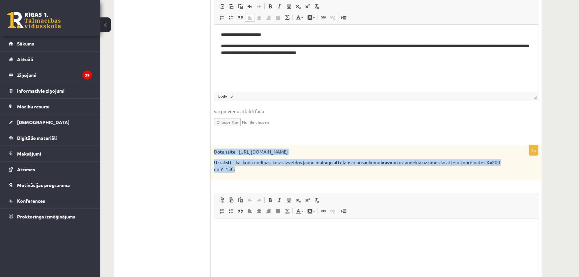
drag, startPoint x: 214, startPoint y: 152, endPoint x: 269, endPoint y: 177, distance: 60.5
click at [269, 177] on div "Dota saite - https://clipart4school.com/wp-content/uploads/2018/03/lion-color-p…" at bounding box center [375, 162] width 331 height 34
click at [256, 172] on div "Dota saite - https://clipart4school.com/wp-content/uploads/2018/03/lion-color-p…" at bounding box center [375, 162] width 331 height 34
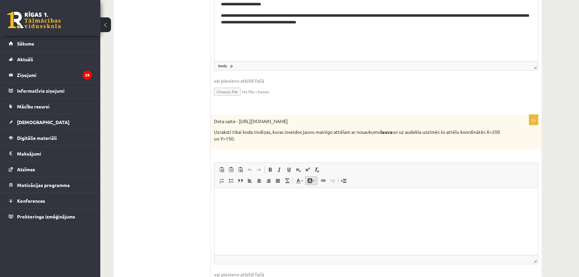
scroll to position [273, 0]
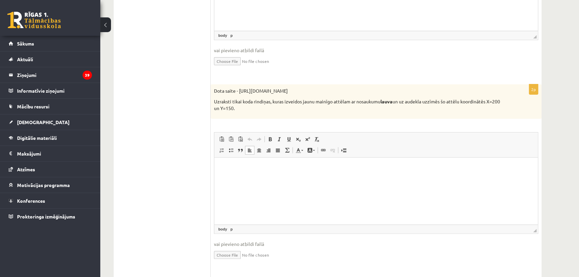
click at [251, 170] on p "Визуальный текстовый редактор, wiswyg-editor-user-answer-47433912703120" at bounding box center [376, 167] width 310 height 7
paste body "Визуальный текстовый редактор, wiswyg-editor-user-answer-47433912703120"
drag, startPoint x: 317, startPoint y: 160, endPoint x: 414, endPoint y: 316, distance: 183.9
click at [214, 159] on html "**********" at bounding box center [375, 167] width 323 height 20
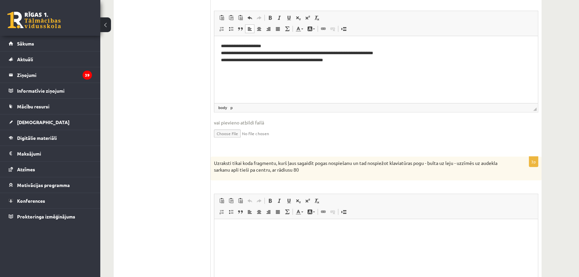
scroll to position [334, 0]
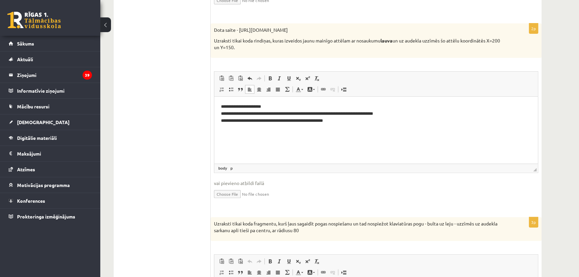
click at [230, 122] on p "**********" at bounding box center [376, 113] width 310 height 21
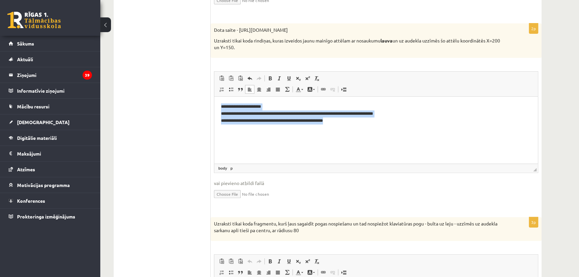
drag, startPoint x: 221, startPoint y: 107, endPoint x: 348, endPoint y: 123, distance: 128.3
click at [348, 123] on html "**********" at bounding box center [375, 114] width 323 height 34
click at [232, 119] on p "**********" at bounding box center [376, 113] width 310 height 21
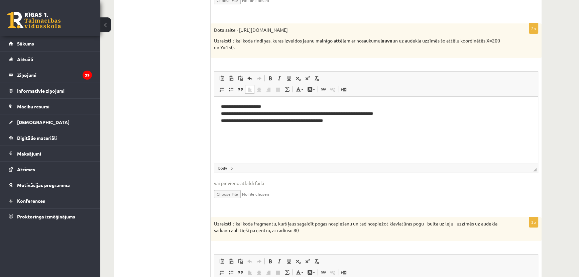
click at [233, 121] on p "**********" at bounding box center [376, 113] width 310 height 21
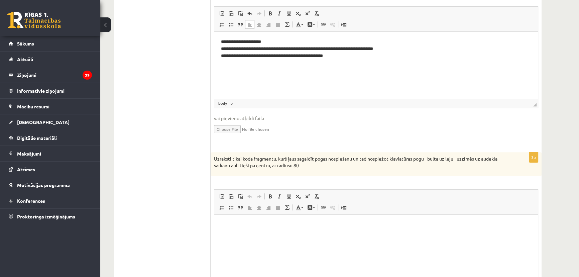
scroll to position [455, 0]
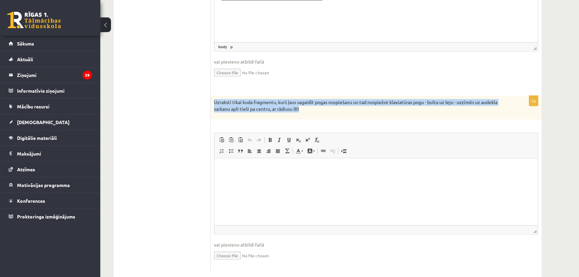
drag, startPoint x: 214, startPoint y: 100, endPoint x: 307, endPoint y: 110, distance: 93.1
click at [307, 110] on p "Uzraksti tikai koda fragmentu, kurš ļaus sagaidīt pogas nospiešanu un tad nospi…" at bounding box center [359, 105] width 291 height 13
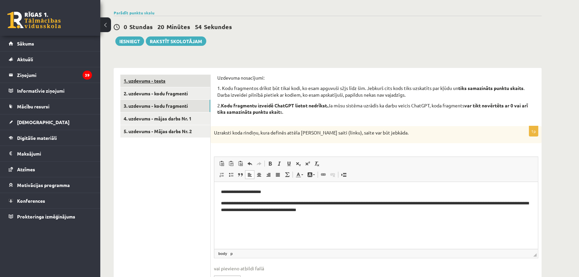
scroll to position [45, 0]
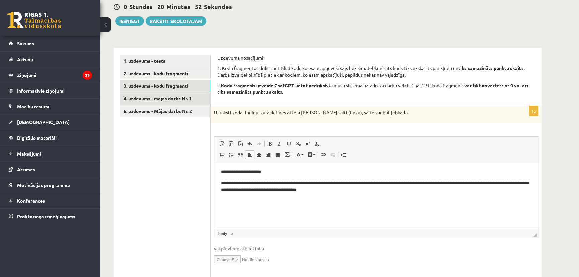
click at [189, 101] on link "4. uzdevums - mājas darbs Nr. 1" at bounding box center [165, 98] width 90 height 12
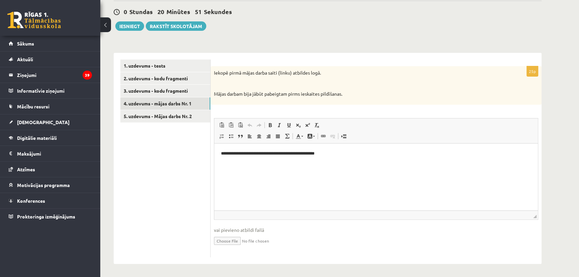
scroll to position [0, 0]
click at [176, 119] on link "5. uzdevums - Mājas darbs Nr. 2" at bounding box center [165, 116] width 90 height 12
click at [178, 92] on link "3. uzdevums - kodu fragmenti" at bounding box center [165, 91] width 90 height 12
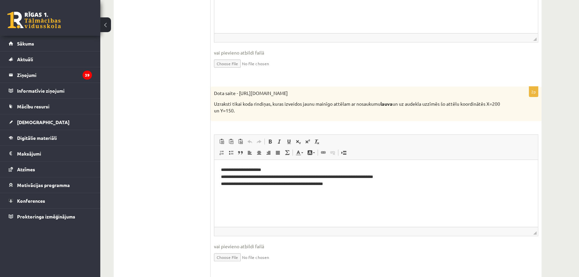
scroll to position [423, 0]
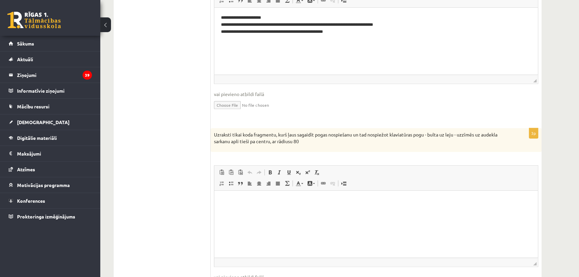
click at [235, 206] on html at bounding box center [375, 200] width 323 height 20
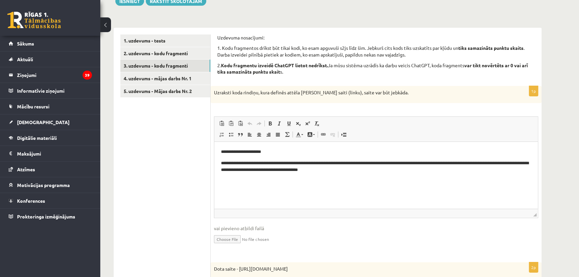
scroll to position [106, 0]
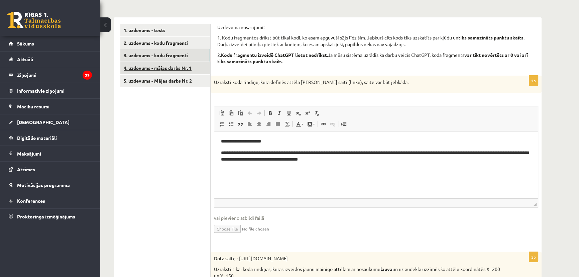
click at [159, 69] on link "4. uzdevums - mājas darbs Nr. 1" at bounding box center [165, 68] width 90 height 12
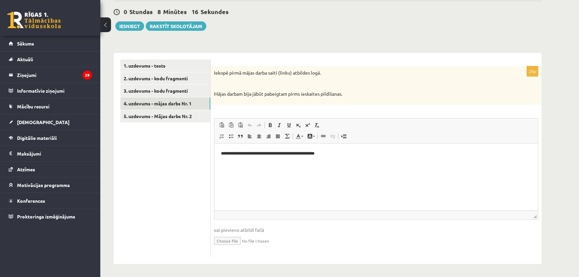
scroll to position [0, 0]
drag, startPoint x: 221, startPoint y: 153, endPoint x: 618, endPoint y: 285, distance: 419.0
click at [405, 143] on html "**********" at bounding box center [375, 153] width 323 height 20
click at [258, 160] on html "**********" at bounding box center [375, 153] width 323 height 20
click at [184, 115] on link "5. uzdevums - Mājas darbs Nr. 2" at bounding box center [165, 116] width 90 height 12
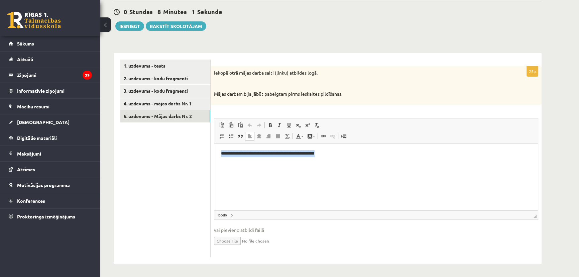
drag, startPoint x: 221, startPoint y: 152, endPoint x: 369, endPoint y: 139, distance: 148.6
click at [369, 143] on html "**********" at bounding box center [375, 153] width 323 height 20
click at [251, 163] on html "**********" at bounding box center [375, 153] width 323 height 20
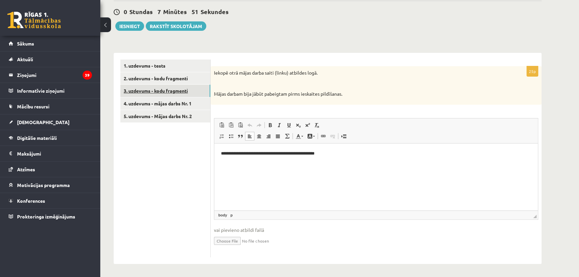
click at [168, 90] on link "3. uzdevums - kodu fragmenti" at bounding box center [165, 91] width 90 height 12
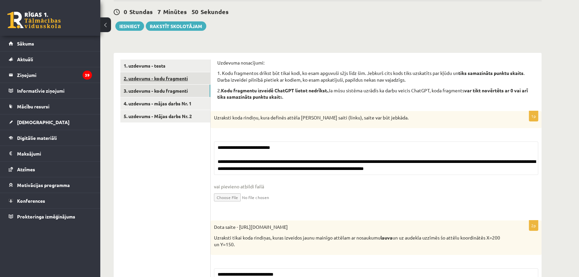
click at [179, 77] on link "2. uzdevums - kodu fragmenti" at bounding box center [165, 78] width 90 height 12
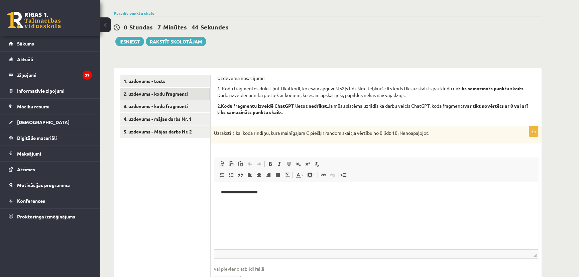
scroll to position [8, 0]
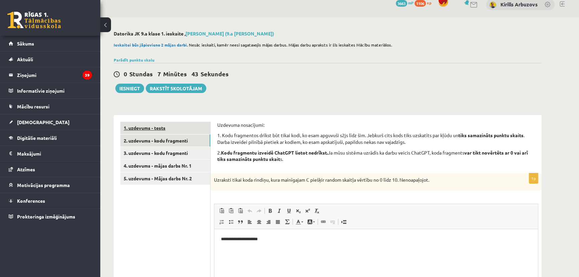
click at [170, 130] on link "1. uzdevums - tests" at bounding box center [165, 128] width 90 height 12
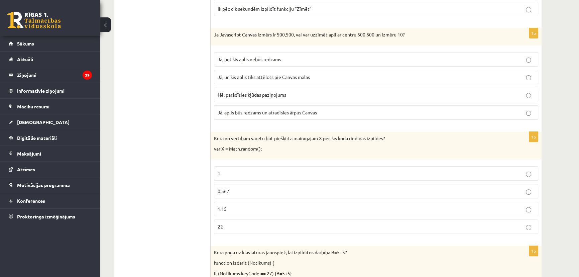
scroll to position [111, 0]
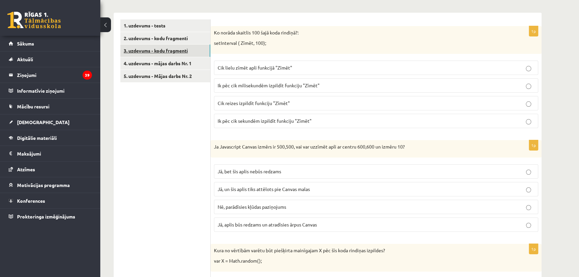
click at [156, 54] on link "3. uzdevums - kodu fragmenti" at bounding box center [165, 50] width 90 height 12
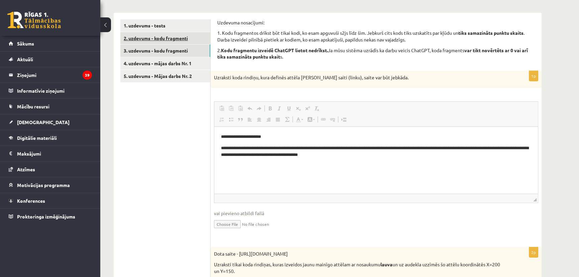
scroll to position [0, 0]
click at [165, 36] on link "2. uzdevums - kodu fragmenti" at bounding box center [165, 38] width 90 height 12
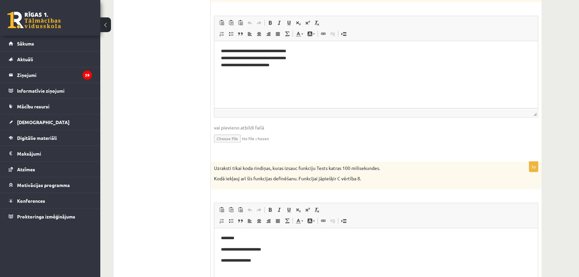
scroll to position [464, 0]
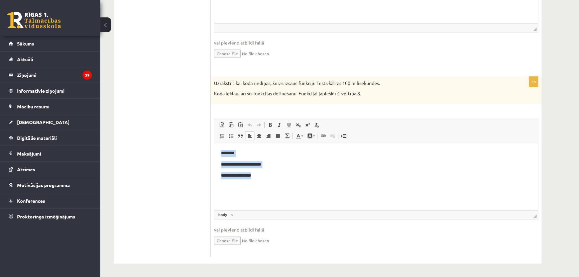
drag, startPoint x: 262, startPoint y: 173, endPoint x: 218, endPoint y: 147, distance: 50.7
click at [218, 147] on html "**********" at bounding box center [375, 164] width 323 height 43
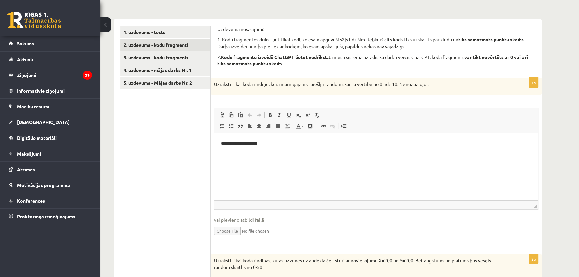
scroll to position [39, 0]
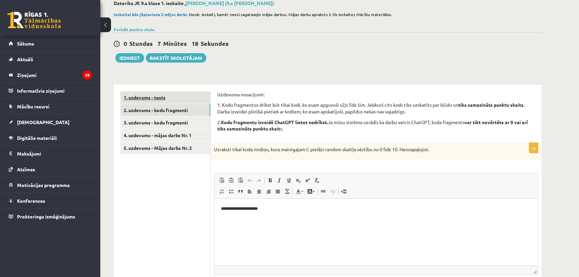
click at [155, 96] on link "1. uzdevums - tests" at bounding box center [165, 97] width 90 height 12
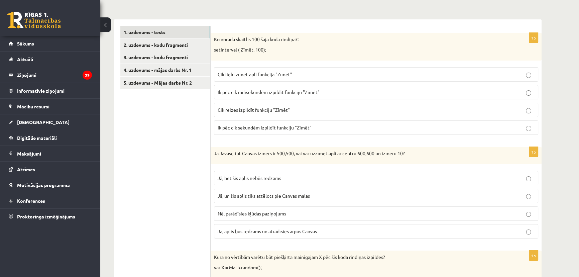
scroll to position [20, 0]
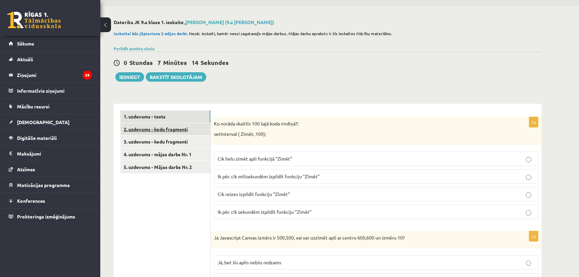
click at [173, 130] on link "2. uzdevums - kodu fragmenti" at bounding box center [165, 129] width 90 height 12
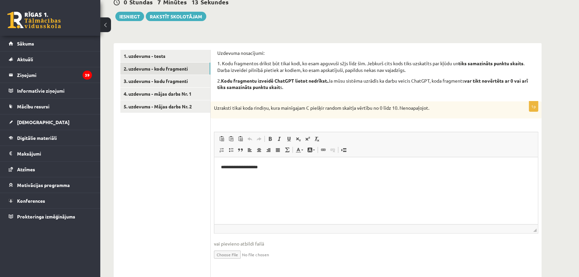
scroll to position [0, 0]
click at [127, 14] on button "Iesniegt" at bounding box center [129, 16] width 29 height 9
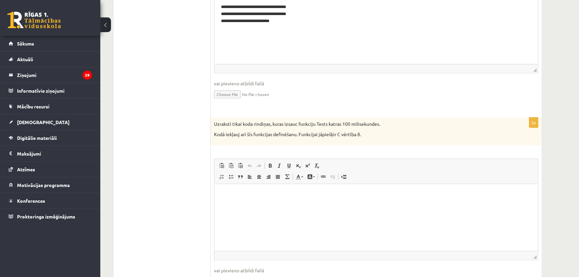
scroll to position [434, 0]
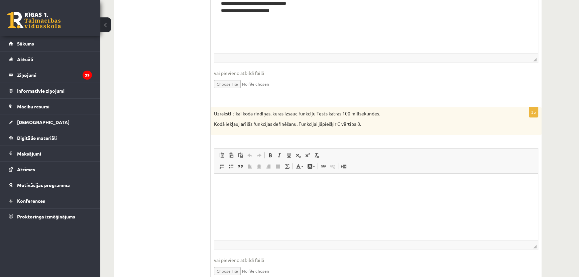
click at [278, 192] on html at bounding box center [375, 183] width 323 height 20
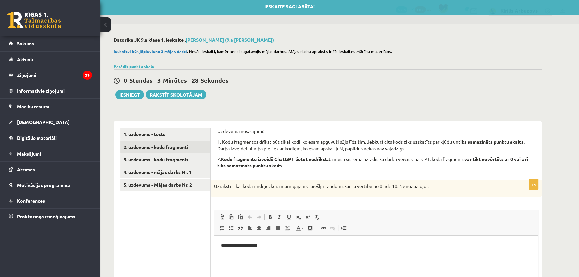
scroll to position [0, 0]
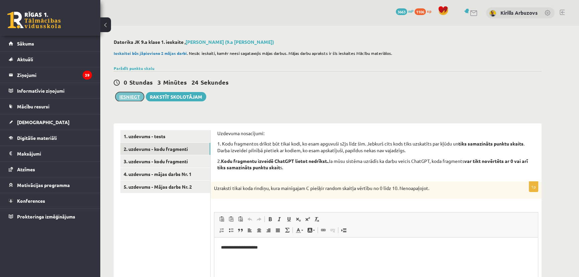
click at [132, 97] on button "Iesniegt" at bounding box center [129, 96] width 29 height 9
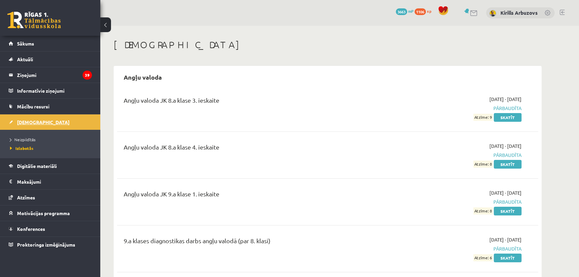
click at [27, 121] on span "[DEMOGRAPHIC_DATA]" at bounding box center [43, 122] width 52 height 6
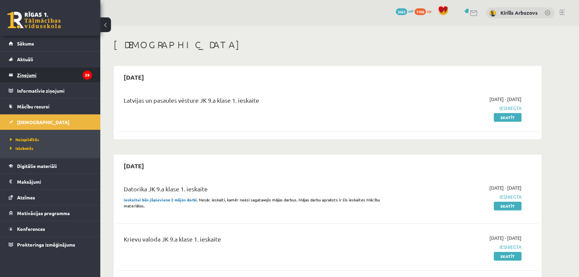
click at [29, 73] on legend "Ziņojumi 39" at bounding box center [54, 74] width 75 height 15
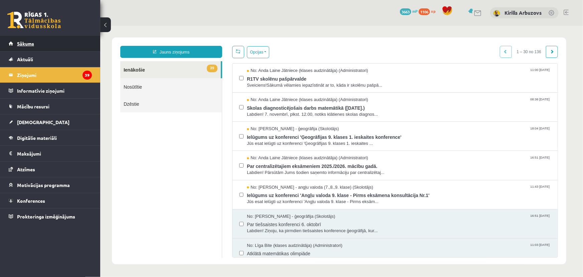
click at [29, 39] on link "Sākums" at bounding box center [50, 43] width 83 height 15
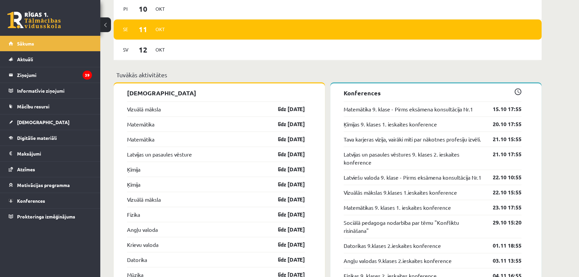
scroll to position [588, 0]
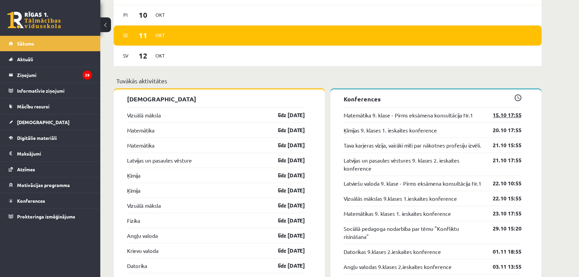
click at [514, 117] on link "15.10 17:55" at bounding box center [501, 115] width 39 height 8
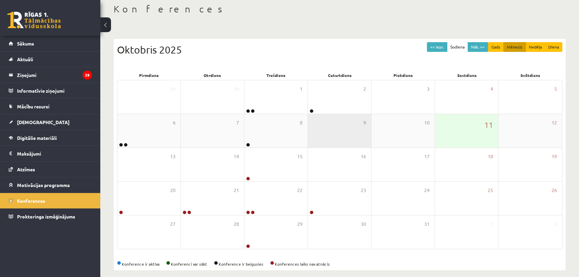
scroll to position [42, 0]
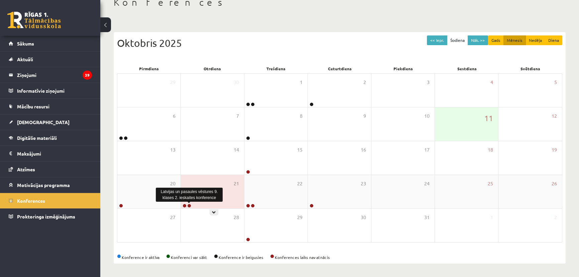
click at [188, 204] on link at bounding box center [189, 205] width 4 height 4
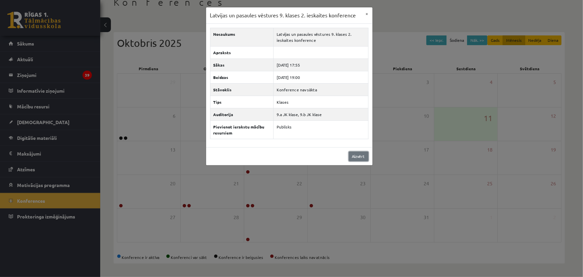
click at [360, 158] on link "Aizvērt" at bounding box center [359, 156] width 20 height 10
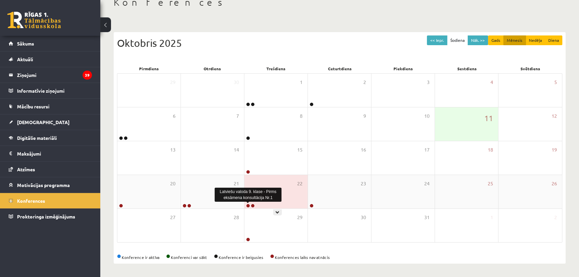
click at [249, 205] on link at bounding box center [248, 205] width 4 height 4
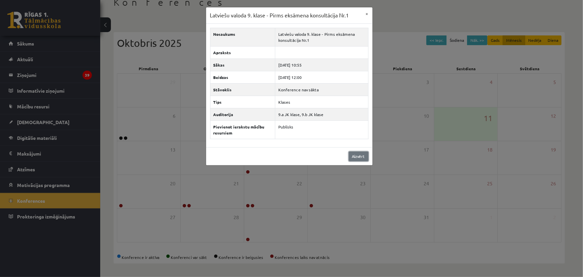
click at [353, 156] on link "Aizvērt" at bounding box center [359, 156] width 20 height 10
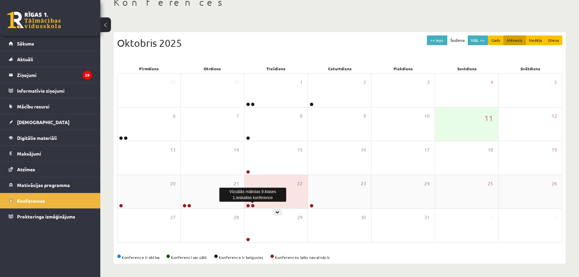
click at [253, 204] on link at bounding box center [253, 205] width 4 height 4
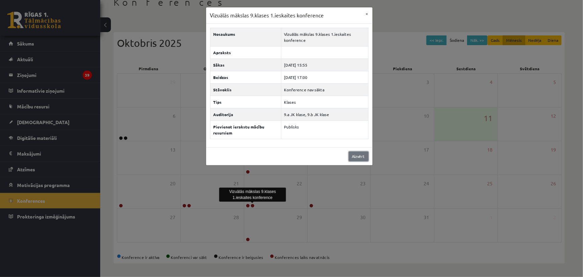
click at [359, 154] on link "Aizvērt" at bounding box center [359, 156] width 20 height 10
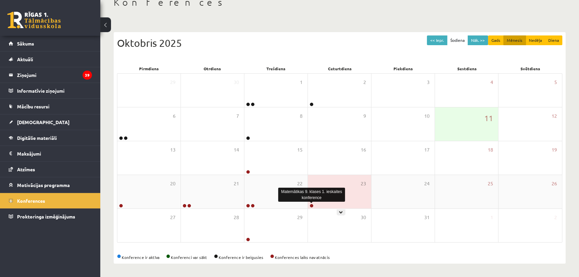
click at [312, 206] on link at bounding box center [311, 205] width 4 height 4
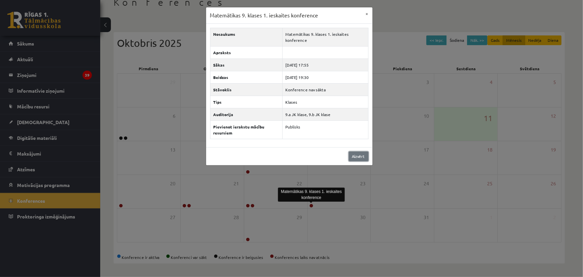
click at [365, 152] on link "Aizvērt" at bounding box center [359, 156] width 20 height 10
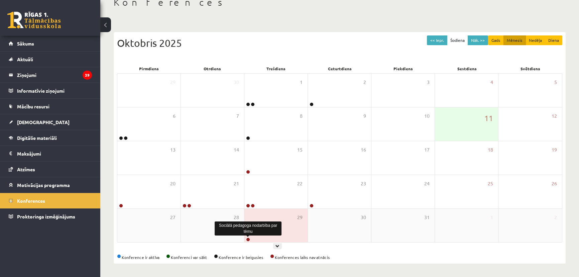
click at [247, 239] on link at bounding box center [248, 239] width 4 height 4
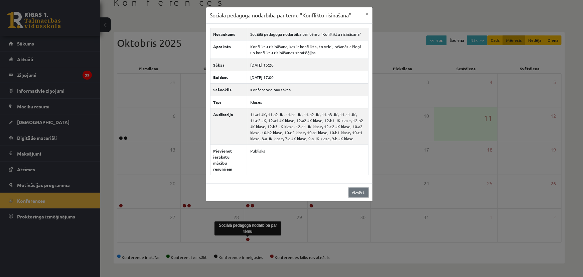
click at [357, 187] on link "Aizvērt" at bounding box center [359, 192] width 20 height 10
